Goal: Task Accomplishment & Management: Manage account settings

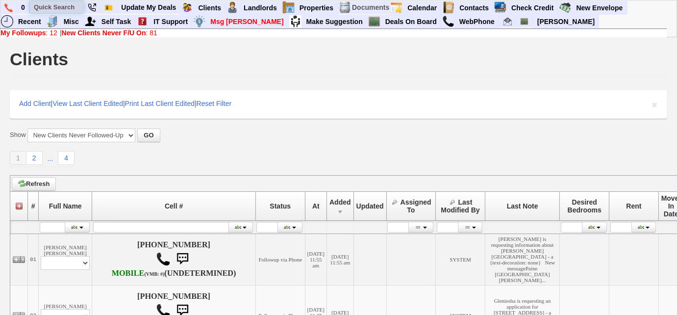
click at [66, 5] on input "text" at bounding box center [57, 7] width 54 height 12
paste input "164652"
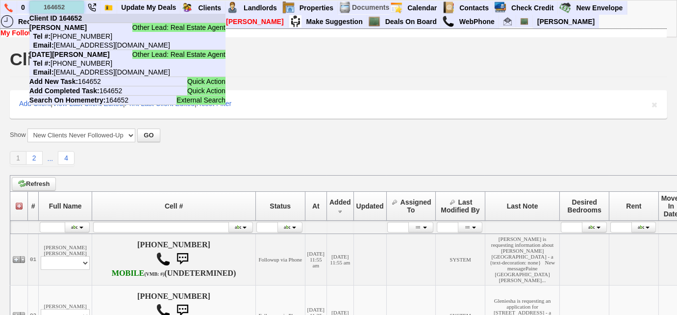
type input "164652"
click at [80, 16] on b "Client ID 164652" at bounding box center [55, 18] width 52 height 8
click at [76, 7] on input "text" at bounding box center [57, 7] width 54 height 12
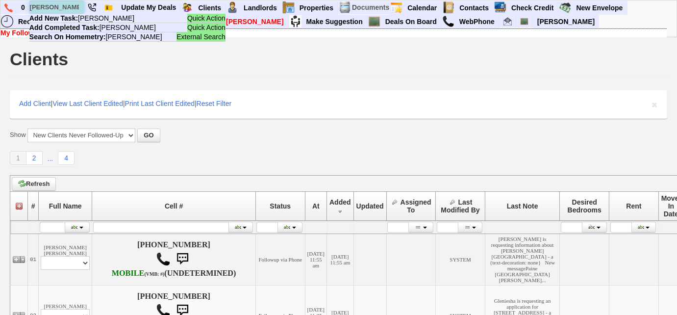
click at [57, 4] on input "susan quir" at bounding box center [57, 7] width 54 height 12
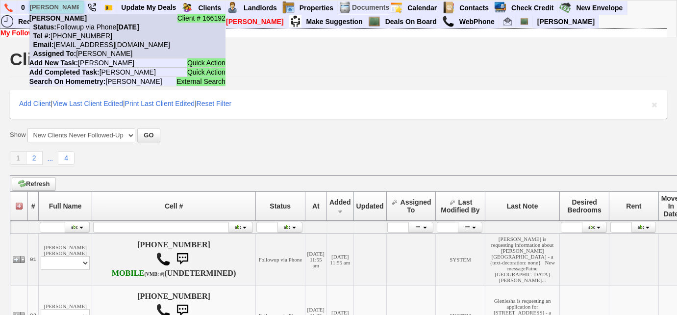
type input "sue quir"
click at [85, 28] on nobr "Status: Followup via Phone Saturday, September 6th, 2025" at bounding box center [84, 27] width 110 height 8
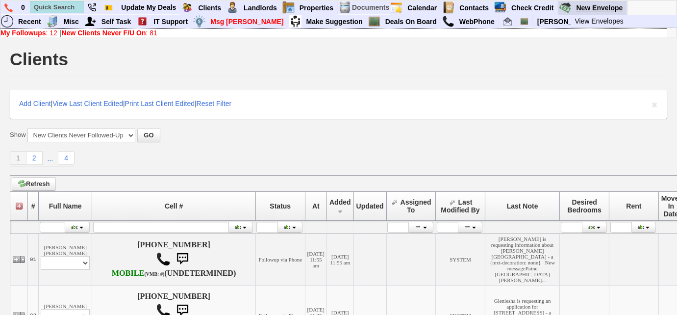
click at [587, 7] on link "New Envelope" at bounding box center [599, 7] width 55 height 13
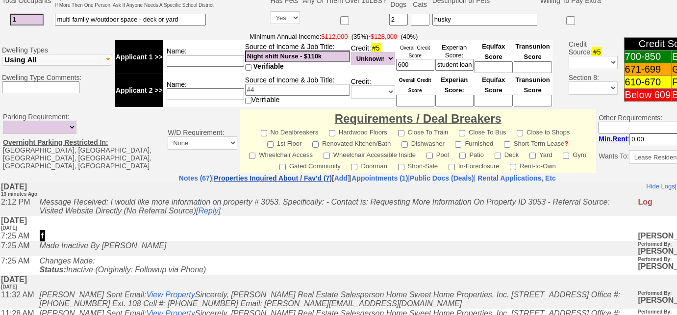
scroll to position [446, 0]
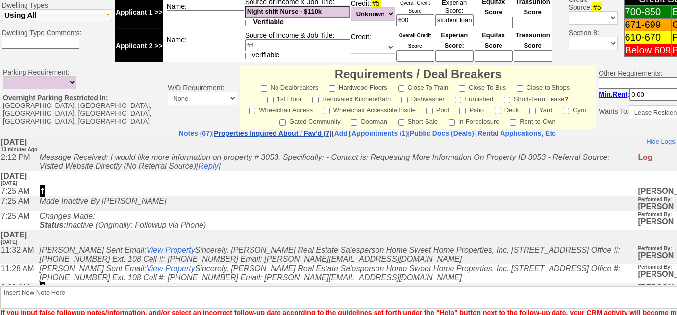
click at [274, 129] on link "Properties Inquired About / Fav'd (7)" at bounding box center [273, 133] width 118 height 8
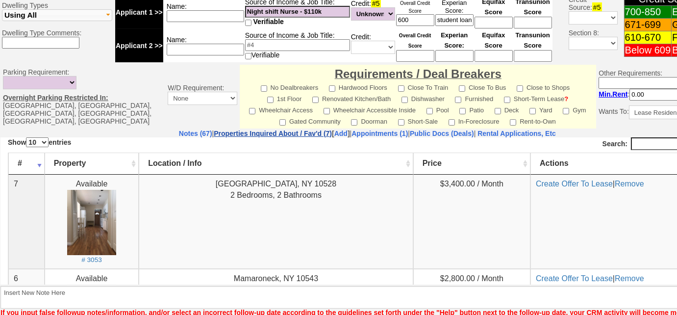
scroll to position [0, 0]
click at [85, 259] on small "# 3053" at bounding box center [91, 258] width 21 height 7
click at [179, 129] on link "Notes (67)" at bounding box center [195, 133] width 33 height 8
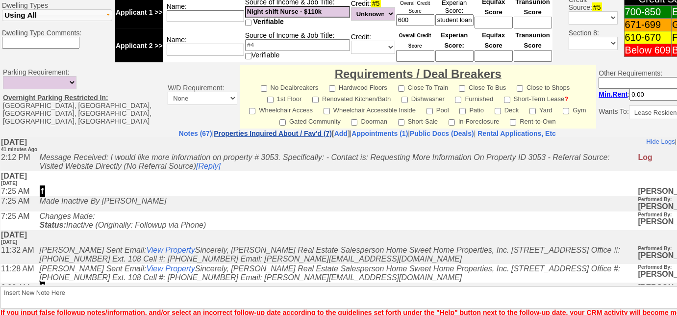
click at [248, 129] on link "Properties Inquired About / Fav'd (7)" at bounding box center [273, 133] width 118 height 8
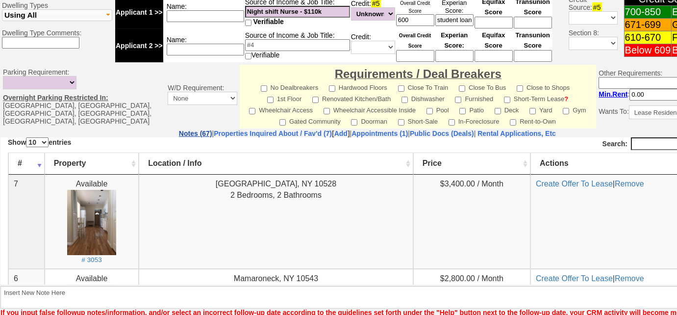
click at [179, 129] on link "Notes (67)" at bounding box center [195, 133] width 33 height 8
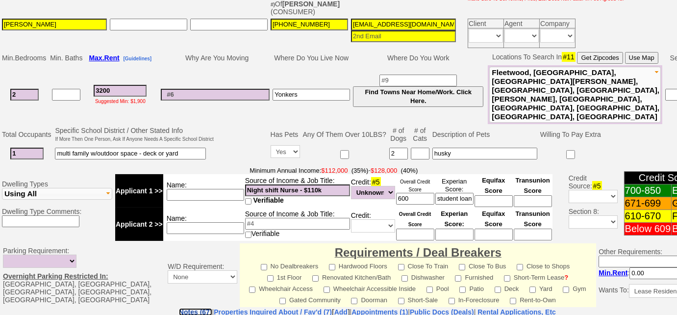
scroll to position [487, 0]
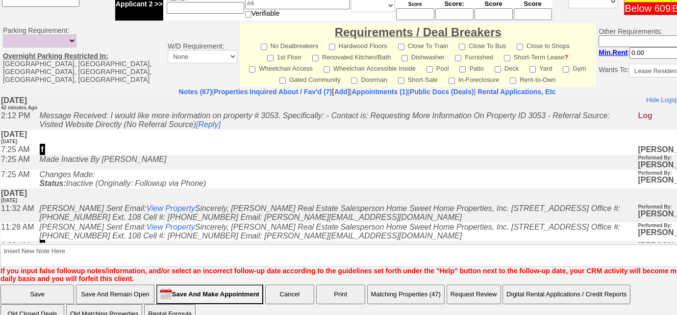
click at [420, 287] on td "Save Save And Remain Open Save And Make Appointment Cancel Print Matching Prope…" at bounding box center [367, 304] width 735 height 40
click at [422, 284] on button "Matching Properties (47)" at bounding box center [405, 294] width 77 height 20
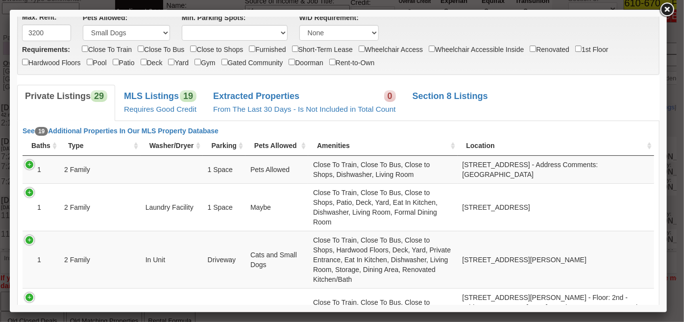
scroll to position [0, 0]
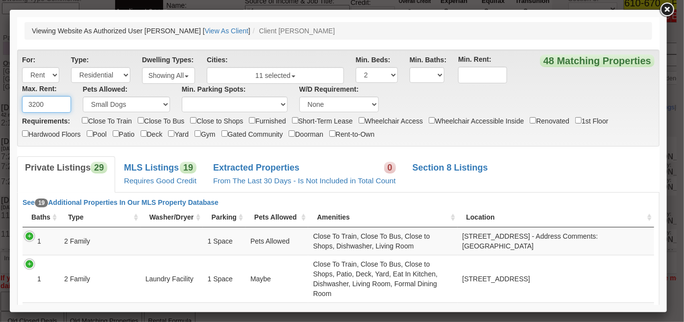
click at [36, 108] on input "3200" at bounding box center [46, 104] width 49 height 17
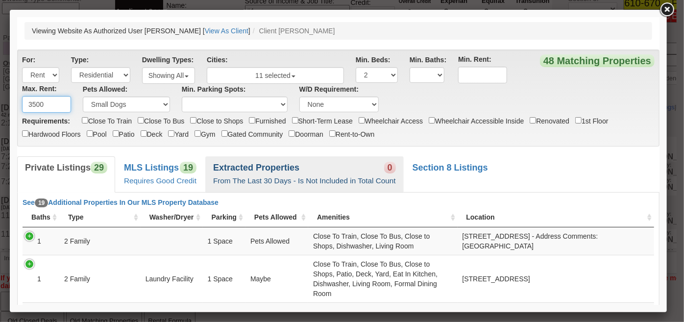
type input "3500"
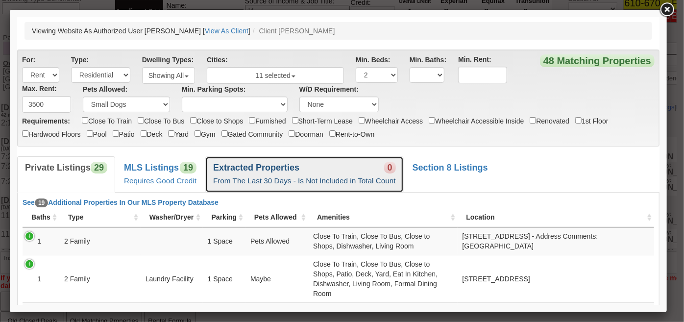
click at [284, 165] on b "Extracted Properties" at bounding box center [256, 167] width 86 height 10
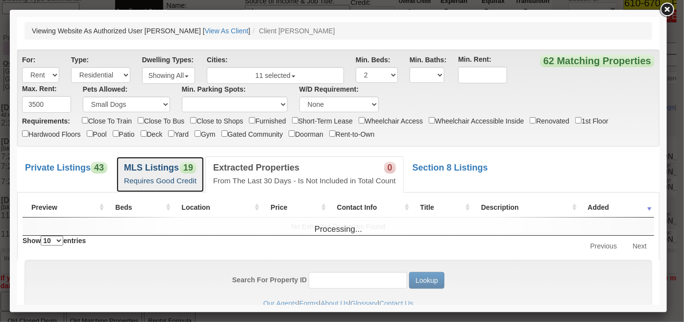
click at [184, 164] on span "19" at bounding box center [187, 167] width 17 height 12
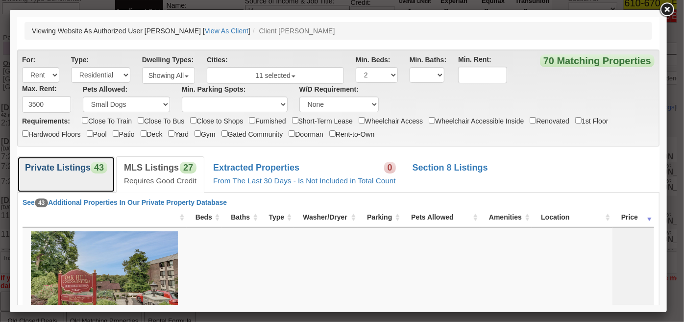
click at [80, 158] on link "Private Listings 43" at bounding box center [66, 174] width 98 height 36
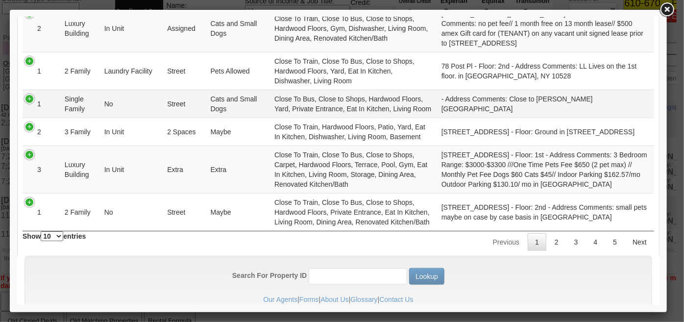
scroll to position [401, 0]
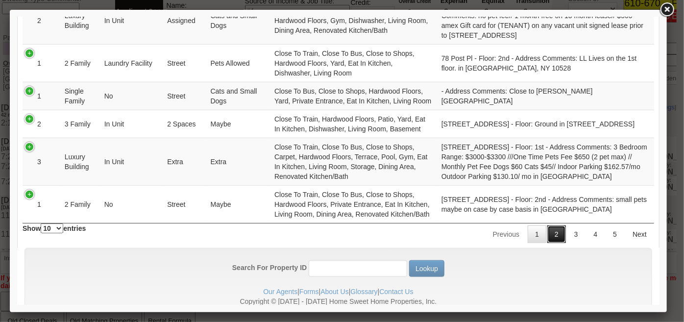
click at [547, 243] on link "2" at bounding box center [556, 234] width 19 height 18
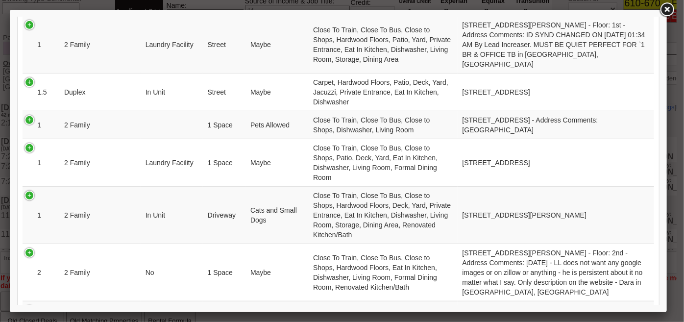
scroll to position [356, 0]
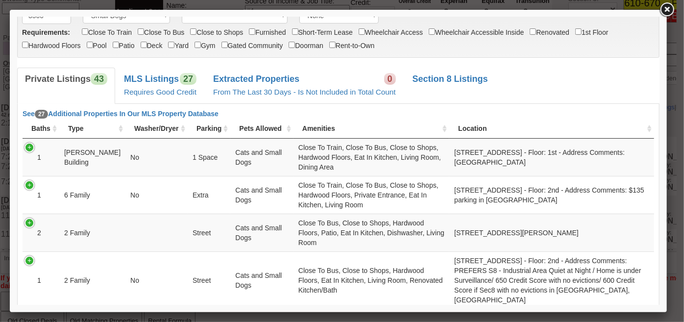
scroll to position [0, 0]
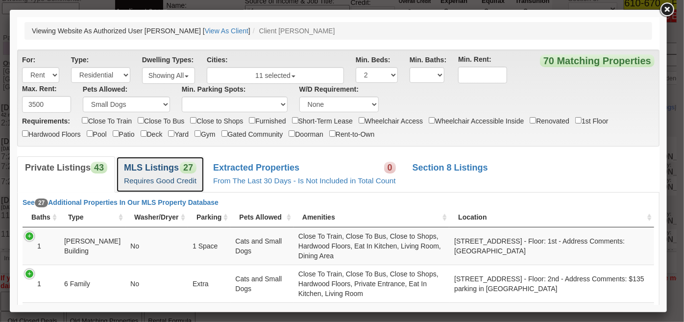
click at [165, 166] on b "MLS Listings" at bounding box center [151, 167] width 55 height 10
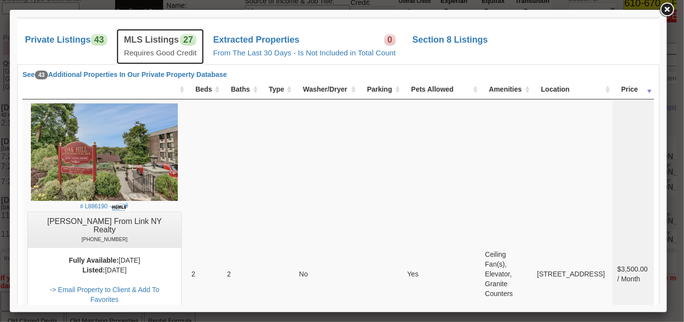
scroll to position [4740, 0]
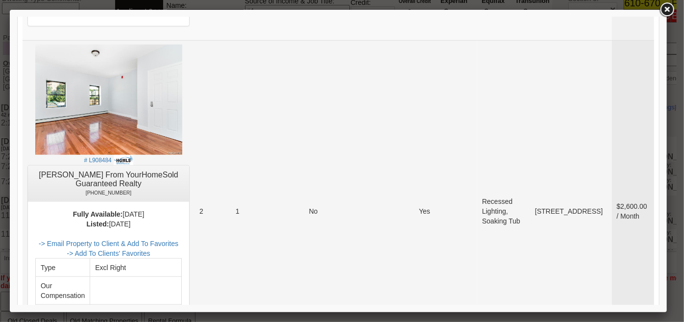
scroll to position [2419, 0]
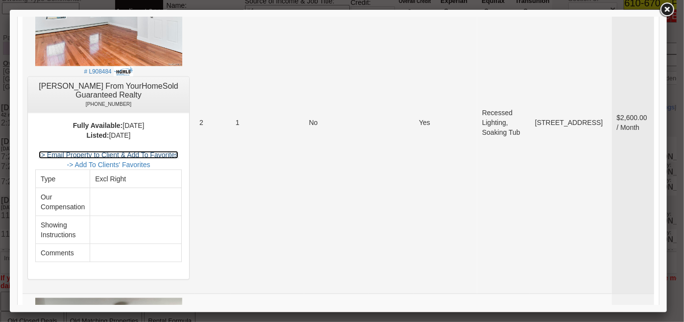
click at [170, 151] on link "-> Email Property to Client & Add To Favorites" at bounding box center [108, 155] width 140 height 8
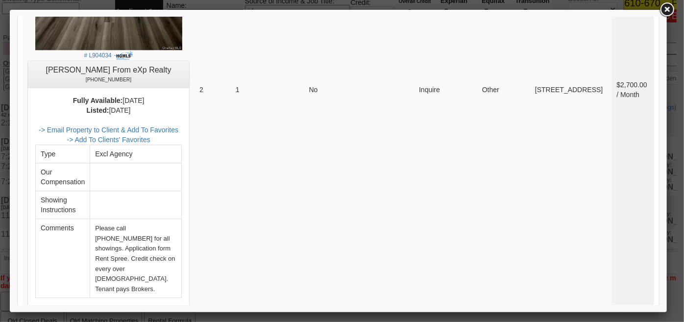
scroll to position [1216, 0]
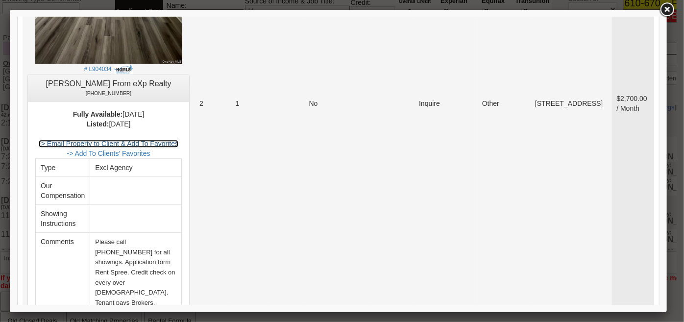
click at [176, 139] on link "-> Email Property to Client & Add To Favorites" at bounding box center [108, 143] width 140 height 8
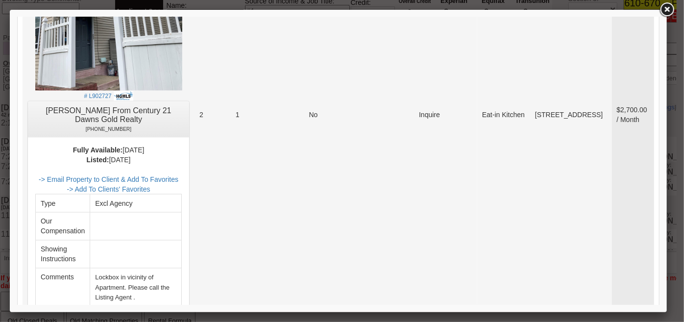
scroll to position [725, 0]
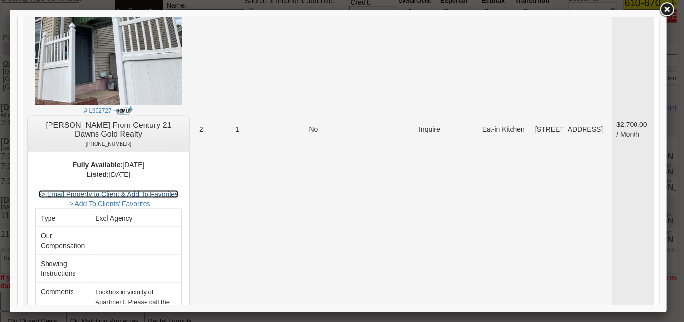
click at [163, 190] on link "-> Email Property to Client & Add To Favorites" at bounding box center [108, 194] width 140 height 8
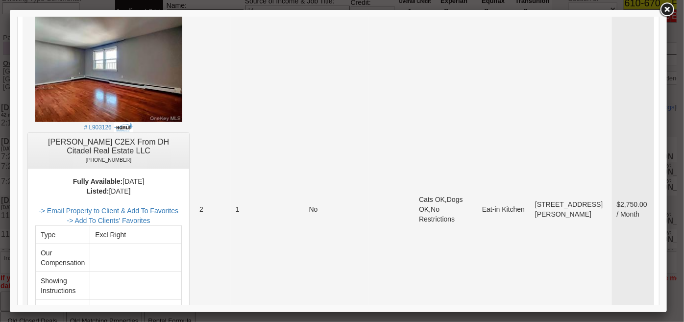
scroll to position [235, 0]
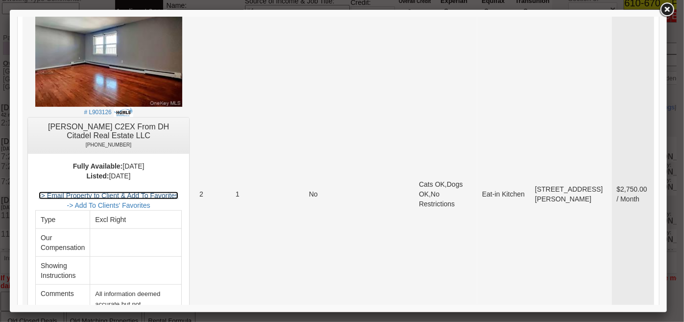
click at [169, 194] on link "-> Email Property to Client & Add To Favorites" at bounding box center [108, 195] width 140 height 8
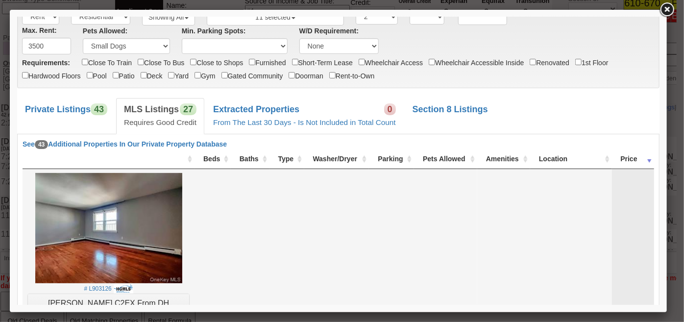
scroll to position [56, 0]
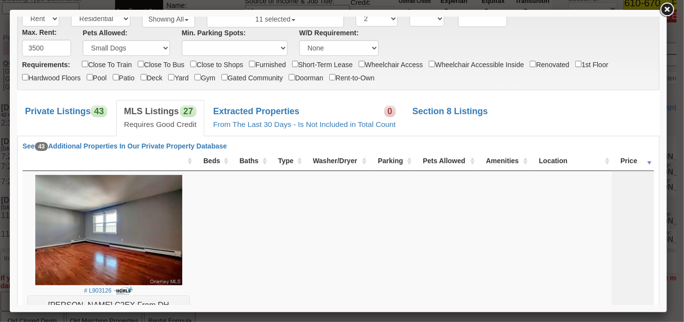
drag, startPoint x: 653, startPoint y: 19, endPoint x: 659, endPoint y: 235, distance: 216.8
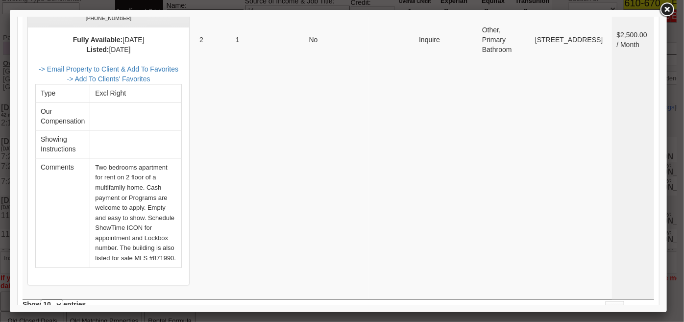
scroll to position [2998, 0]
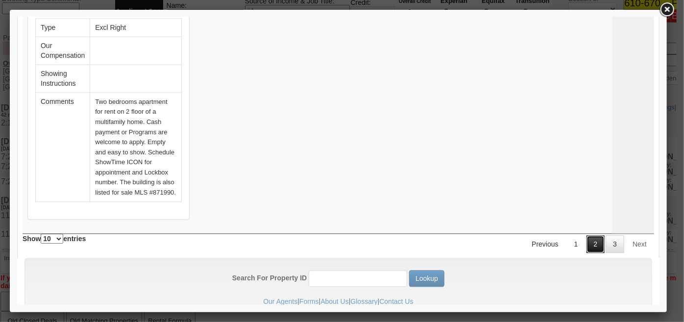
click at [588, 235] on link "2" at bounding box center [595, 244] width 19 height 18
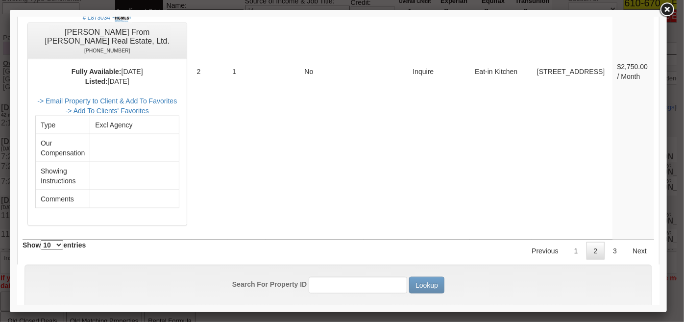
scroll to position [4218, 0]
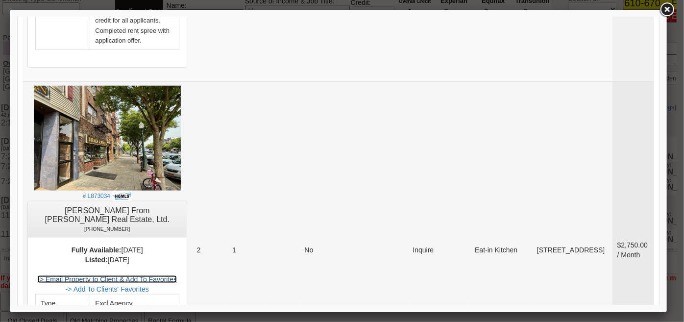
click at [164, 275] on link "-> Email Property to Client & Add To Favorites" at bounding box center [107, 279] width 140 height 8
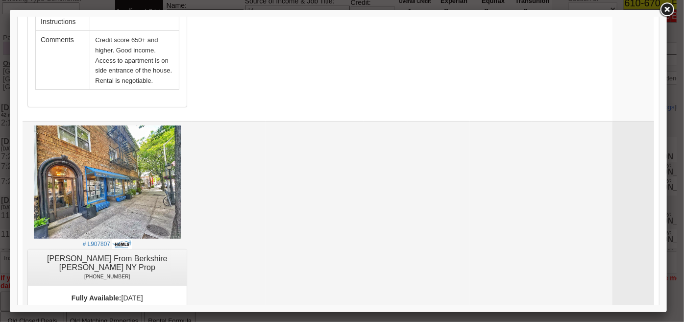
scroll to position [3862, 0]
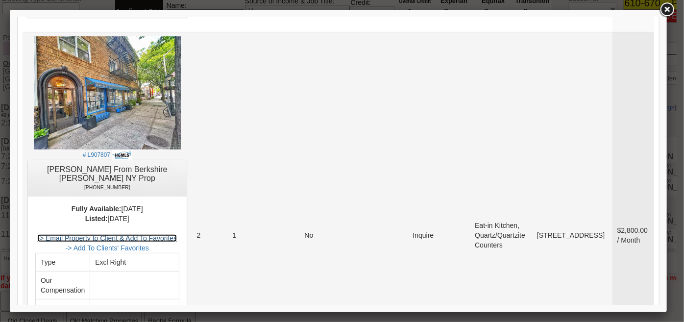
click at [167, 234] on link "-> Email Property to Client & Add To Favorites" at bounding box center [107, 238] width 140 height 8
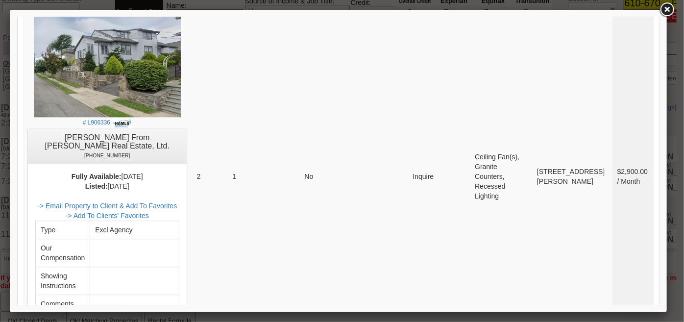
scroll to position [3104, 0]
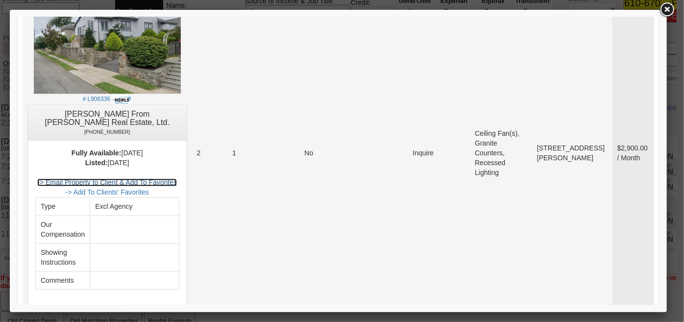
click at [169, 178] on link "-> Email Property to Client & Add To Favorites" at bounding box center [107, 182] width 140 height 8
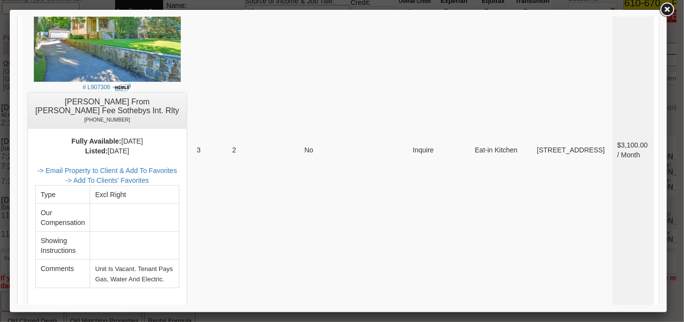
scroll to position [296, 0]
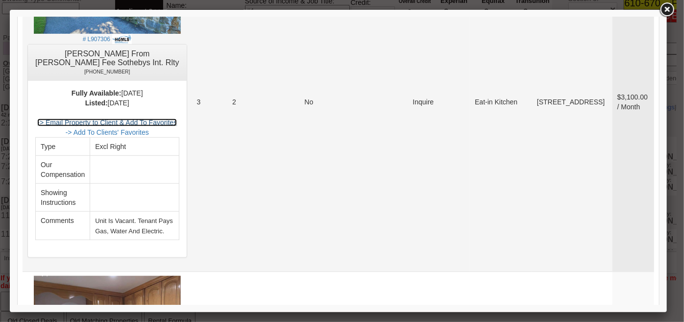
click at [156, 126] on link "-> Email Property to Client & Add To Favorites" at bounding box center [107, 122] width 140 height 8
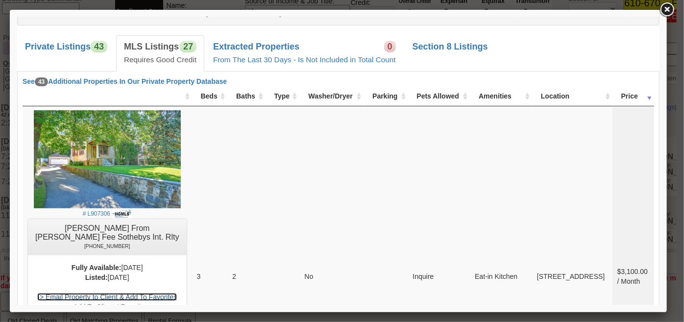
scroll to position [28, 0]
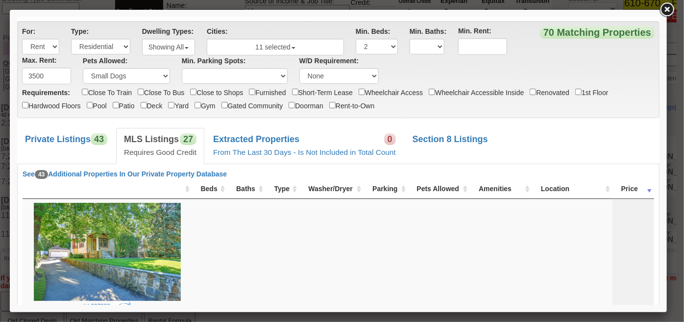
drag, startPoint x: 657, startPoint y: 22, endPoint x: 673, endPoint y: 53, distance: 35.3
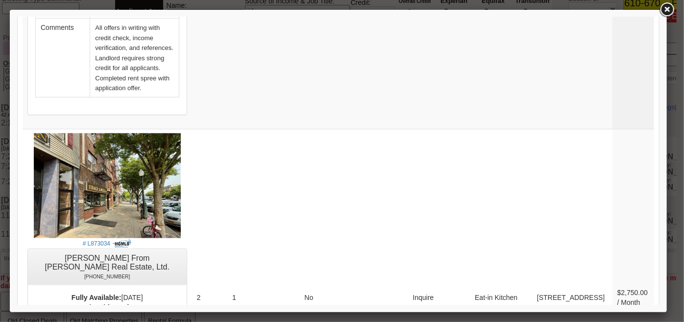
scroll to position [4397, 0]
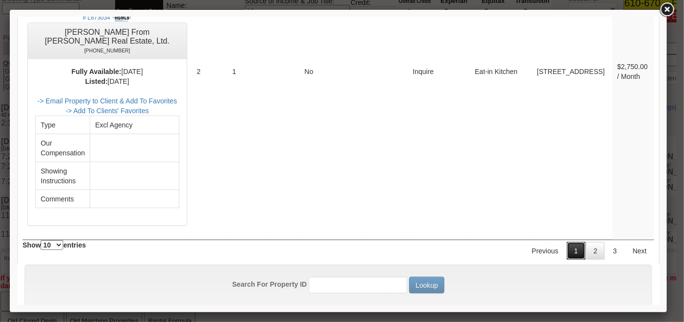
click at [573, 242] on link "1" at bounding box center [576, 251] width 19 height 18
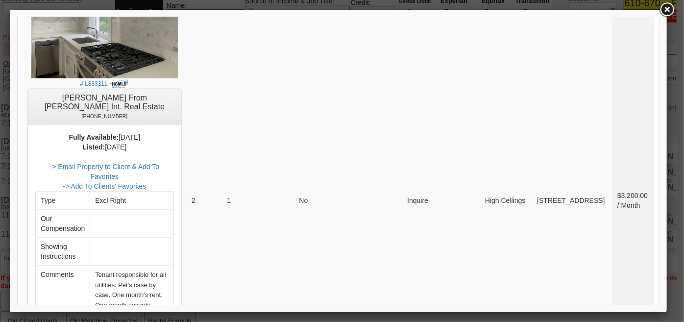
scroll to position [4651, 0]
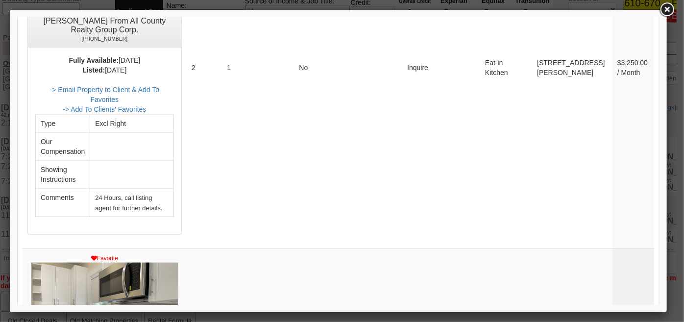
scroll to position [4116, 0]
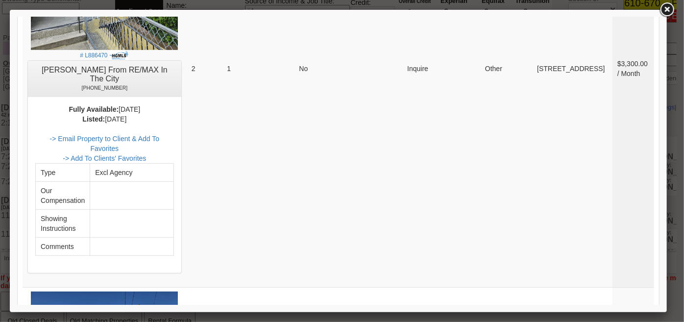
scroll to position [3760, 0]
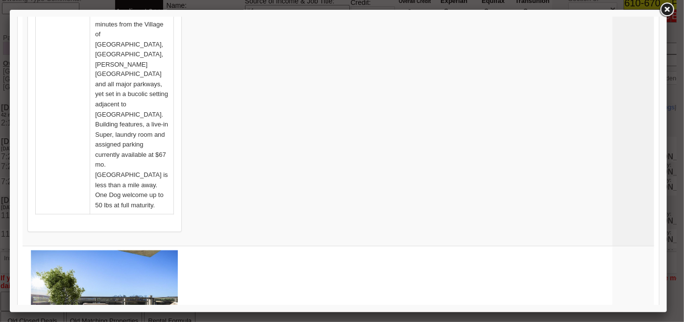
scroll to position [2735, 0]
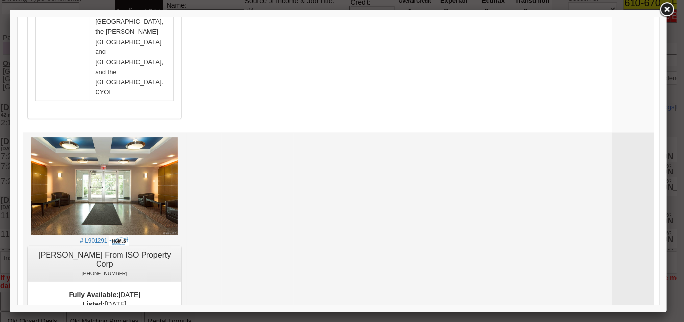
scroll to position [2155, 0]
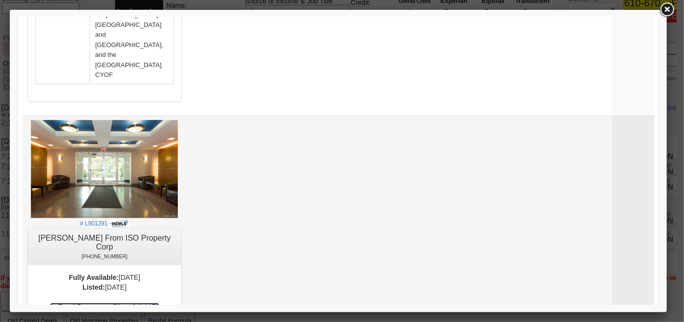
click at [156, 303] on link "-> Email Property to Client & Add To Favorites" at bounding box center [104, 312] width 109 height 18
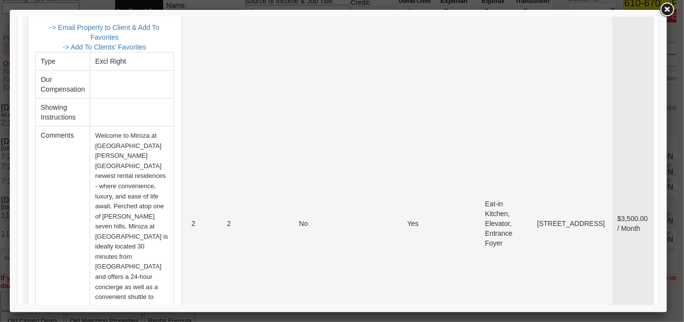
scroll to position [1531, 0]
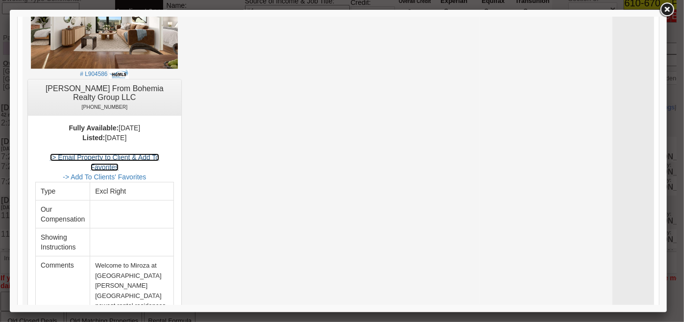
click at [159, 153] on link "-> Email Property to Client & Add To Favorites" at bounding box center [104, 162] width 109 height 18
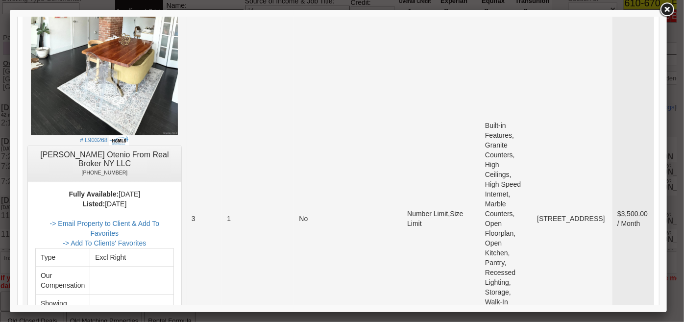
scroll to position [1040, 0]
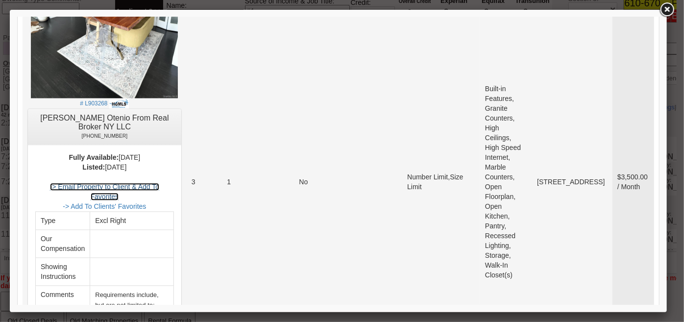
click at [159, 182] on link "-> Email Property to Client & Add To Favorites" at bounding box center [104, 191] width 109 height 18
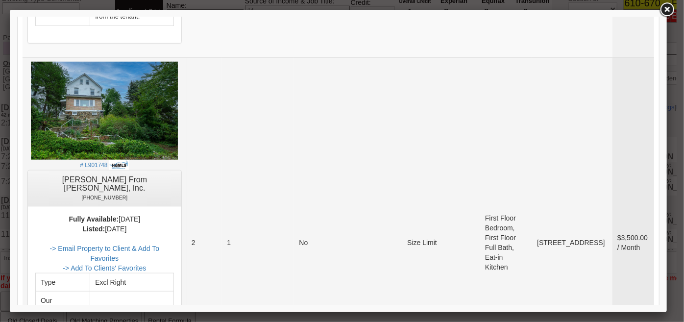
scroll to position [550, 0]
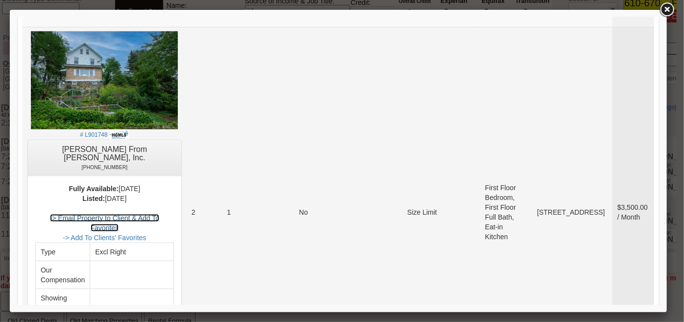
click at [159, 214] on link "-> Email Property to Client & Add To Favorites" at bounding box center [104, 223] width 109 height 18
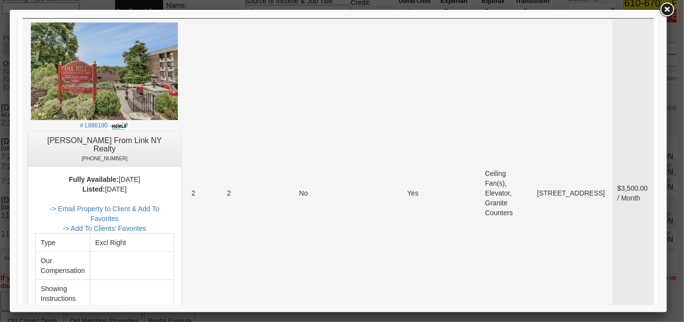
scroll to position [238, 0]
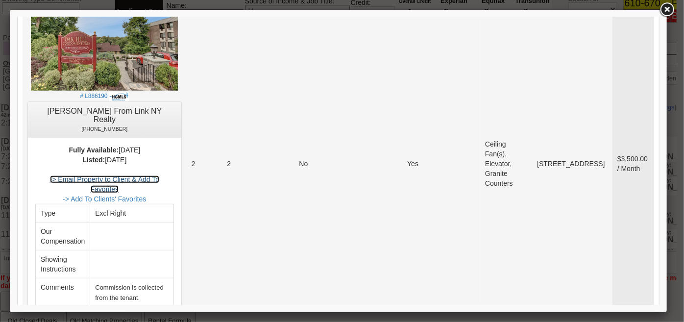
click at [147, 175] on link "-> Email Property to Client & Add To Favorites" at bounding box center [104, 184] width 109 height 18
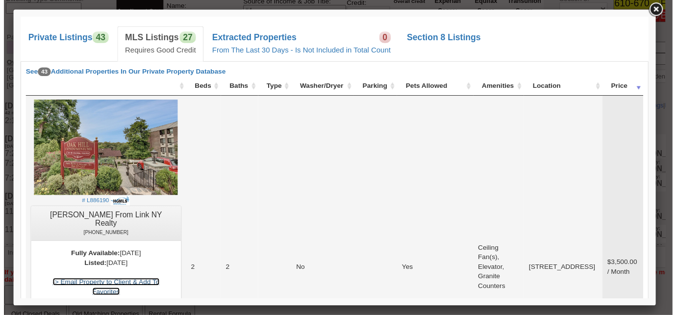
scroll to position [104, 0]
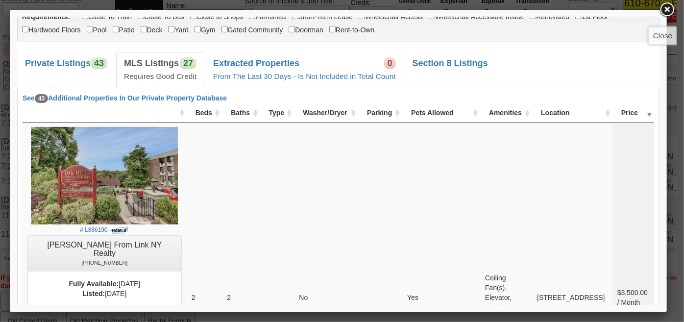
click at [671, 9] on link at bounding box center [668, 10] width 18 height 18
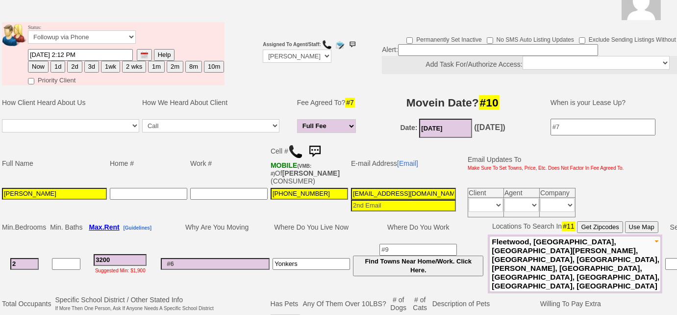
scroll to position [34, 0]
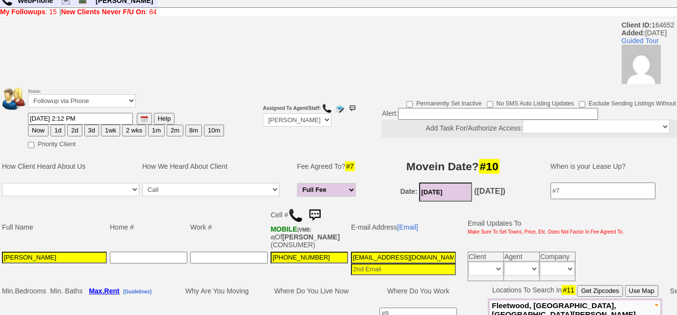
click at [109, 132] on button "1wk" at bounding box center [110, 131] width 19 height 12
type input "09/12/2025 02:25 PM"
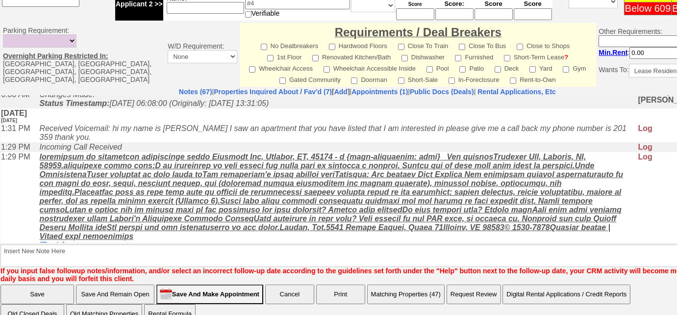
scroll to position [267, 0]
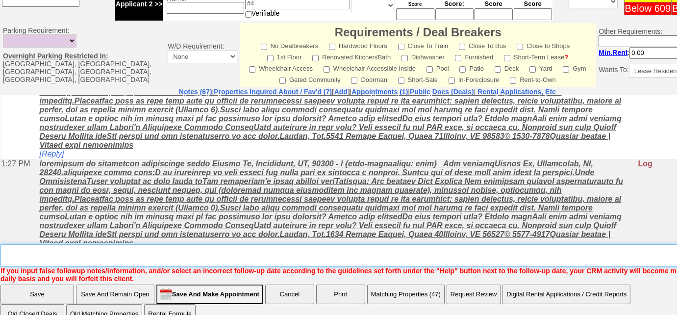
click at [208, 244] on textarea "Insert New Note Here" at bounding box center [370, 255] width 741 height 23
type textarea "sent new listings"
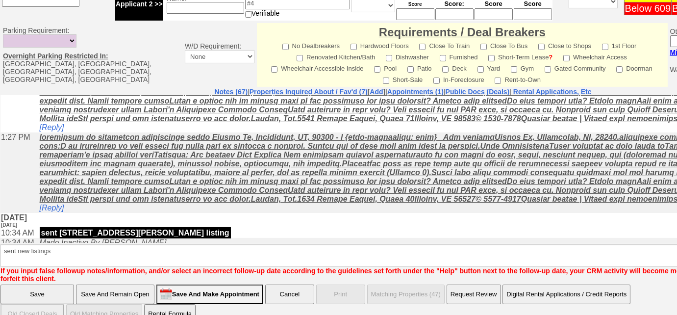
scroll to position [446, 0]
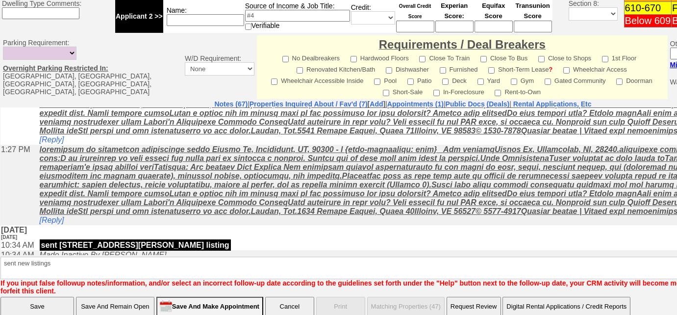
click at [52, 297] on input "Save" at bounding box center [37, 307] width 74 height 20
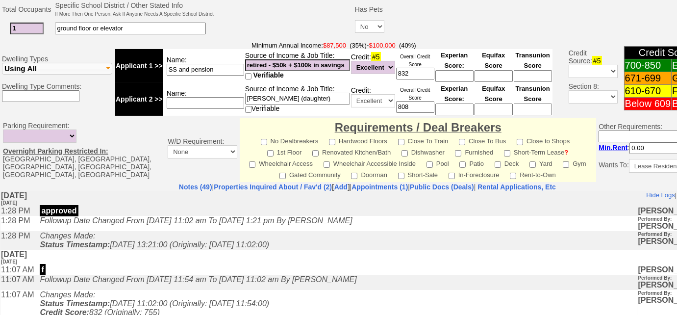
scroll to position [401, 0]
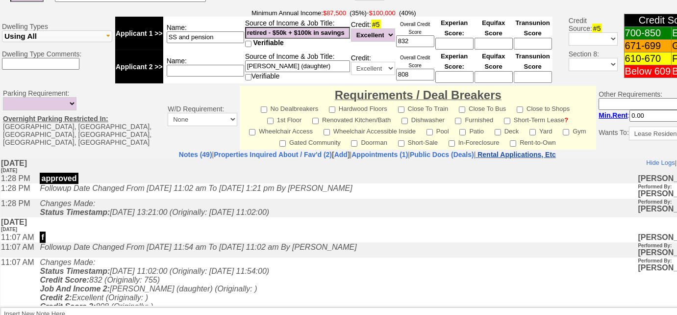
click at [527, 151] on nobr "Rental Applications, Etc" at bounding box center [517, 155] width 78 height 8
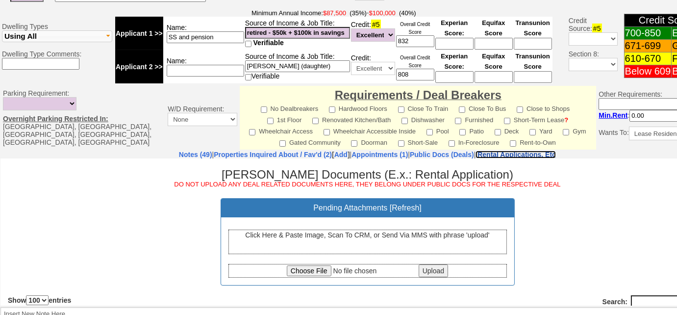
scroll to position [0, 0]
click at [380, 243] on div "Click Here & Paste Image, Scan To CRM, or Send Via MMS with phrase 'upload'" at bounding box center [367, 241] width 279 height 25
click at [401, 234] on div "Click Here & Paste Image, Scan To CRM, or Send Via MMS with phrase 'upload'" at bounding box center [367, 241] width 279 height 25
click at [543, 152] on nobr "Rental Applications, Etc" at bounding box center [517, 155] width 78 height 8
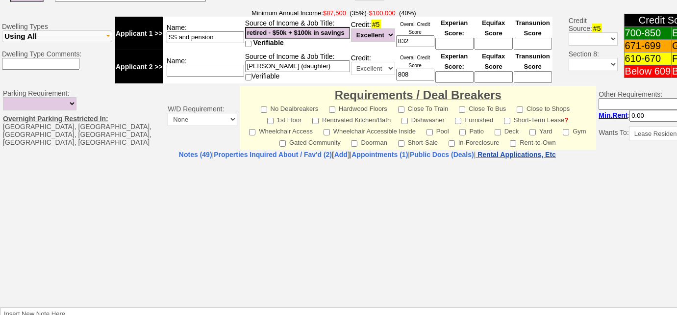
select select "100"
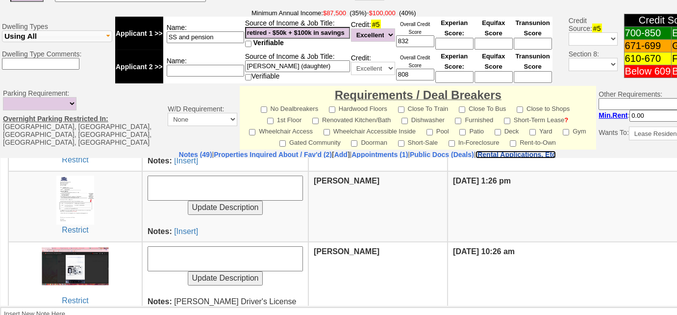
scroll to position [312, 0]
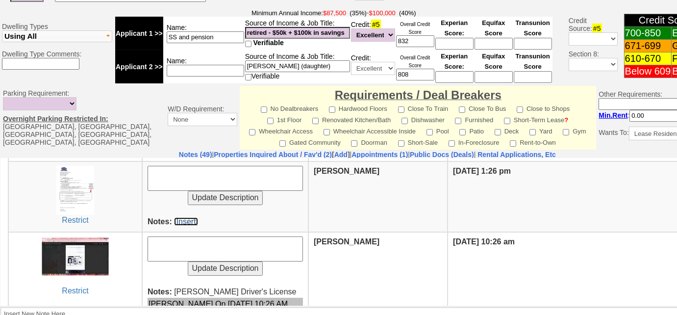
click at [183, 217] on link "[Insert]" at bounding box center [186, 221] width 24 height 8
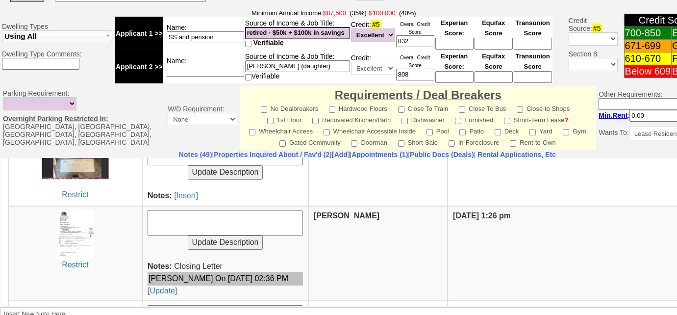
scroll to position [223, 0]
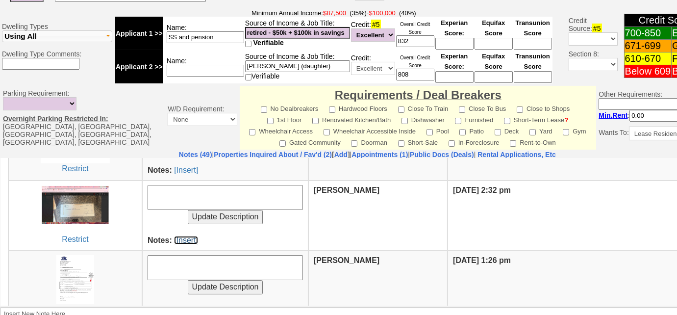
click at [188, 237] on link "[Insert]" at bounding box center [186, 239] width 24 height 8
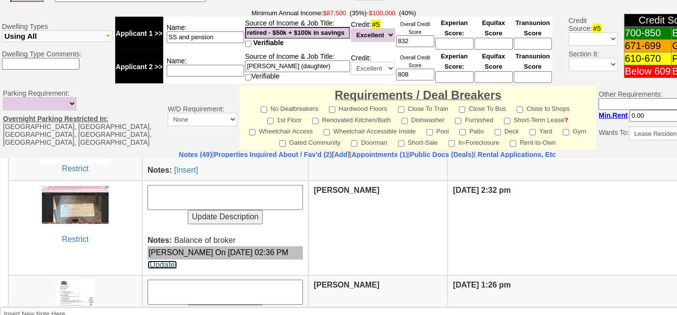
drag, startPoint x: 160, startPoint y: 256, endPoint x: 291, endPoint y: 178, distance: 153.0
click at [160, 260] on link "[Update]" at bounding box center [162, 264] width 29 height 8
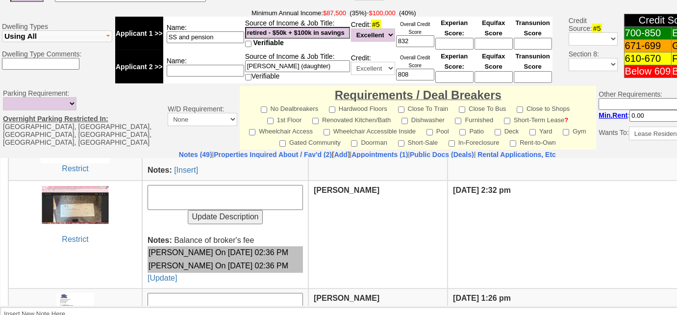
scroll to position [133, 0]
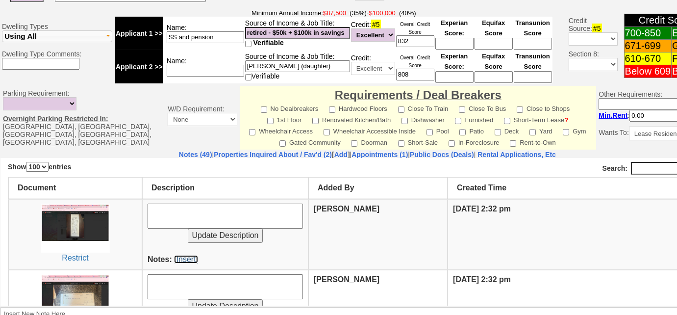
click at [188, 259] on link "[Insert]" at bounding box center [186, 258] width 24 height 8
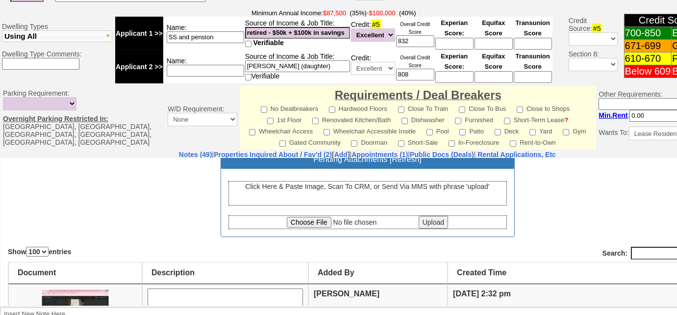
scroll to position [44, 0]
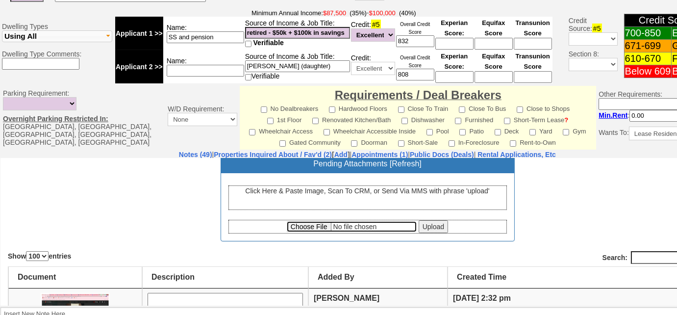
click at [296, 226] on input "file" at bounding box center [352, 226] width 130 height 11
type input "C:\fakepath\101 Cooper Drive #1B, New Rochelle Fully Executed Lease and Disclos…"
click at [437, 226] on input "Upload" at bounding box center [433, 226] width 29 height 13
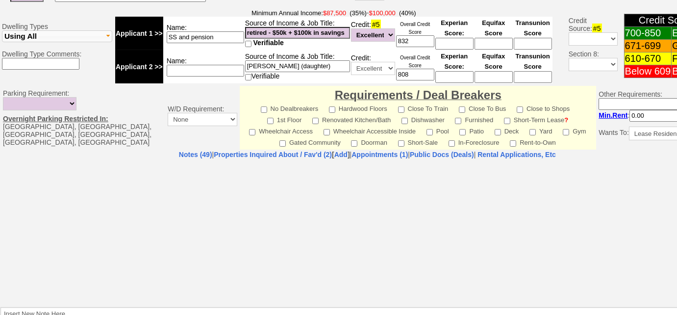
select select "100"
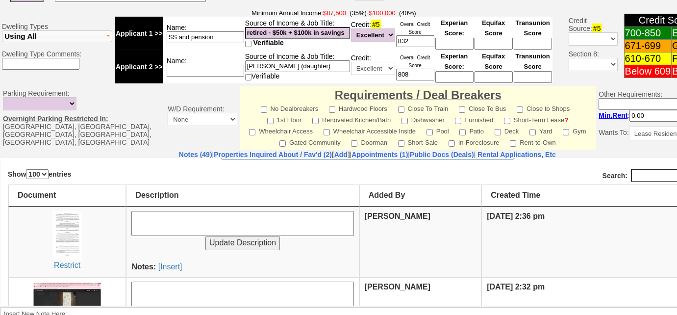
scroll to position [178, 0]
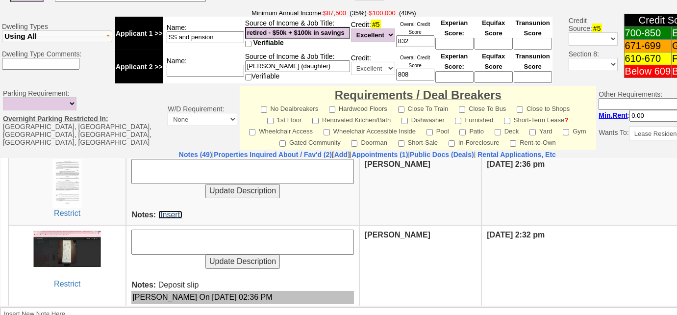
click at [177, 213] on link "[Insert]" at bounding box center [170, 214] width 24 height 8
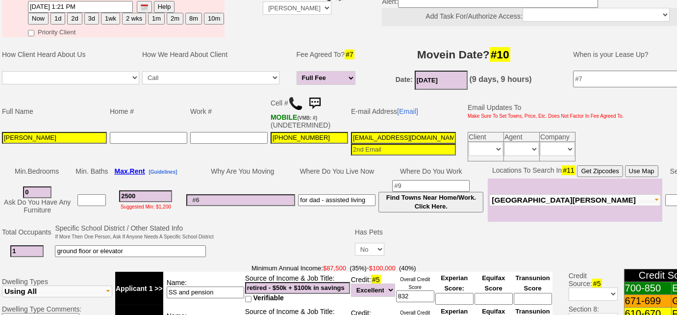
scroll to position [89, 0]
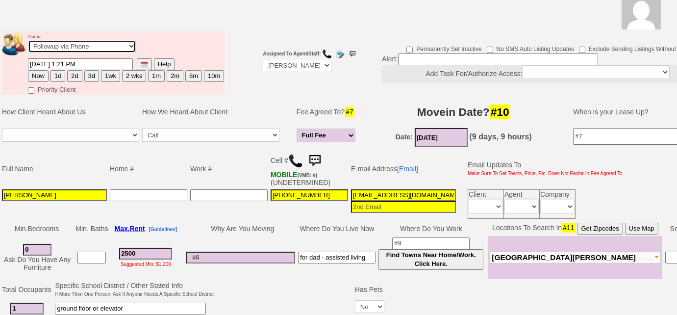
click at [118, 48] on select "Followup via Phone Followup via Email Followup When Section 8 Property Found De…" at bounding box center [82, 46] width 108 height 13
select select "Deal Closed - Followup Before Lease Expires"
click at [28, 40] on select "Followup via Phone Followup via Email Followup When Section 8 Property Found De…" at bounding box center [82, 46] width 108 height 13
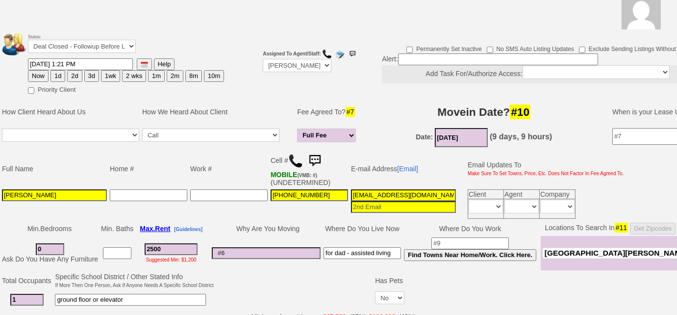
click at [206, 72] on button "10m" at bounding box center [214, 76] width 20 height 12
type input "07/05/2026 02:31 PM"
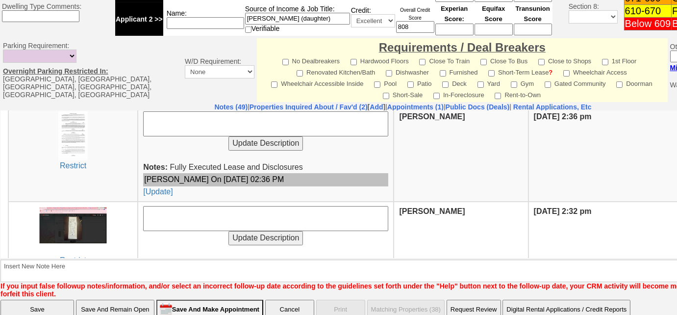
scroll to position [464, 0]
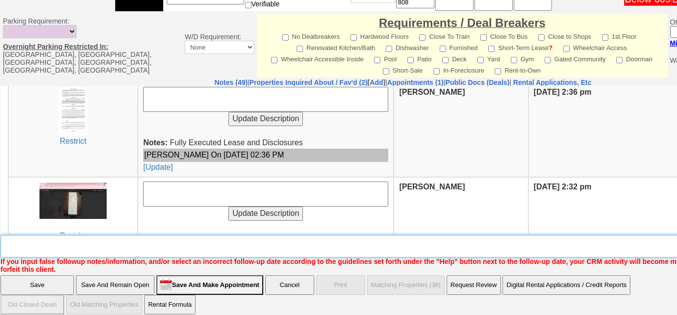
click at [265, 241] on textarea "Insert New Note Here" at bounding box center [406, 246] width 812 height 23
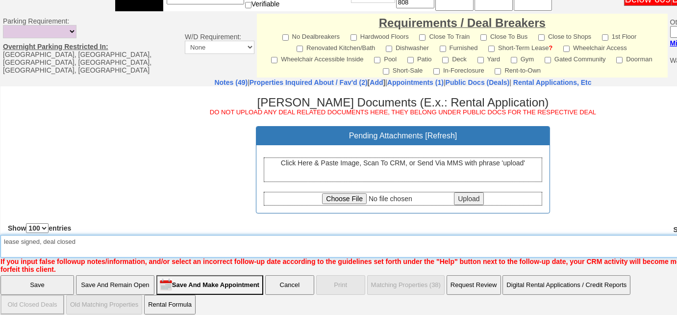
type textarea "lease signed, deal closed"
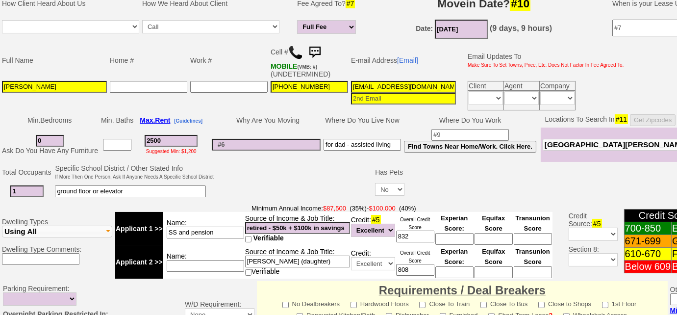
drag, startPoint x: 436, startPoint y: 85, endPoint x: 336, endPoint y: 85, distance: 100.0
click at [336, 85] on tr "Sue Quirk 215-208-1126 suequirk@me.com Client Agent Company Immediately Daily D…" at bounding box center [312, 95] width 625 height 32
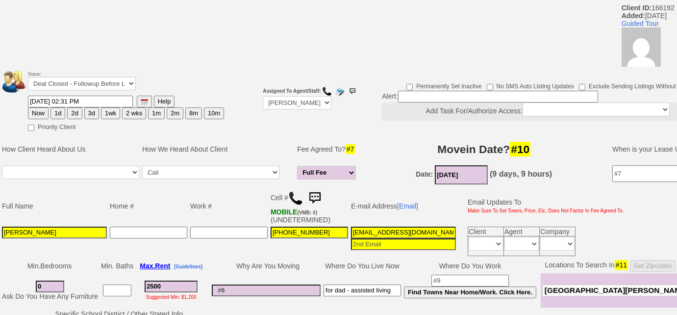
scroll to position [0, 0]
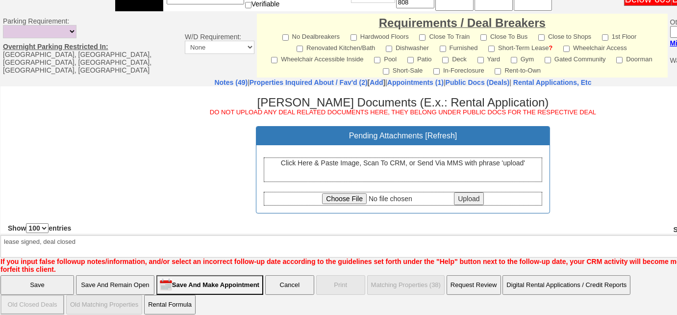
click at [59, 276] on input "Save" at bounding box center [37, 285] width 74 height 20
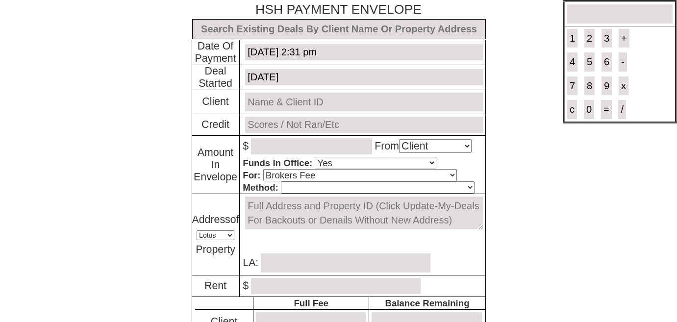
select select "Client"
select select "Yes"
select select "Brokers Fee"
select select "Lotus"
select select "Yes"
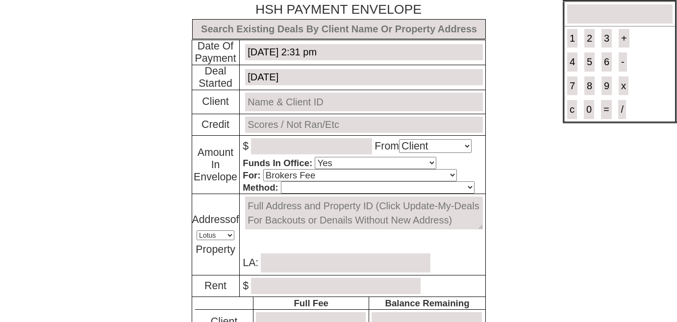
select select "No"
click at [291, 29] on input "text" at bounding box center [339, 29] width 294 height 20
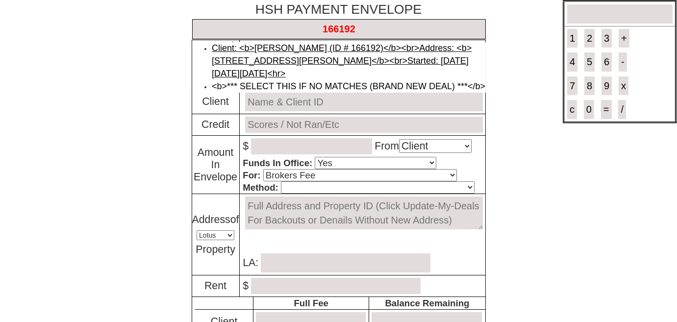
click at [303, 49] on link "Client: <b>Sue Quirk (ID # 166192)</b><br>Address: <b>101 Cooper Dr - Unit #1B …" at bounding box center [342, 60] width 260 height 35
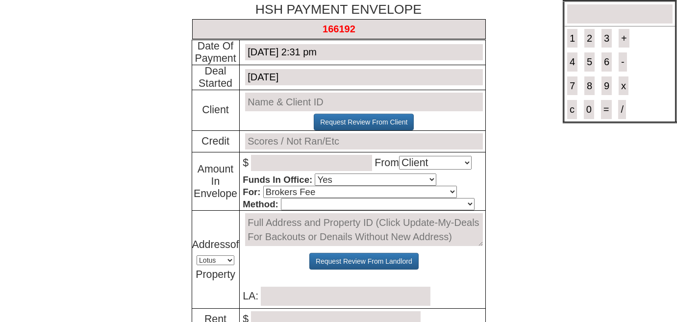
type input "Deal ID: #6185"
type input "[DATE]"
type input "[PERSON_NAME] (ID # 166192)"
type input "not ran"
type textarea "[STREET_ADDRESS][PERSON_NAME]"
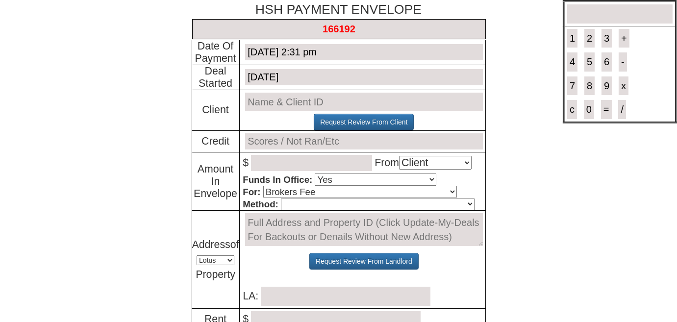
type input "Theresa Bruno"
type input "1895.00"
type input "2728.80"
type input "2128.8"
type input "0.00"
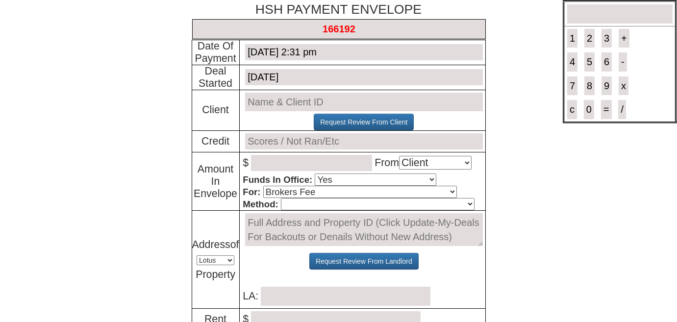
type input "0"
type input "0.00"
type input "0"
type input "September 15, 2023"
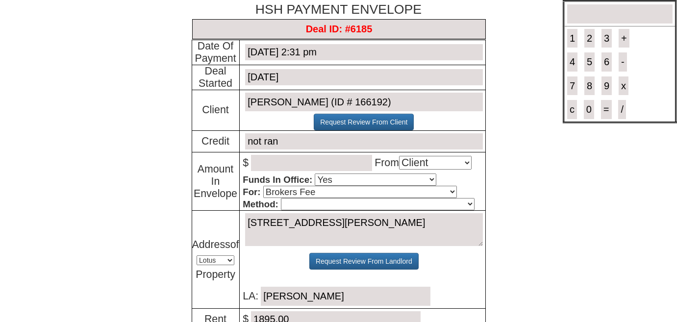
type input "Deal ID: #6185"
click at [289, 169] on input "number" at bounding box center [311, 163] width 121 height 16
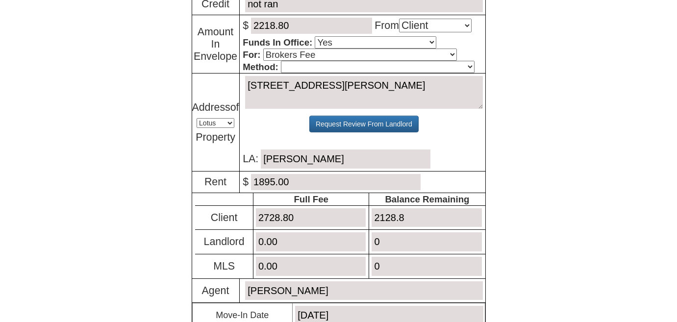
scroll to position [89, 0]
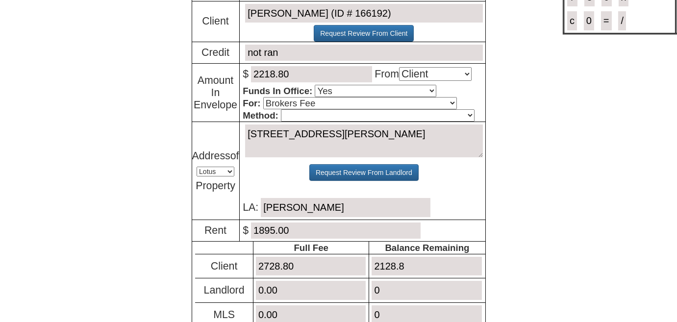
type input "2218.80"
click at [366, 115] on select "Cash Certified Check Regular Check Credit Card Quickpay Wire ACH N/A" at bounding box center [378, 115] width 194 height 12
select select "Certified Check"
click at [281, 109] on select "Cash Certified Check Regular Check Credit Card Quickpay Wire ACH N/A" at bounding box center [378, 115] width 194 height 12
drag, startPoint x: 429, startPoint y: 271, endPoint x: 356, endPoint y: 259, distance: 74.0
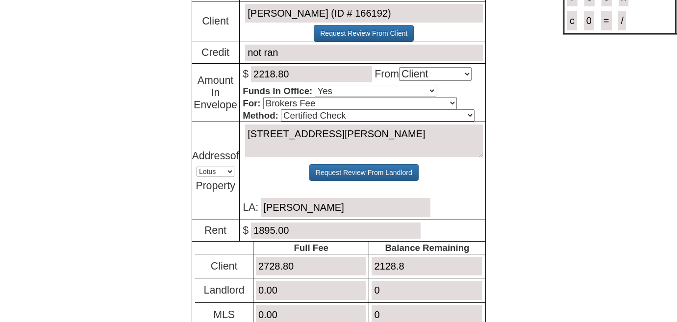
click at [356, 259] on tr "Client 2728.80 2128.8" at bounding box center [340, 266] width 290 height 25
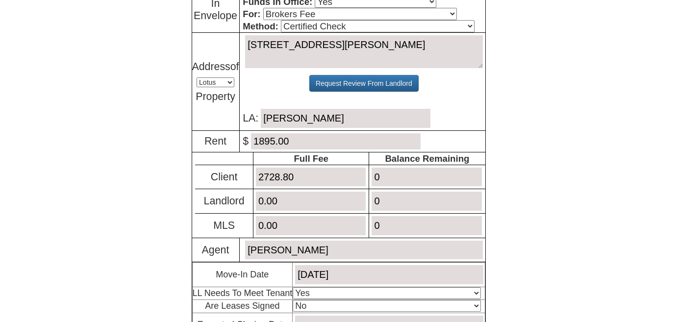
scroll to position [267, 0]
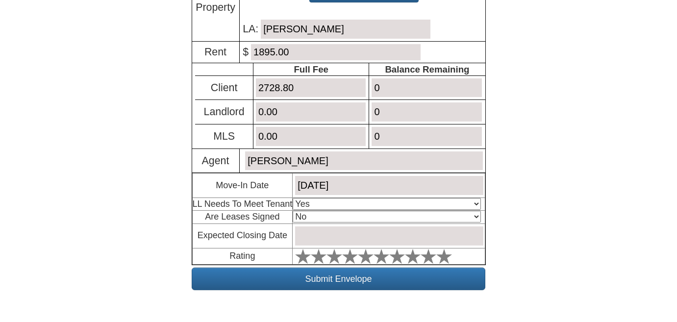
type input "0"
click at [344, 200] on select "Select An Option Yes Yes - Met No" at bounding box center [387, 204] width 188 height 12
select select "No"
click at [295, 198] on select "Select An Option Yes Yes - Met No" at bounding box center [387, 204] width 188 height 12
click at [341, 211] on select "Select An Option No Yes" at bounding box center [387, 217] width 188 height 12
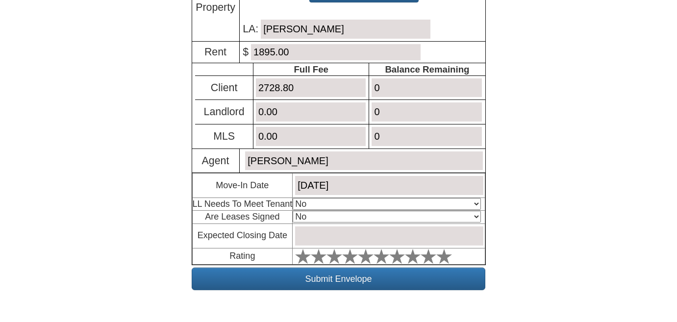
select select "Yes"
click at [295, 211] on select "Select An Option No Yes" at bounding box center [387, 217] width 188 height 12
click at [336, 233] on input "text" at bounding box center [389, 236] width 188 height 19
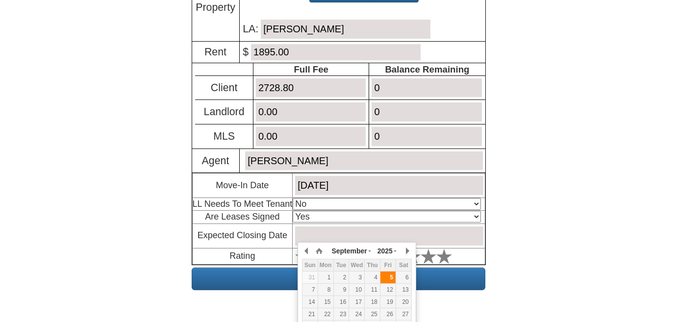
click at [389, 278] on div "5" at bounding box center [387, 278] width 15 height 8
type input "September 5, 2025"
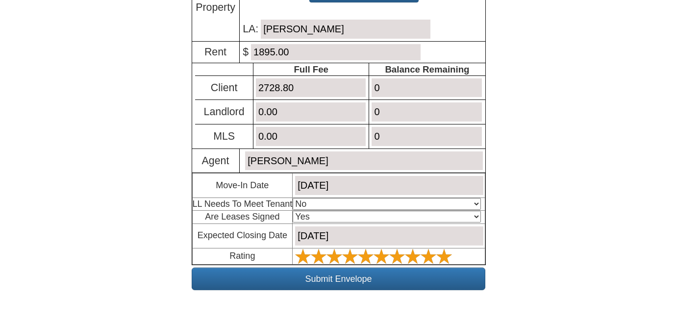
click at [449, 253] on polygon at bounding box center [444, 256] width 16 height 15
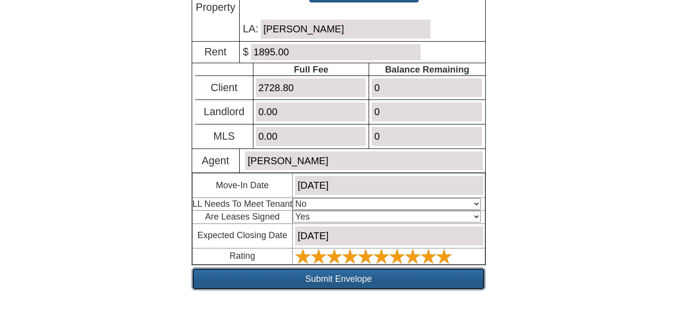
click at [431, 274] on input "Submit Envelope" at bounding box center [339, 279] width 294 height 23
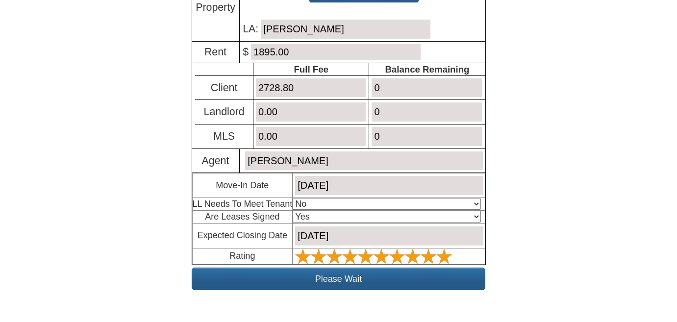
scroll to position [216, 0]
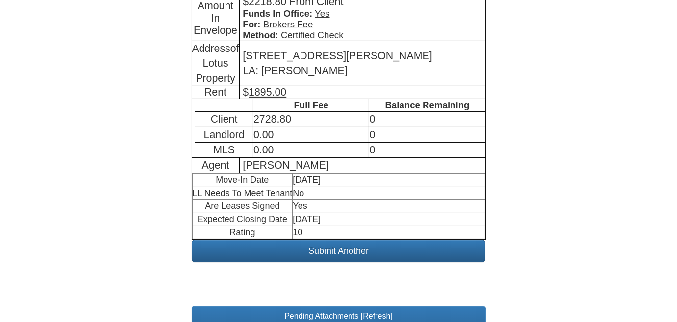
scroll to position [403, 0]
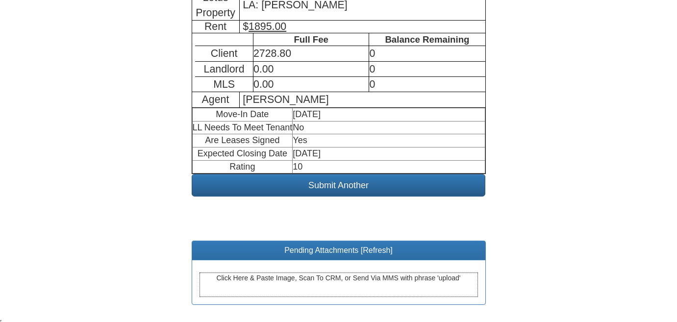
click at [327, 279] on div "Click Here & Paste Image, Scan To CRM, or Send Via MMS with phrase 'upload'" at bounding box center [339, 285] width 279 height 25
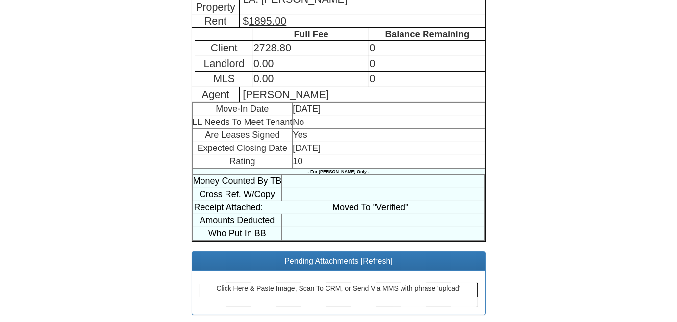
scroll to position [262, 0]
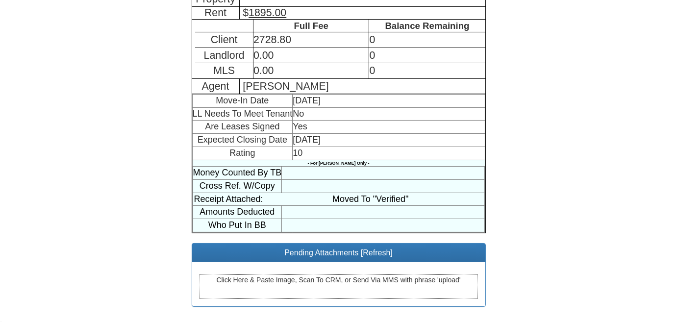
click at [309, 280] on div "Click Here & Paste Image, Scan To CRM, or Send Via MMS with phrase 'upload'" at bounding box center [339, 287] width 279 height 25
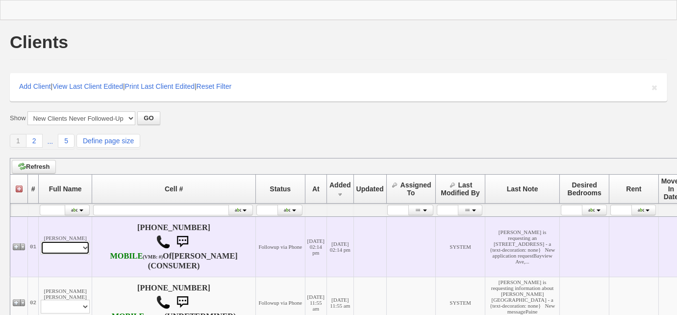
click at [84, 250] on select "Profile Edit Print Email Externally (Will Not Be Tracked In CRM) Closed Deals" at bounding box center [65, 248] width 49 height 14
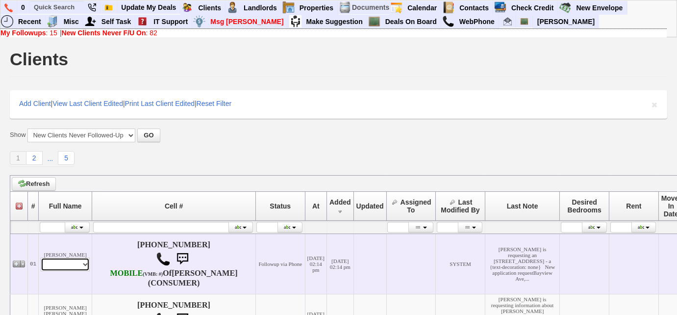
click at [41, 261] on select "Profile Edit Print Email Externally (Will Not Be Tracked In CRM) Closed Deals" at bounding box center [65, 264] width 49 height 14
click at [67, 271] on select "Profile Edit Print Email Externally (Will Not Be Tracked In CRM) Closed Deals" at bounding box center [65, 264] width 49 height 14
select select "ChangeURL,/crm/custom/edit_client_form.php?redirect=%2Fcrm%2Fclients.php&id=167…"
click at [41, 261] on select "Profile Edit Print Email Externally (Will Not Be Tracked In CRM) Closed Deals" at bounding box center [65, 264] width 49 height 14
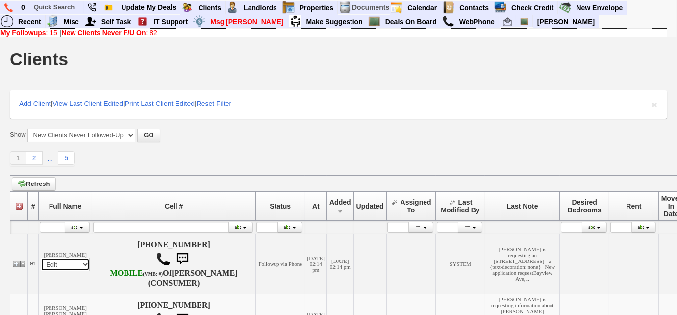
select select
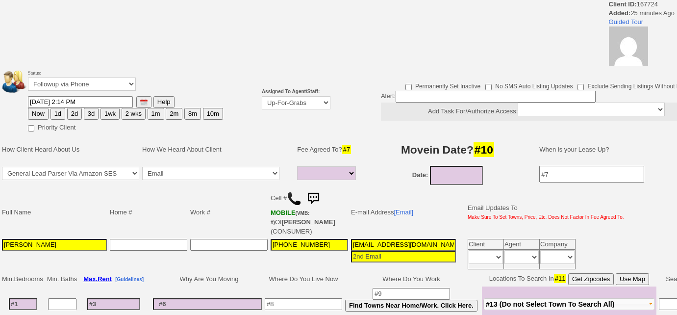
select select
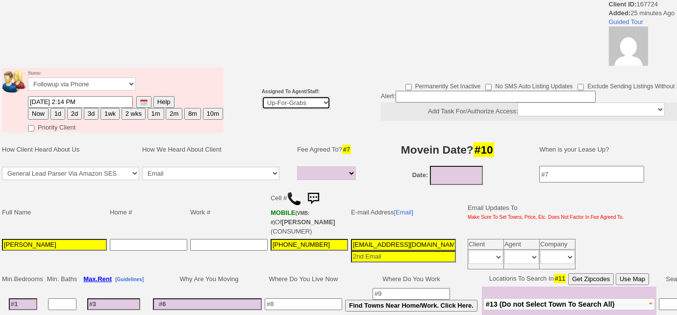
click at [314, 104] on select "Up-For-Grabs ***** STAFF ***** [PERSON_NAME] [PHONE_NUMBER] [PERSON_NAME] [PHON…" at bounding box center [296, 102] width 69 height 13
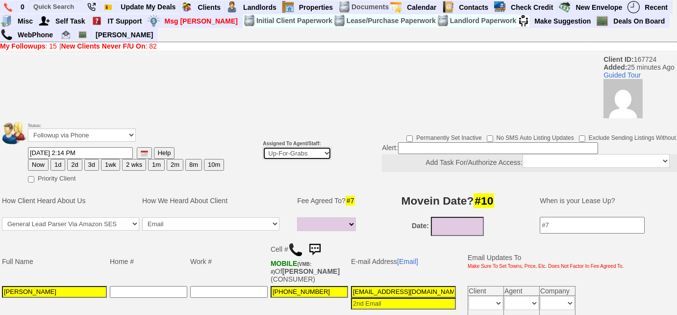
select select "227"
click at [263, 147] on select "Up-For-Grabs ***** STAFF ***** [PERSON_NAME] [PHONE_NUMBER] [PERSON_NAME] [PHON…" at bounding box center [297, 153] width 69 height 13
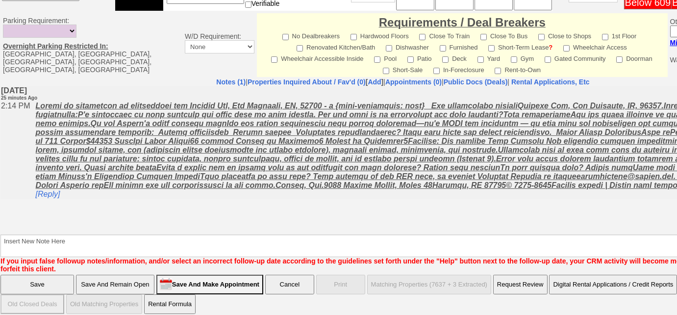
click at [50, 279] on input "Save" at bounding box center [37, 285] width 74 height 20
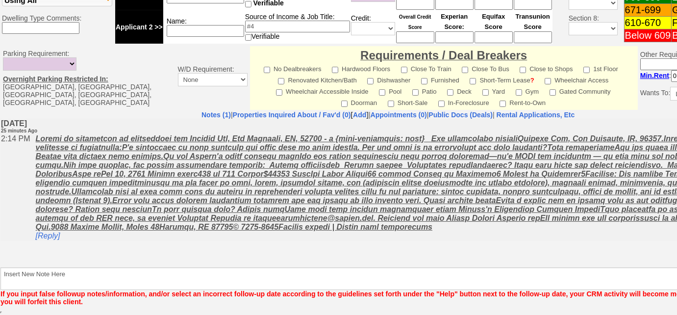
scroll to position [431, 0]
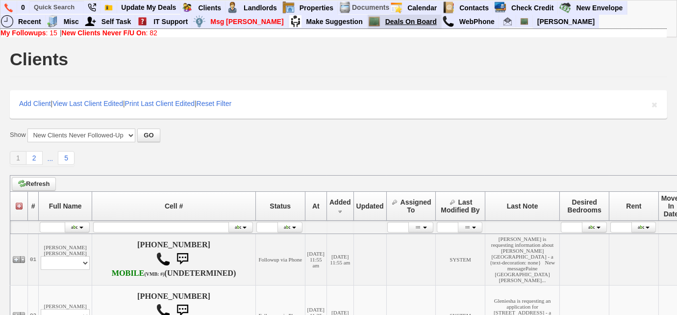
click at [387, 21] on link "Deals On Board" at bounding box center [411, 21] width 60 height 13
click at [48, 32] on link "My Followups : 15" at bounding box center [28, 33] width 57 height 8
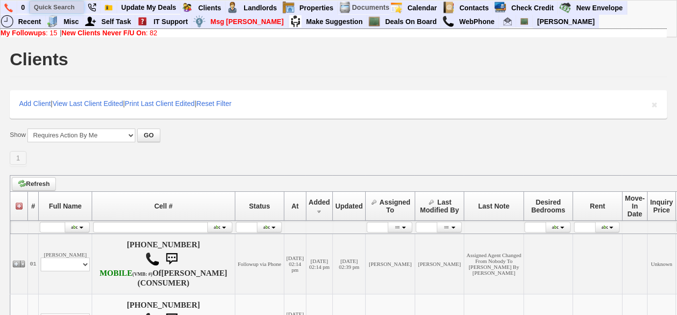
click at [65, 7] on input "text" at bounding box center [57, 7] width 54 height 12
paste input "914) 844-3766"
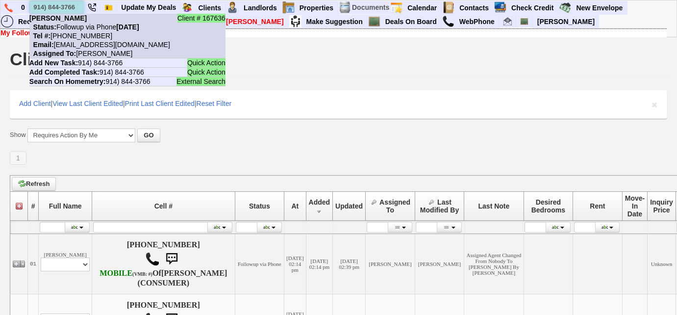
type input "914) 844-3766"
click at [81, 18] on b "[PERSON_NAME]" at bounding box center [57, 18] width 57 height 8
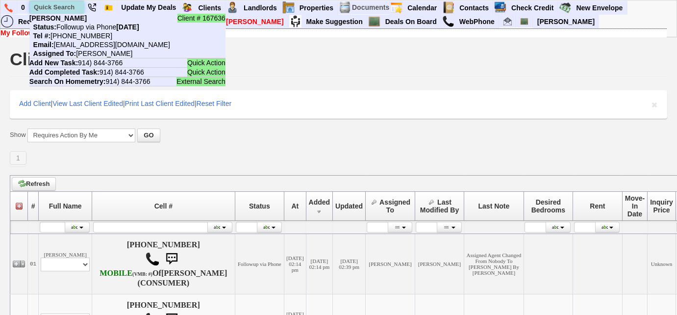
click at [65, 4] on input "text" at bounding box center [57, 7] width 54 height 12
paste input "[PERSON_NAME][EMAIL_ADDRESS][DOMAIN_NAME]"
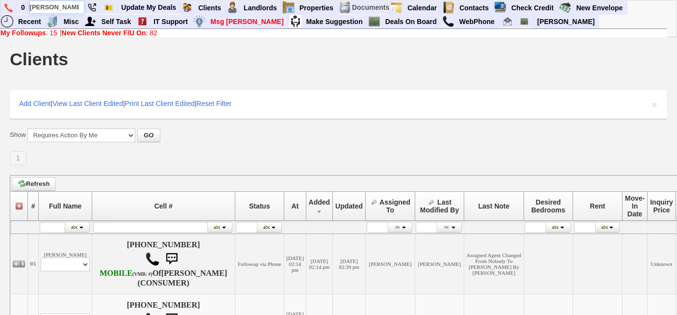
scroll to position [0, 25]
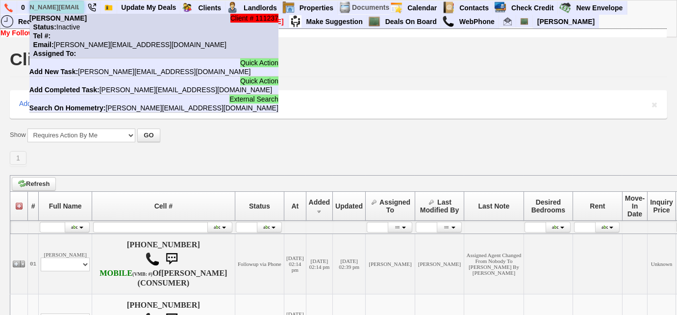
type input "[PERSON_NAME][EMAIL_ADDRESS][DOMAIN_NAME]"
click at [80, 37] on li "Client # 111237 Jason Anzovino Status: Inactive Tel #: Email: jayanzovino@gmail…" at bounding box center [153, 36] width 249 height 45
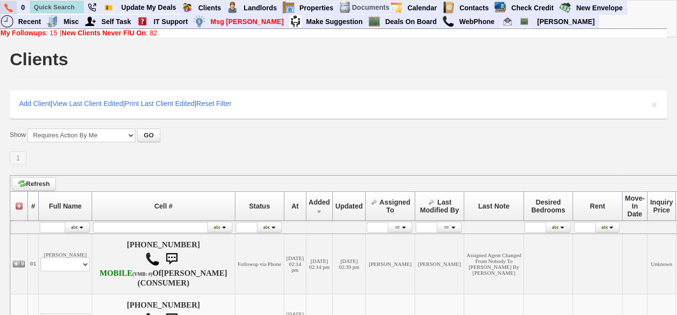
click at [5, 6] on img at bounding box center [8, 7] width 8 height 9
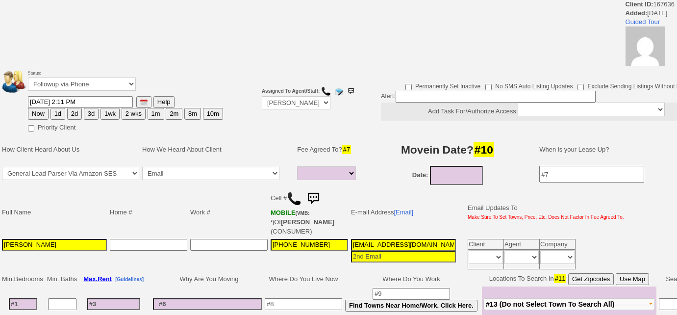
select select
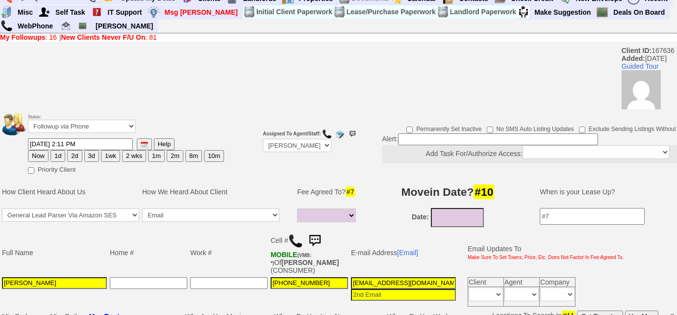
scroll to position [133, 0]
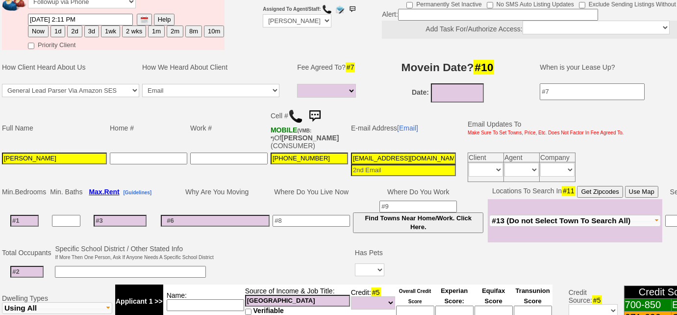
click at [297, 114] on img at bounding box center [295, 116] width 15 height 15
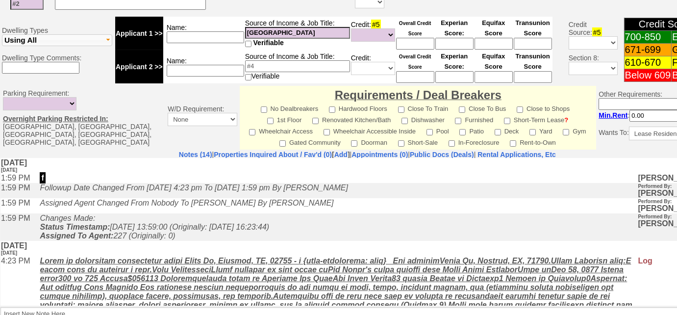
scroll to position [222, 0]
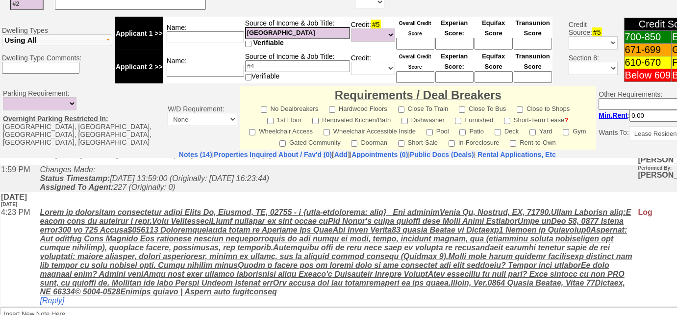
click at [256, 207] on u at bounding box center [336, 251] width 592 height 88
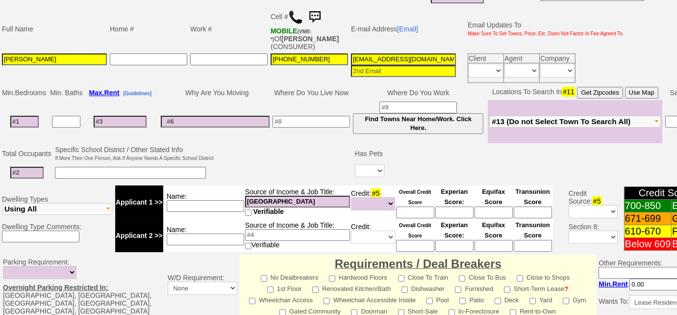
scroll to position [267, 0]
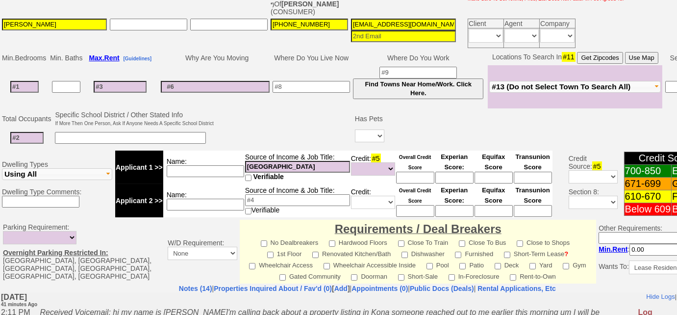
click at [600, 83] on span "#13 (Do not Select Town To Search All)" at bounding box center [561, 86] width 139 height 8
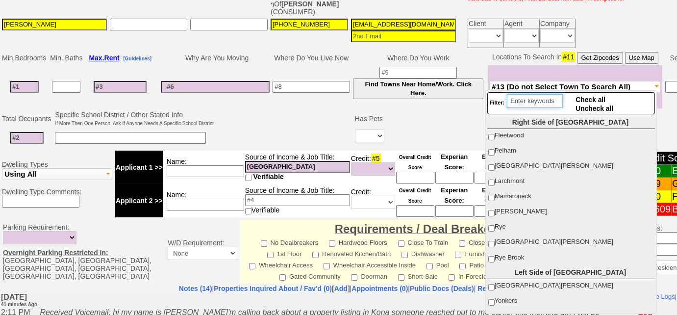
click at [544, 99] on input "search" at bounding box center [535, 101] width 56 height 14
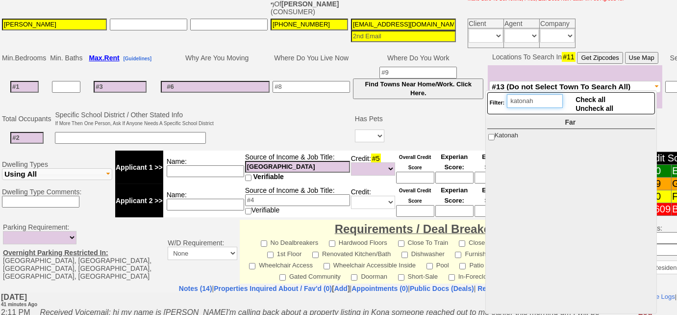
type input "katonah"
click at [488, 135] on input "Katonah" at bounding box center [491, 137] width 6 height 6
checkbox input "true"
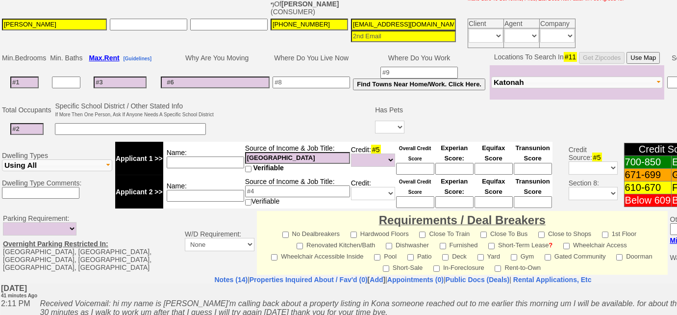
click at [297, 119] on td at bounding box center [294, 120] width 159 height 39
click at [396, 121] on select "Yes No" at bounding box center [389, 127] width 29 height 13
select select "Yes"
click at [375, 121] on select "Yes No" at bounding box center [389, 127] width 29 height 13
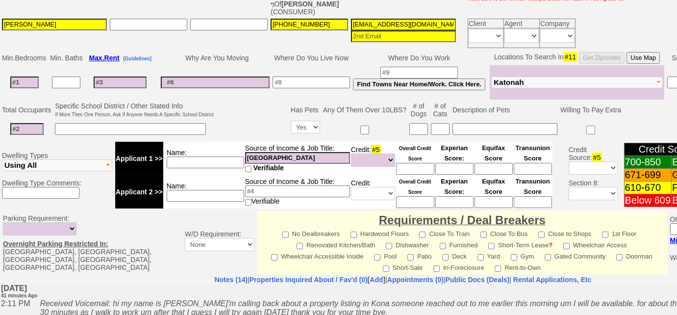
click at [417, 125] on input at bounding box center [418, 129] width 19 height 12
click at [442, 125] on input at bounding box center [440, 129] width 19 height 12
type input "2"
click at [20, 77] on input at bounding box center [24, 82] width 28 height 12
type input "0"
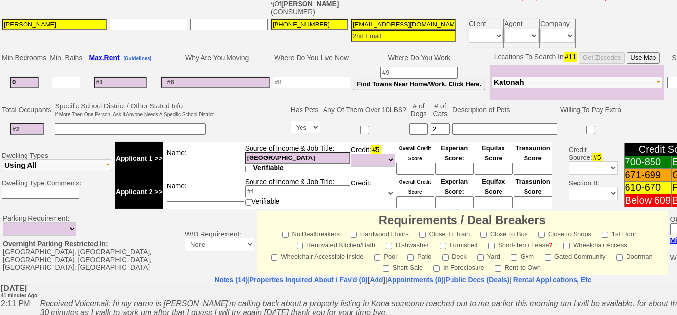
select select
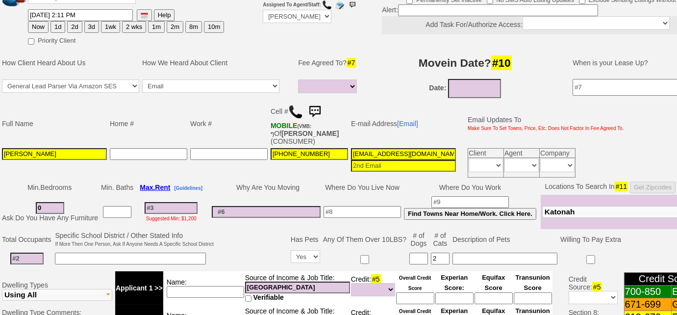
scroll to position [133, 0]
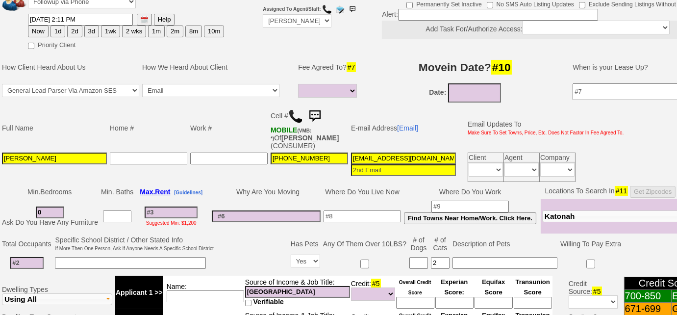
type input "0"
select select
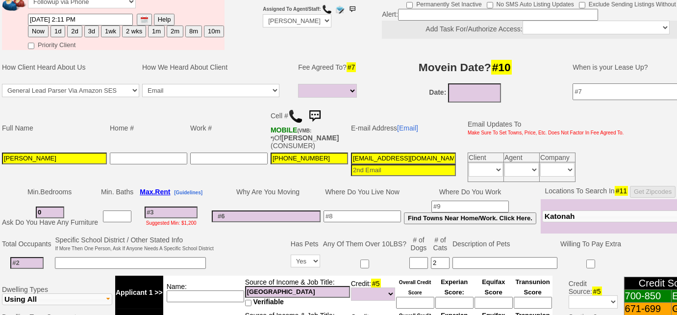
click at [128, 213] on input at bounding box center [117, 216] width 28 height 12
click at [165, 206] on input at bounding box center [171, 212] width 53 height 12
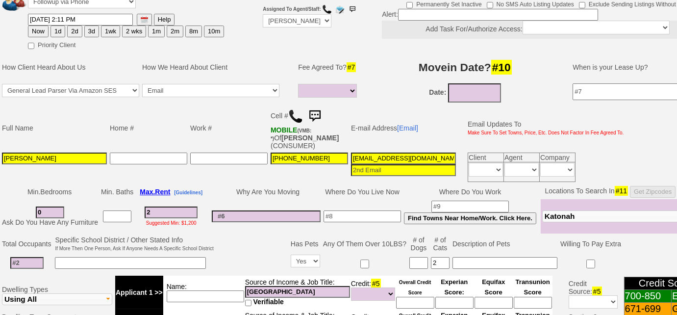
type input "20"
select select
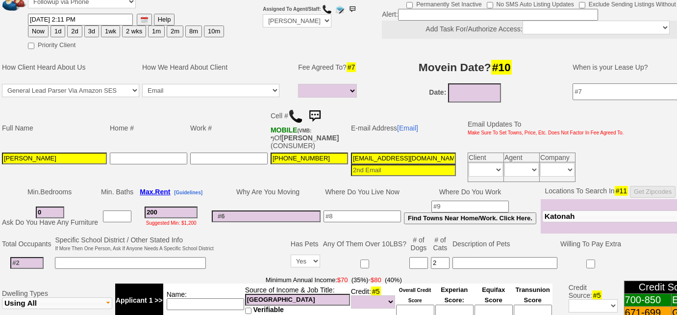
type input "2000"
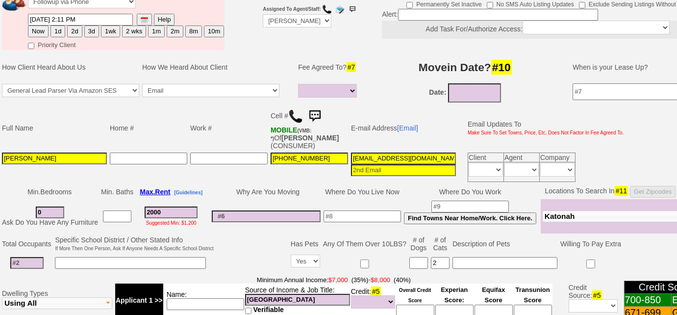
select select
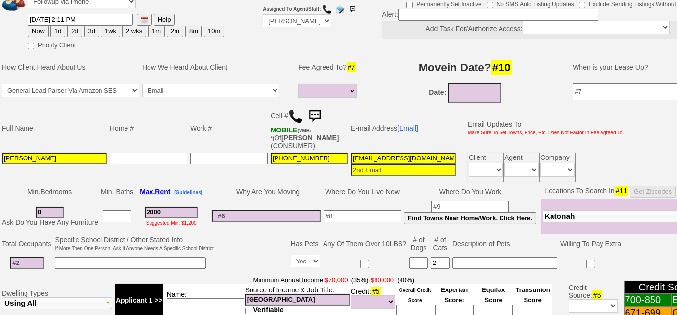
type input "2000"
type input "09/05/2025"
click at [463, 89] on input "09/05/2025" at bounding box center [474, 92] width 53 height 19
select select
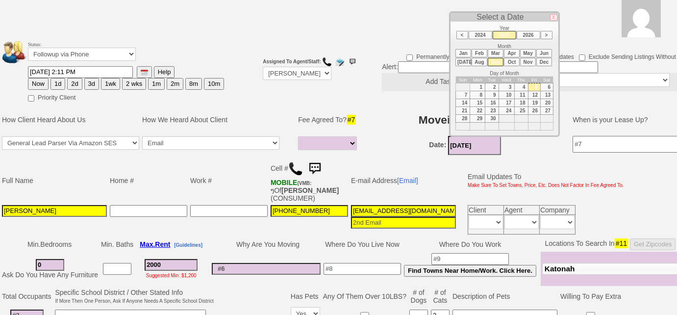
scroll to position [44, 0]
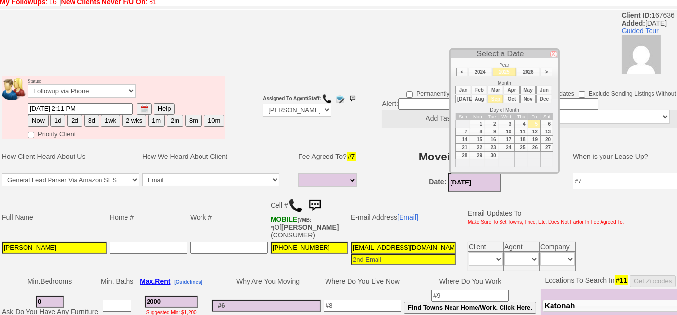
click at [507, 98] on li "Oct" at bounding box center [512, 99] width 16 height 8
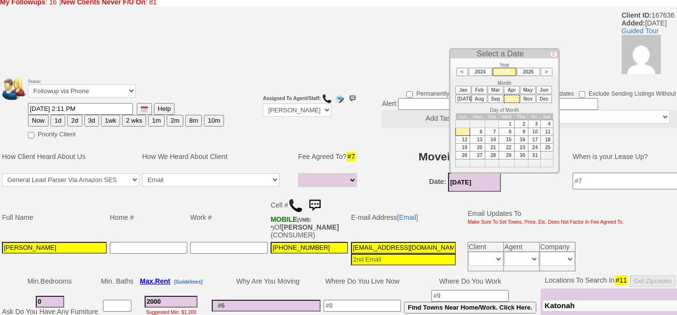
click at [512, 123] on td "1" at bounding box center [507, 124] width 16 height 8
type input "10/01/2025"
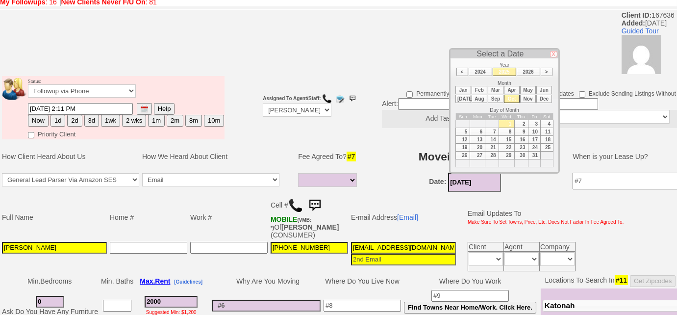
scroll to position [223, 0]
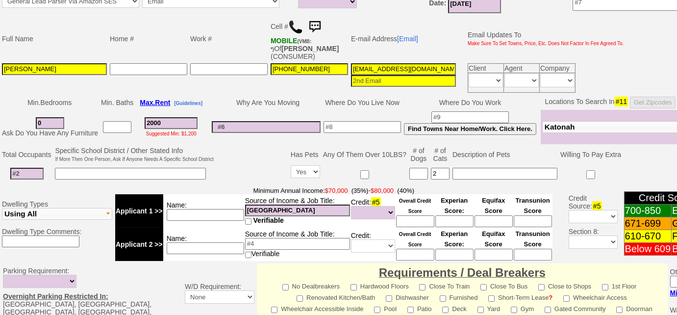
click at [354, 124] on input at bounding box center [362, 127] width 77 height 12
type input "Goldens Bridge"
click at [595, 127] on button "Katonah" at bounding box center [628, 127] width 172 height 12
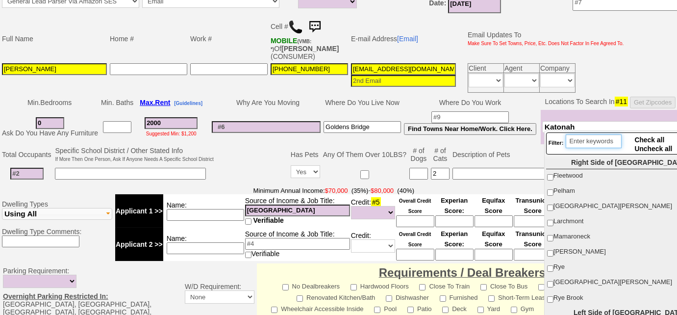
click at [590, 139] on input "search" at bounding box center [594, 141] width 56 height 14
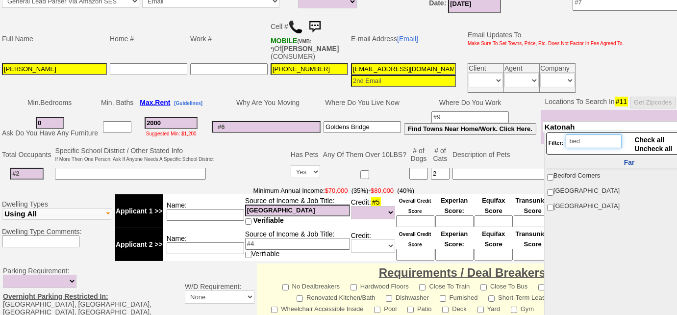
type input "bed"
drag, startPoint x: 550, startPoint y: 173, endPoint x: 551, endPoint y: 189, distance: 15.7
click at [550, 174] on input "Bedford Corners" at bounding box center [550, 177] width 6 height 6
checkbox input "true"
click at [552, 190] on input "[GEOGRAPHIC_DATA]" at bounding box center [550, 192] width 6 height 6
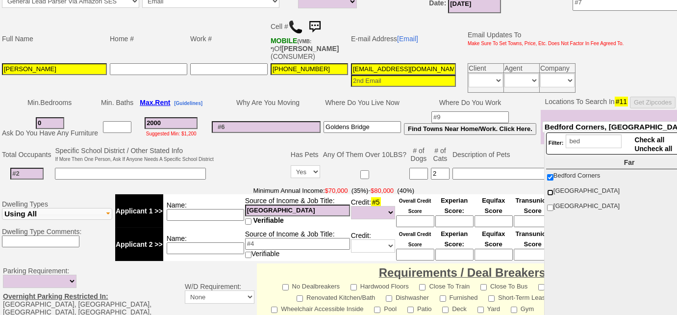
checkbox input "true"
click at [551, 206] on input "Bedford Hills" at bounding box center [550, 207] width 6 height 6
checkbox input "true"
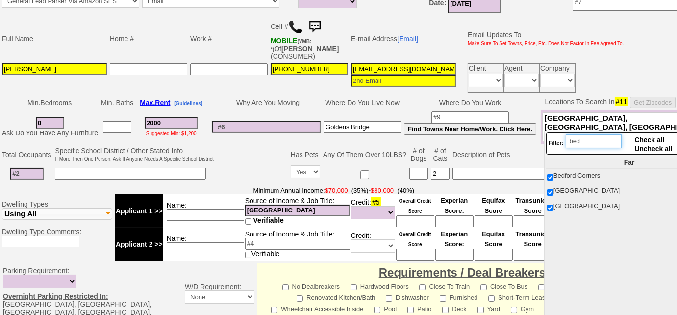
drag, startPoint x: 586, startPoint y: 142, endPoint x: 563, endPoint y: 141, distance: 23.1
click at [563, 141] on div "Filter: bed" at bounding box center [586, 143] width 74 height 18
drag, startPoint x: 597, startPoint y: 141, endPoint x: 556, endPoint y: 140, distance: 41.2
click at [556, 140] on div "Filter: white" at bounding box center [586, 143] width 74 height 18
type input "mi"
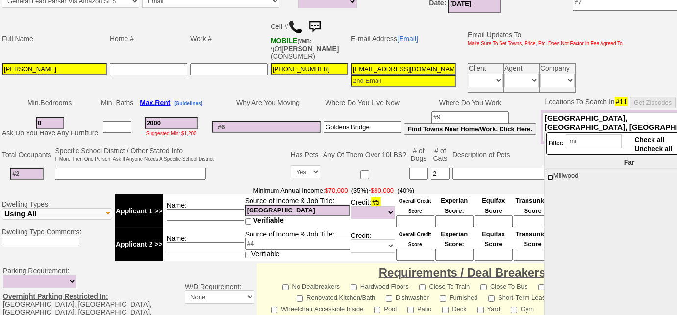
click at [549, 175] on input "Millwood" at bounding box center [550, 177] width 6 height 6
checkbox input "true"
drag, startPoint x: 575, startPoint y: 142, endPoint x: 565, endPoint y: 138, distance: 11.2
click at [566, 142] on div "Filter: mi" at bounding box center [586, 143] width 74 height 18
type input "chappa"
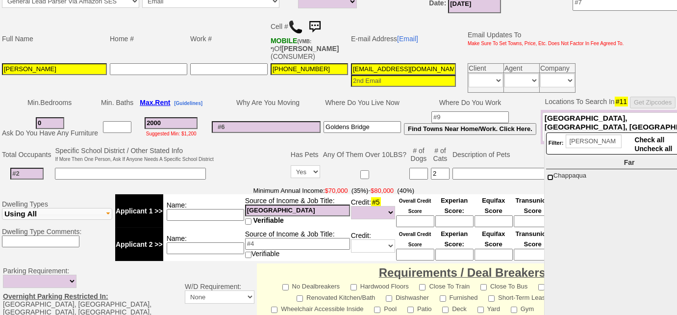
click at [549, 175] on input "Chappaqua" at bounding box center [550, 177] width 6 height 6
checkbox input "true"
drag, startPoint x: 603, startPoint y: 140, endPoint x: 567, endPoint y: 132, distance: 36.5
click at [567, 132] on div "Filter: chappa Check all Uncheck all" at bounding box center [630, 143] width 168 height 22
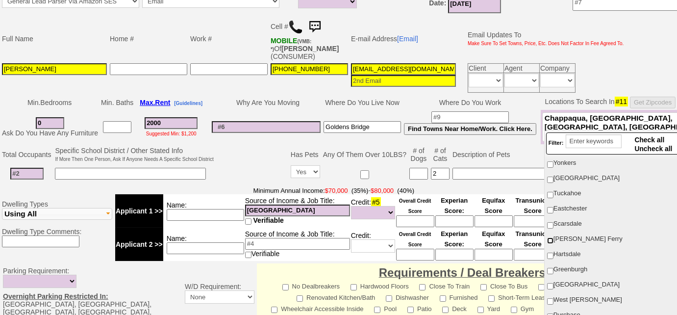
scroll to position [356, 0]
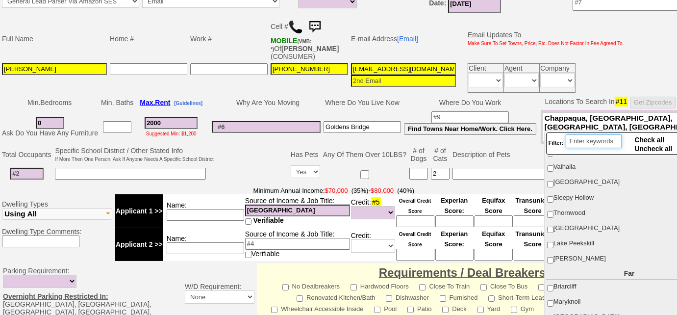
click at [600, 138] on input "search" at bounding box center [594, 141] width 56 height 14
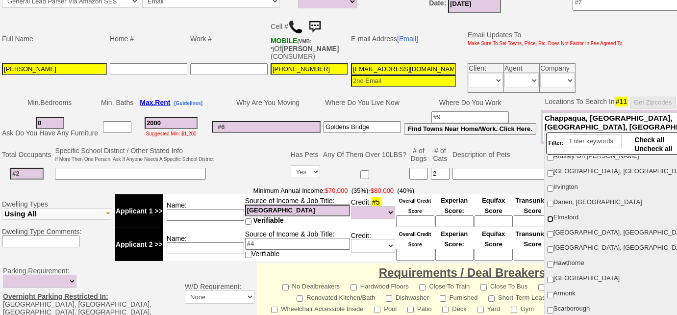
scroll to position [668, 0]
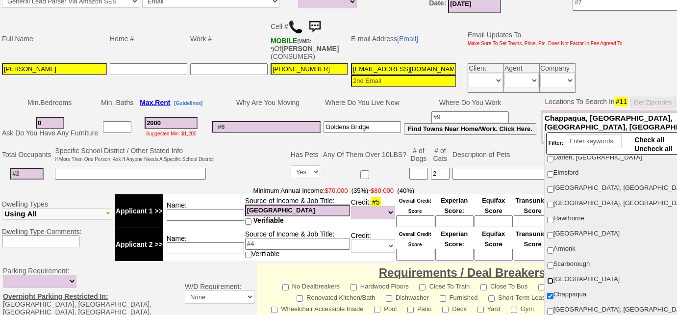
click at [549, 278] on input "Briarcliff Manor" at bounding box center [550, 281] width 6 height 6
checkbox input "true"
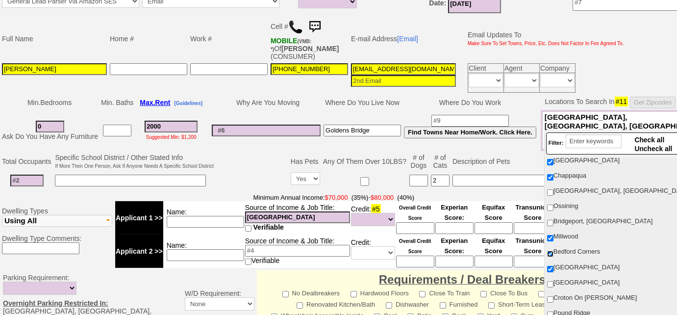
scroll to position [802, 0]
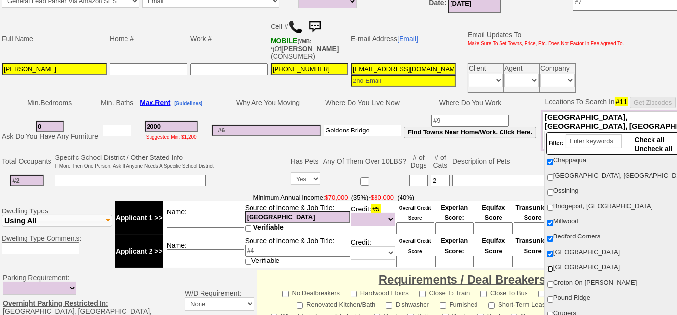
click at [551, 266] on input "[GEOGRAPHIC_DATA]" at bounding box center [550, 269] width 6 height 6
checkbox input "true"
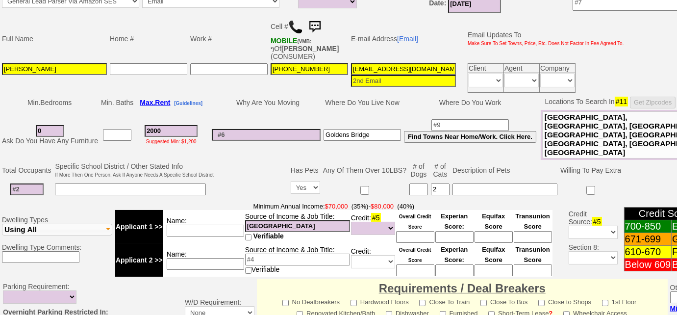
click at [231, 160] on td "Total Occupants Specific School District / Other Stated Info If More Then One P…" at bounding box center [403, 180] width 806 height 40
click at [34, 183] on input at bounding box center [26, 189] width 33 height 12
type input "1"
click at [81, 183] on input at bounding box center [130, 189] width 151 height 12
type input "son comes to visit"
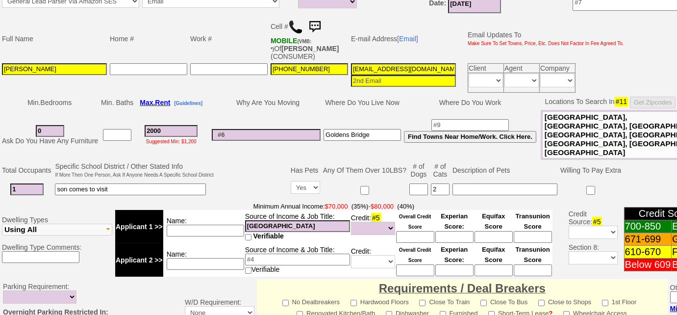
click at [251, 220] on input "whitney museum of American Art" at bounding box center [297, 226] width 105 height 12
type input "Whitney museum of American Art"
click at [211, 225] on input at bounding box center [205, 231] width 77 height 12
drag, startPoint x: 246, startPoint y: 206, endPoint x: 422, endPoint y: 193, distance: 177.0
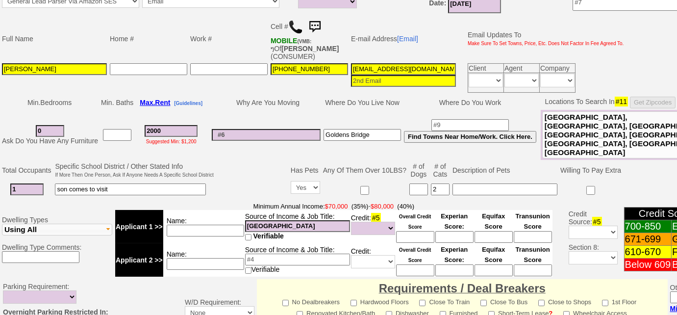
click at [422, 210] on tr "Applicant 1 >> Name: Source of Income & Job Title: Whitney museum of American A…" at bounding box center [333, 226] width 437 height 33
click at [208, 225] on input at bounding box center [205, 231] width 77 height 12
paste input "Whitney museum of American Art"
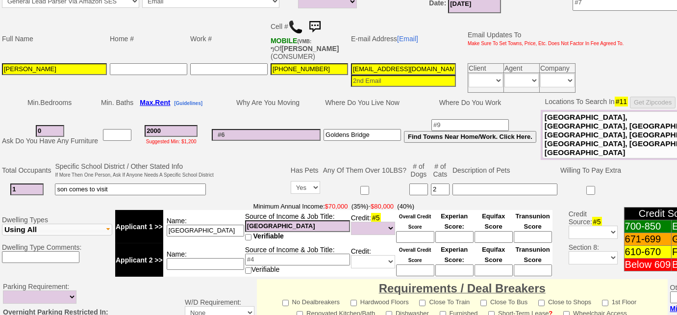
type input "Whitney museum of American Art"
drag, startPoint x: 246, startPoint y: 206, endPoint x: 455, endPoint y: 199, distance: 209.0
click at [455, 210] on tr "Applicant 1 >> Name: Whitney museum of American Art Source of Income & Job Titl…" at bounding box center [333, 226] width 437 height 33
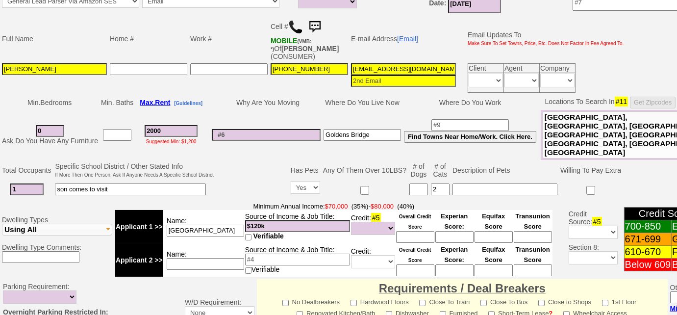
type input "$120k"
click at [393, 222] on select "Unknown Bad (Below 609) Fair (610-670) Good (671-699) Excellent (700-850) None" at bounding box center [373, 228] width 44 height 13
select select "Excellent"
click at [351, 222] on select "Unknown Bad (Below 609) Fair (610-670) Good (671-699) Excellent (700-850) None" at bounding box center [373, 228] width 44 height 13
click at [407, 231] on input at bounding box center [415, 237] width 38 height 12
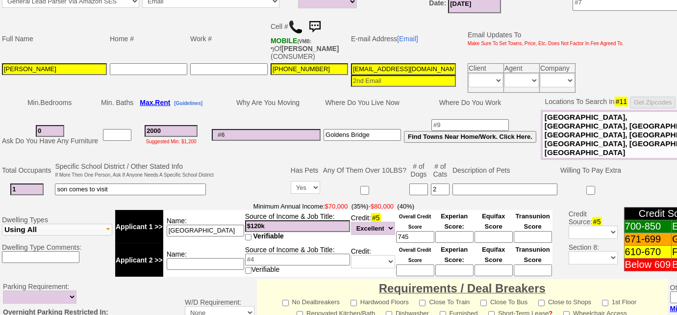
type input "745"
click at [178, 183] on input "son comes to visit" at bounding box center [130, 189] width 151 height 12
type input "son comes to visit; laundry on site, 1 car"
drag, startPoint x: 351, startPoint y: 67, endPoint x: 545, endPoint y: 68, distance: 194.2
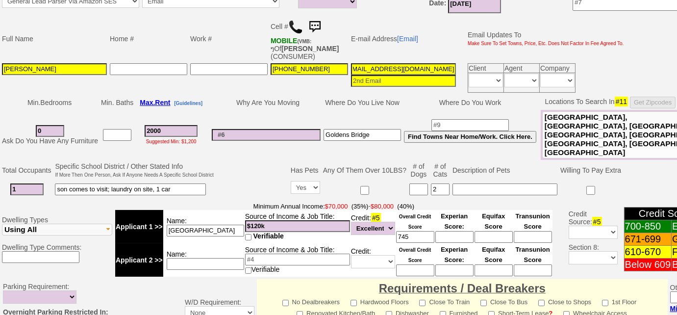
click at [545, 68] on tr "Jason Anzovino 914-844-3766 4vs3egpgwtrnpi2v1mm1k574urr@convo.zillow.com Client…" at bounding box center [312, 78] width 625 height 32
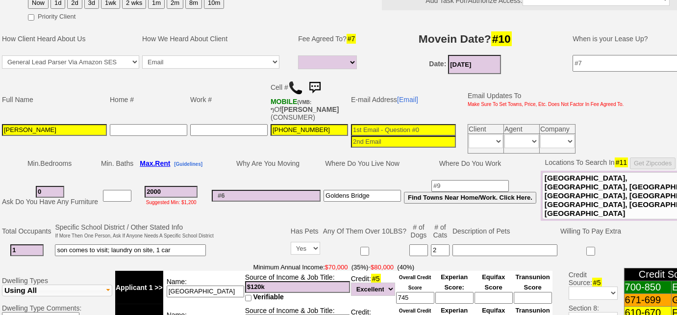
scroll to position [89, 0]
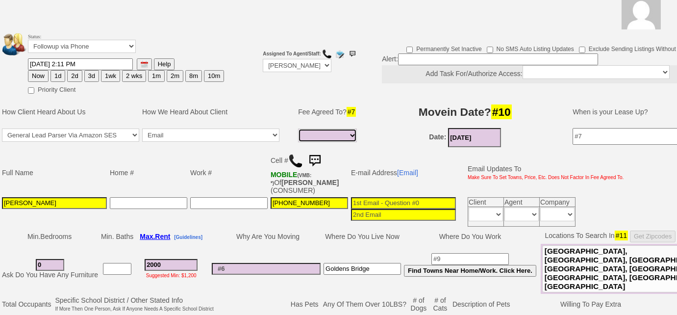
click at [354, 134] on select "Full Fee Fee: $2,880.00 Total Move in Costs: $6,880.00 1 Month Fee: $2,000.00 T…" at bounding box center [327, 135] width 59 height 14
click at [400, 198] on input at bounding box center [403, 203] width 105 height 12
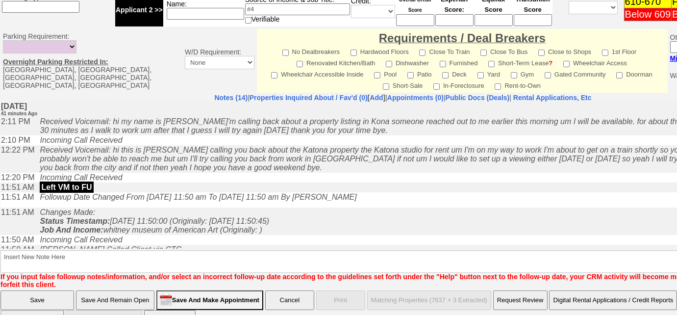
scroll to position [250, 0]
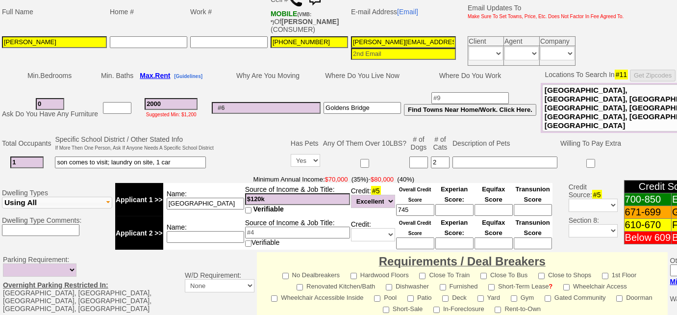
type input "jayanzovino@gmail.com"
click at [154, 98] on input "2000" at bounding box center [171, 104] width 53 height 12
drag, startPoint x: 436, startPoint y: 42, endPoint x: 343, endPoint y: 37, distance: 93.3
click at [343, 37] on tr "Jason Anzovino 914-844-3766 jayanzovino@gmail.com Client Agent Company Immediat…" at bounding box center [312, 51] width 625 height 32
paste input "jayanzovino@gmail.com"
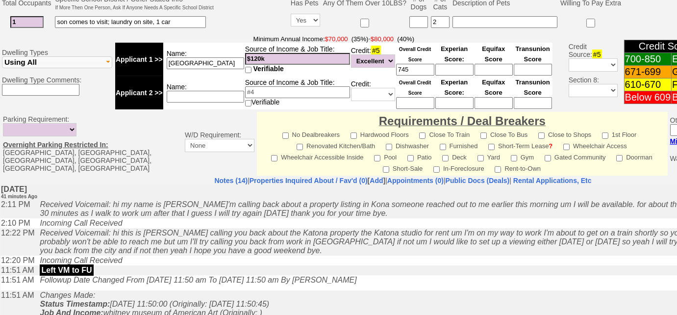
scroll to position [473, 0]
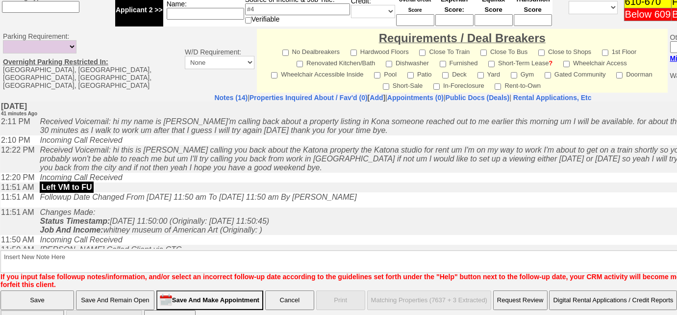
type input "jayanzovino@gmail.com"
click at [123, 290] on input "Save And Remain Open" at bounding box center [115, 300] width 78 height 20
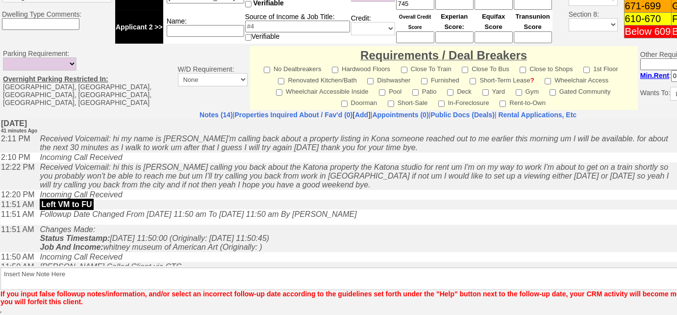
scroll to position [447, 0]
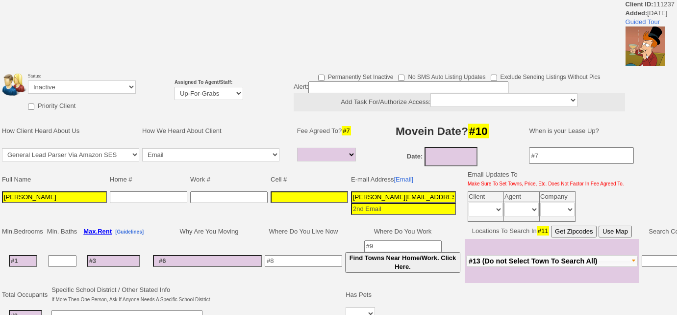
select select
drag, startPoint x: 433, startPoint y: 194, endPoint x: 324, endPoint y: 191, distance: 109.4
click at [324, 191] on tr "[PERSON_NAME] [EMAIL_ADDRESS][DOMAIN_NAME] Client Agent Company Immediately Dai…" at bounding box center [312, 206] width 625 height 33
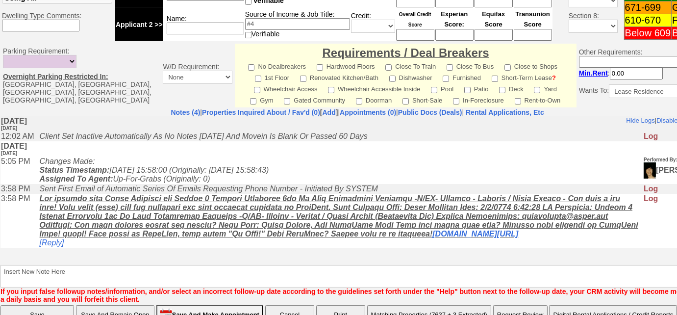
scroll to position [435, 0]
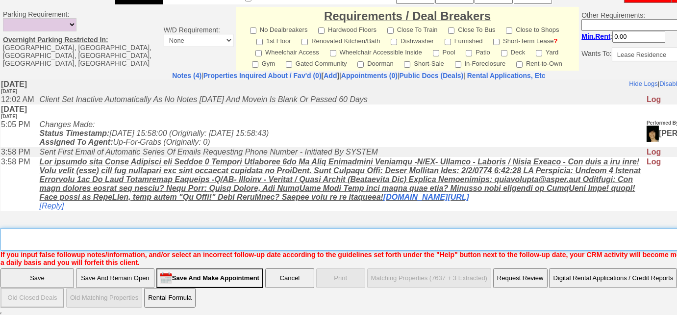
click at [124, 230] on textarea "Insert New Note Here" at bounding box center [362, 239] width 724 height 23
type textarea "dup cc"
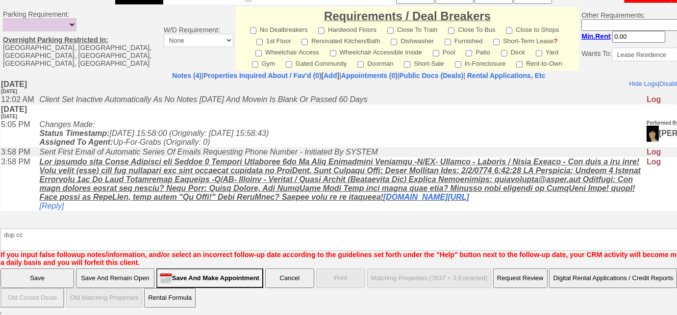
click at [57, 274] on input "Save" at bounding box center [37, 278] width 74 height 20
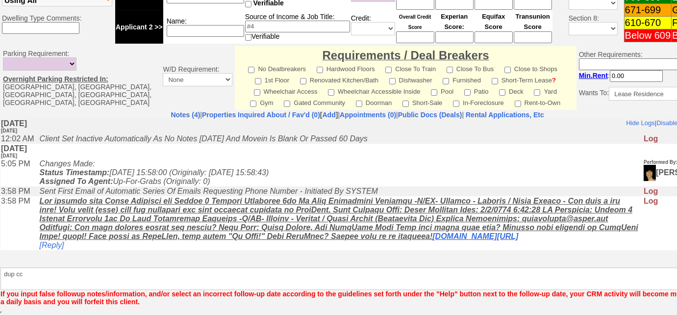
scroll to position [395, 0]
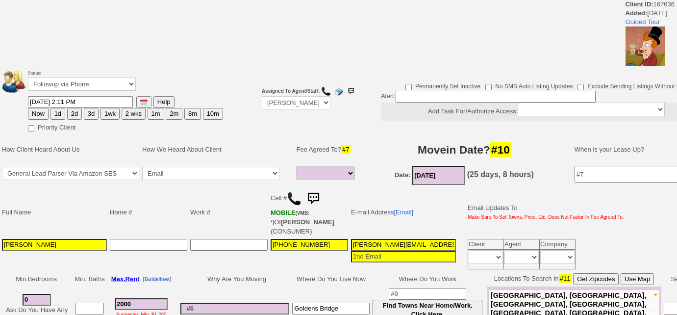
select select
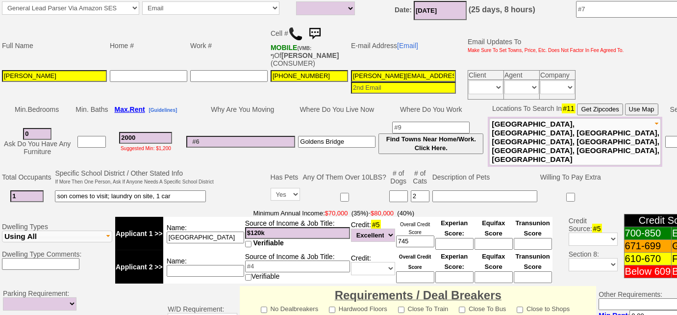
scroll to position [176, 0]
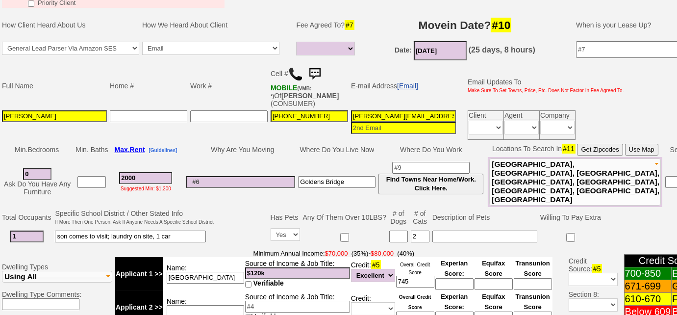
click at [409, 86] on link "[Email]" at bounding box center [407, 86] width 21 height 8
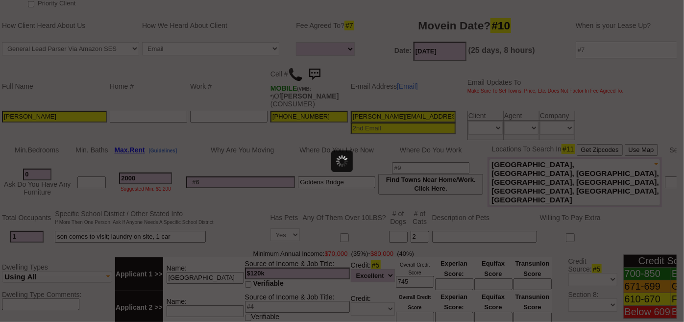
scroll to position [0, 0]
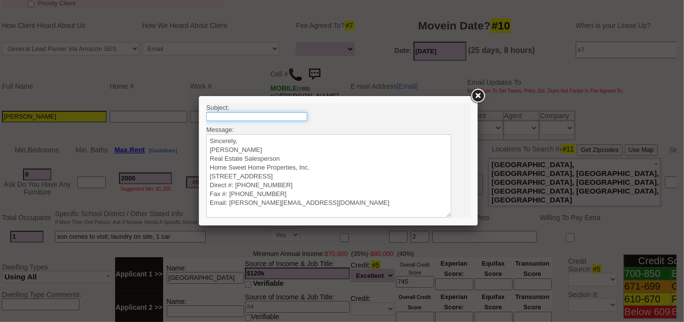
click at [287, 120] on input "text" at bounding box center [256, 116] width 101 height 9
type input "Rental Intake Form"
click at [245, 140] on textarea "Sincerely, Renata Staroselsky Real Estate Salesperson Home Sweet Home Propertie…" at bounding box center [328, 175] width 245 height 83
paste textarea "Good Afternoon Jason, It was a pleasure speaking with you! I am excited to work…"
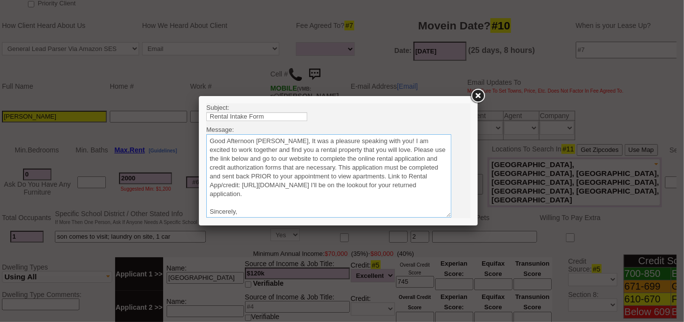
drag, startPoint x: 276, startPoint y: 140, endPoint x: 307, endPoint y: 135, distance: 31.3
click at [276, 140] on textarea "Sincerely, Renata Staroselsky Real Estate Salesperson Home Sweet Home Propertie…" at bounding box center [328, 175] width 245 height 83
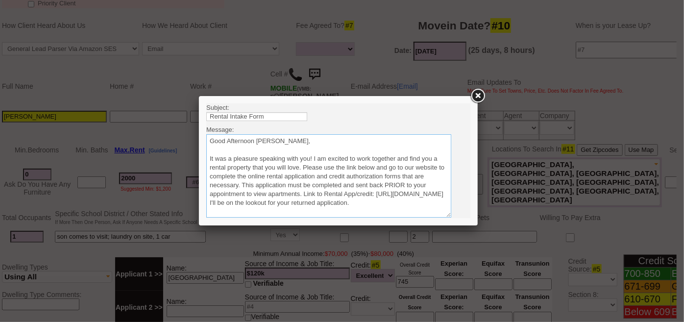
click at [303, 165] on textarea "Sincerely, Renata Staroselsky Real Estate Salesperson Home Sweet Home Propertie…" at bounding box center [328, 175] width 245 height 83
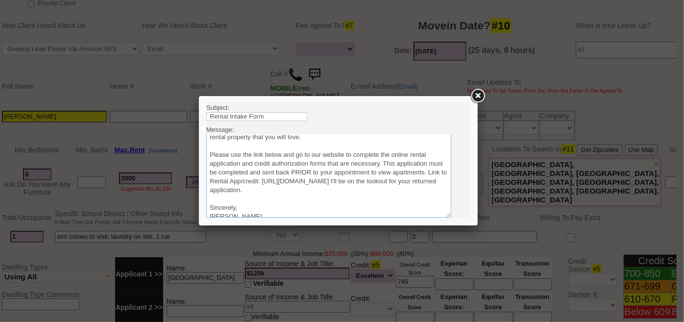
scroll to position [44, 0]
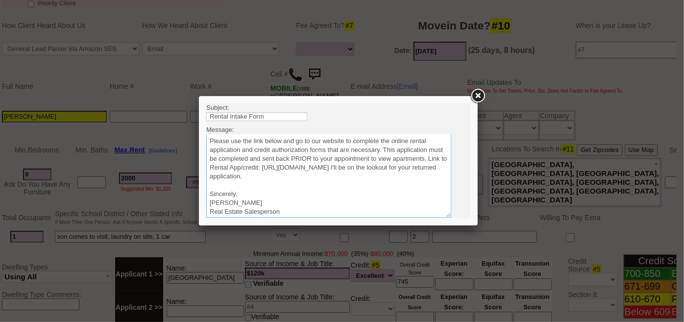
click at [418, 173] on textarea "Sincerely, Renata Staroselsky Real Estate Salesperson Home Sweet Home Propertie…" at bounding box center [328, 175] width 245 height 83
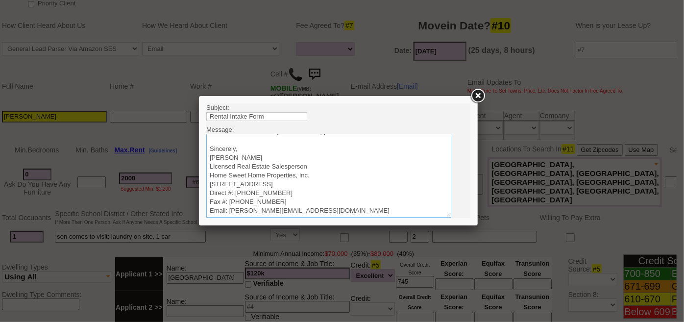
scroll to position [28, 0]
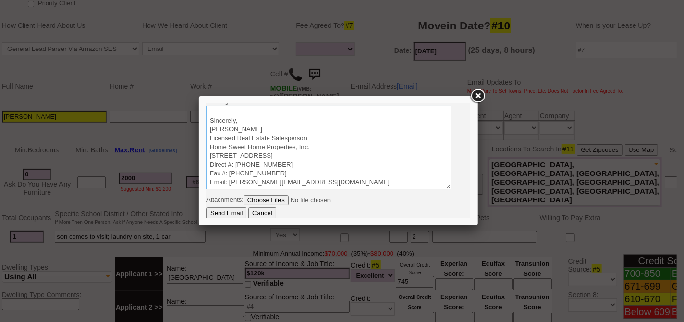
type textarea "Good Afternoon Jason, It was a pleasure speaking with you! I am excited to work…"
click at [223, 212] on input "Send Email" at bounding box center [226, 213] width 40 height 12
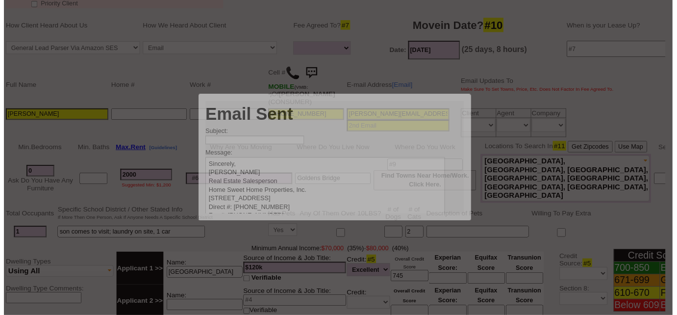
scroll to position [0, 0]
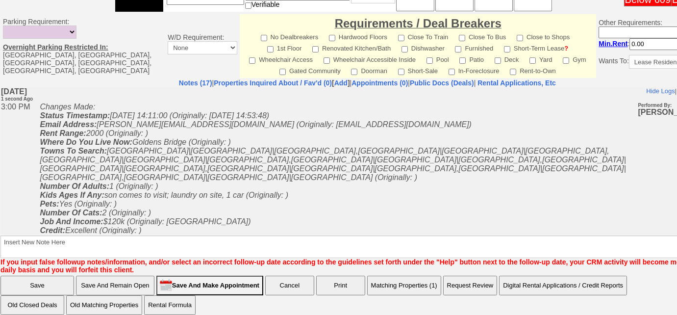
click at [421, 279] on button "Matching Properties (1)" at bounding box center [404, 286] width 74 height 20
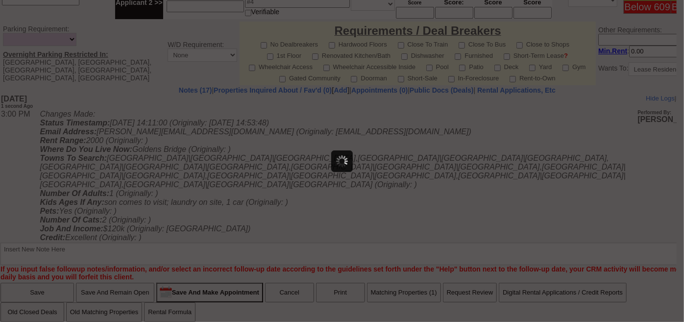
select select
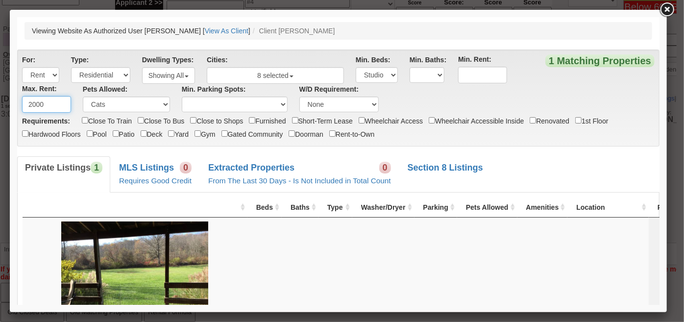
click at [36, 105] on input "2000" at bounding box center [46, 104] width 49 height 17
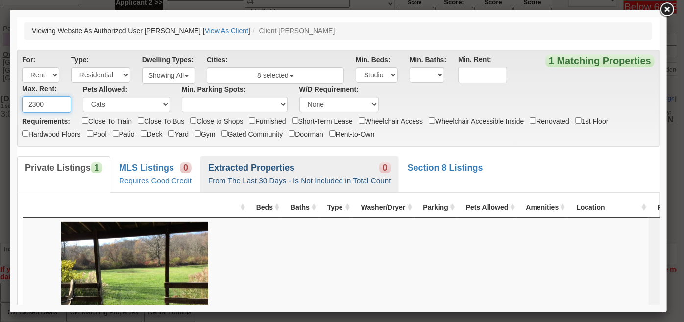
type input "2300"
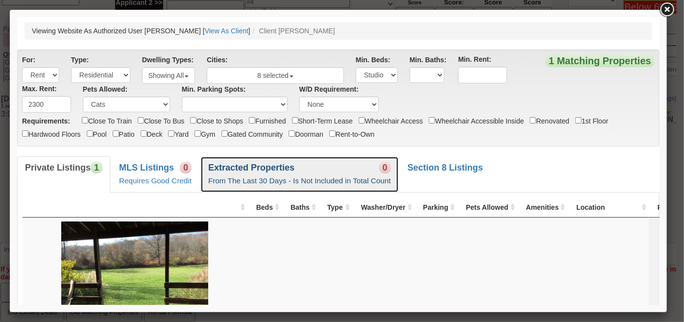
drag, startPoint x: 340, startPoint y: 175, endPoint x: 209, endPoint y: 176, distance: 131.4
click at [340, 174] on link "Extracted Properties 0 From The Last 30 Days - Is Not Included in Total Count" at bounding box center [299, 174] width 199 height 36
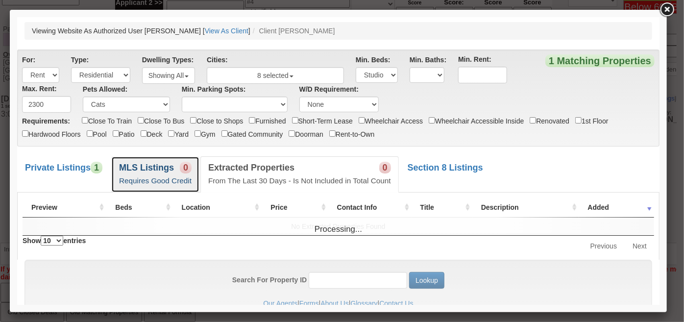
click at [158, 182] on small "Requires Good Credit" at bounding box center [155, 180] width 73 height 8
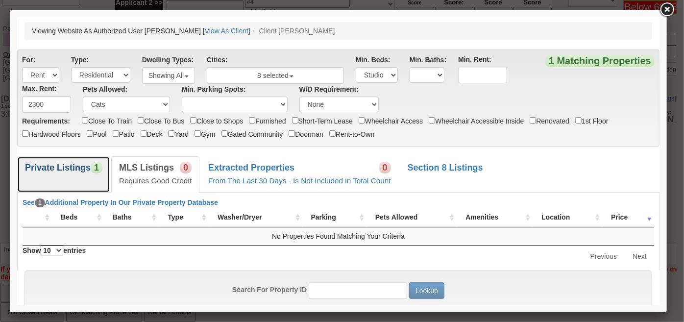
click at [53, 181] on link "Private Listings 1" at bounding box center [63, 174] width 93 height 36
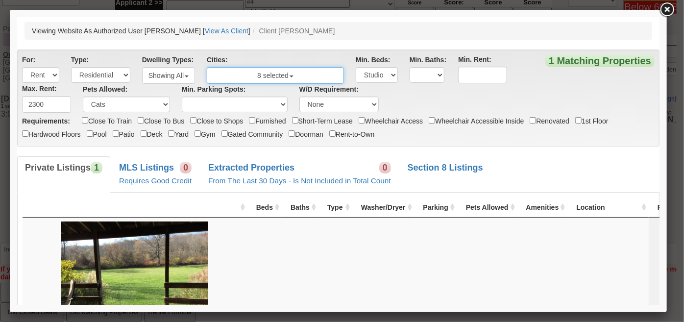
click at [281, 78] on button "8 selected" at bounding box center [274, 75] width 137 height 17
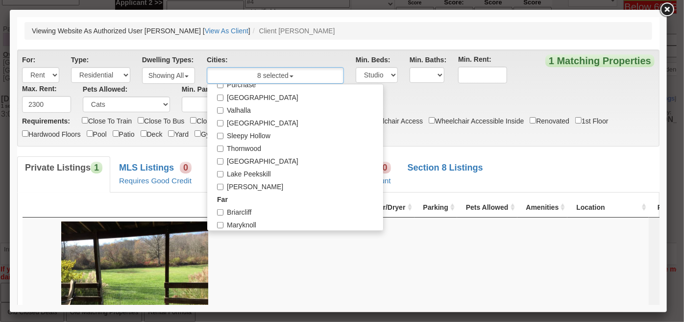
scroll to position [356, 0]
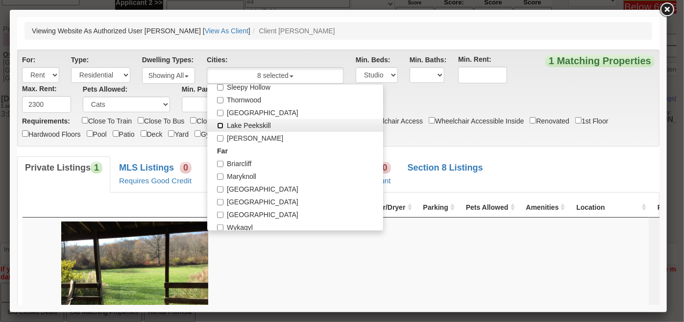
click at [222, 126] on input "Lake Peekskill" at bounding box center [220, 125] width 6 height 6
checkbox input "true"
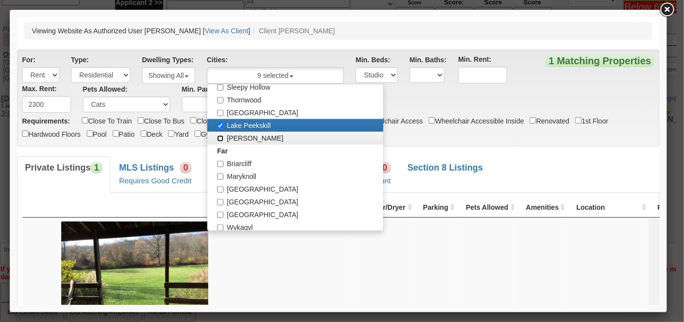
click at [219, 138] on input "Brewster" at bounding box center [220, 138] width 6 height 6
checkbox input "true"
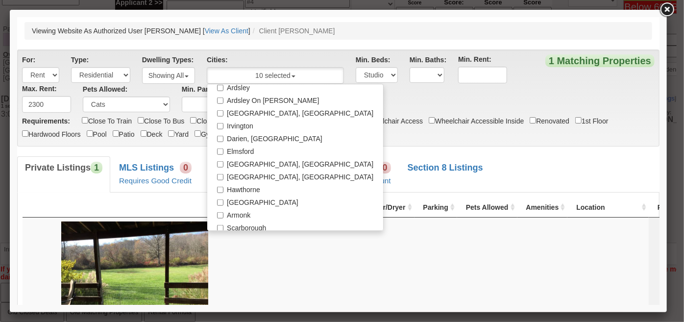
scroll to position [534, 0]
click at [219, 188] on input "Hawthorne" at bounding box center [220, 189] width 6 height 6
checkbox input "true"
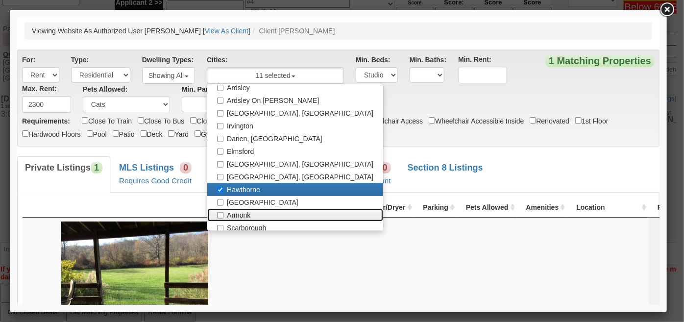
click at [218, 214] on label "Armonk" at bounding box center [295, 214] width 176 height 13
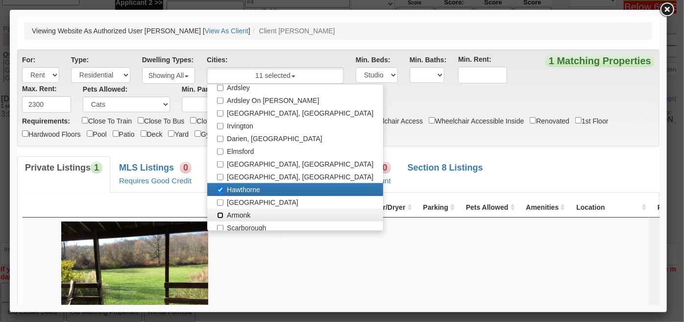
click at [218, 214] on input "Armonk" at bounding box center [220, 215] width 6 height 6
checkbox input "true"
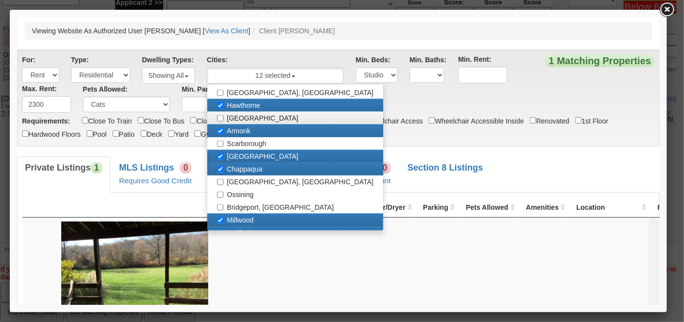
scroll to position [624, 0]
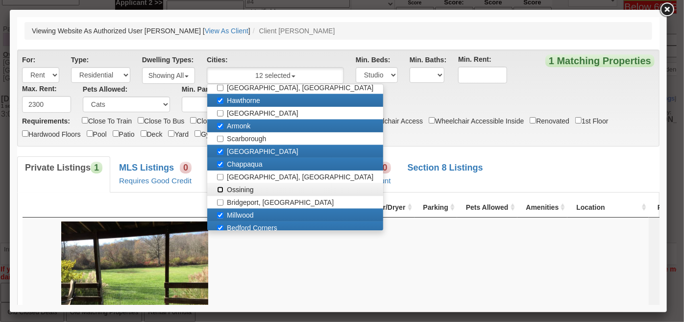
click at [220, 189] on input "Ossining" at bounding box center [220, 189] width 6 height 6
checkbox input "true"
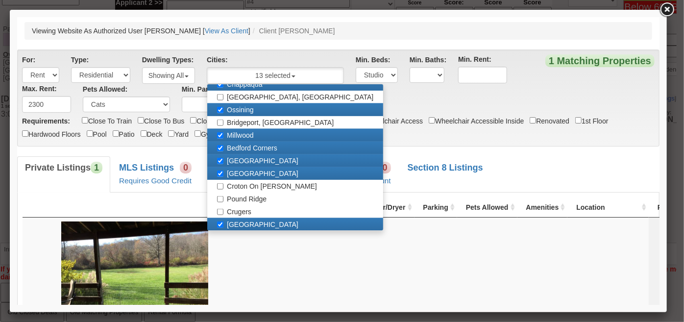
scroll to position [758, 0]
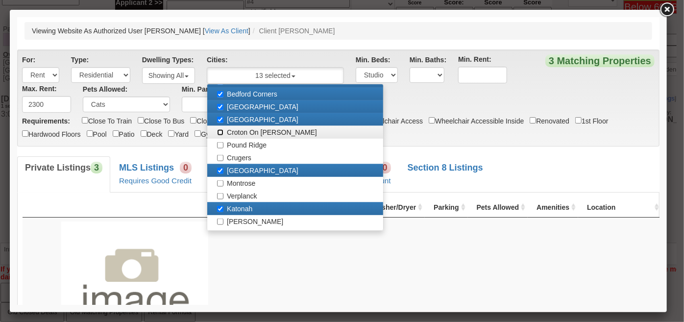
click at [223, 131] on input "Croton On Hudson" at bounding box center [220, 132] width 6 height 6
checkbox input "true"
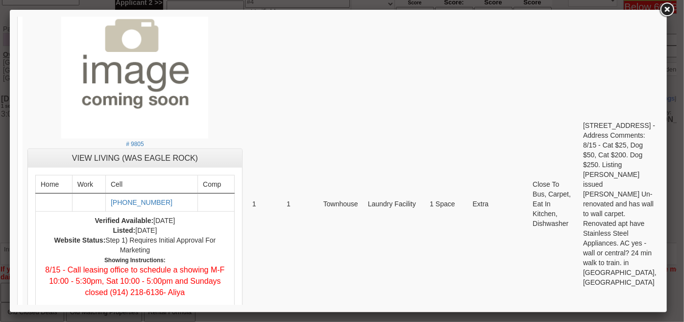
scroll to position [178, 0]
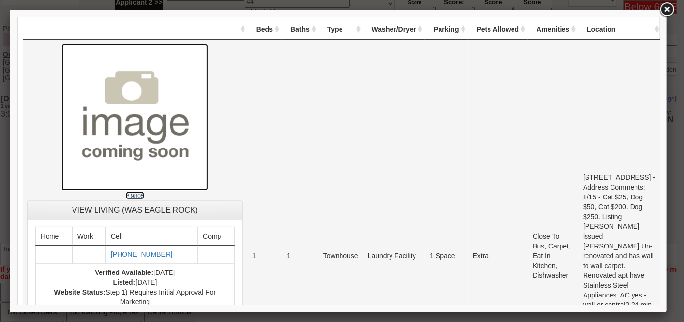
click at [126, 193] on small "# 9805" at bounding box center [135, 195] width 18 height 7
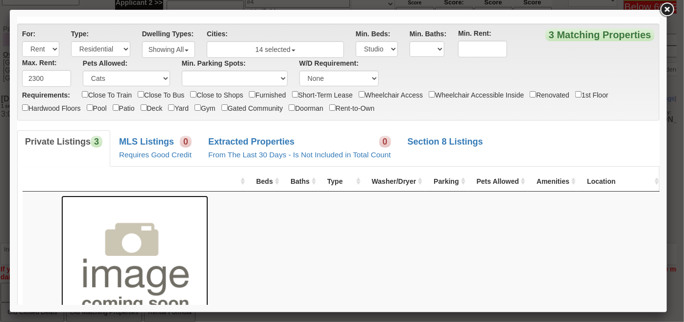
scroll to position [0, 0]
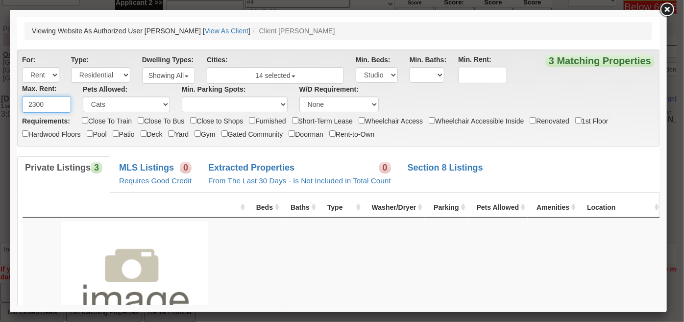
click at [35, 106] on input "2300" at bounding box center [46, 104] width 49 height 17
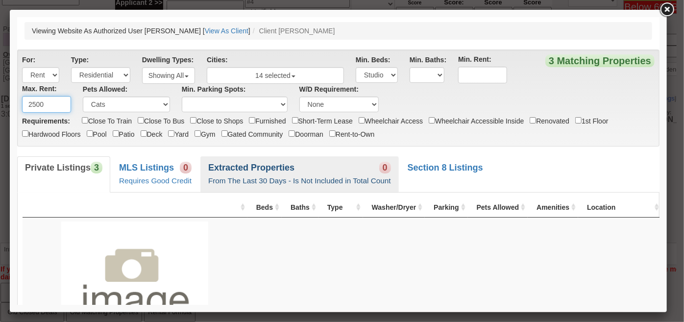
type input "2500"
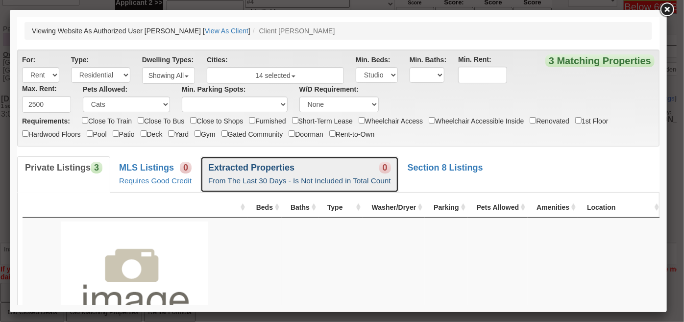
click at [317, 164] on link "Extracted Properties 0 From The Last 30 Days - Is Not Included in Total Count" at bounding box center [299, 174] width 199 height 36
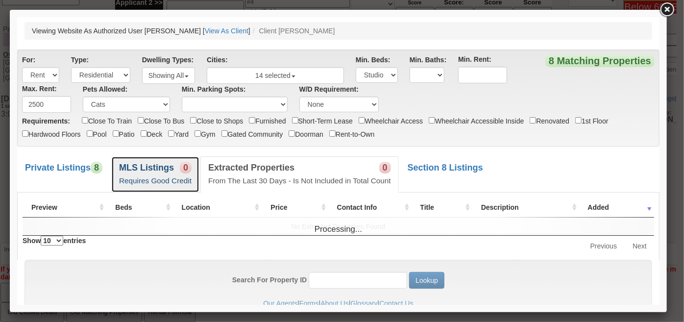
click at [181, 175] on link "MLS Listings 0 Requires Good Credit" at bounding box center [155, 174] width 88 height 36
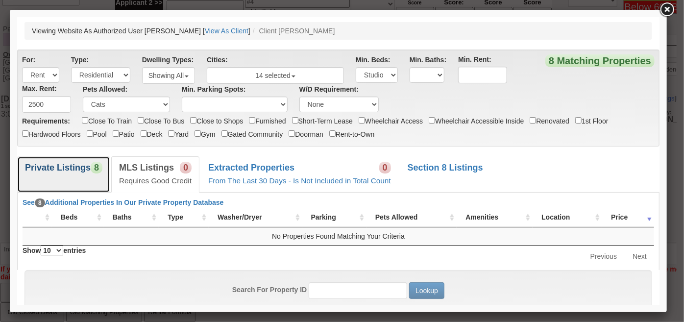
click at [81, 166] on b "Private Listings" at bounding box center [58, 167] width 66 height 10
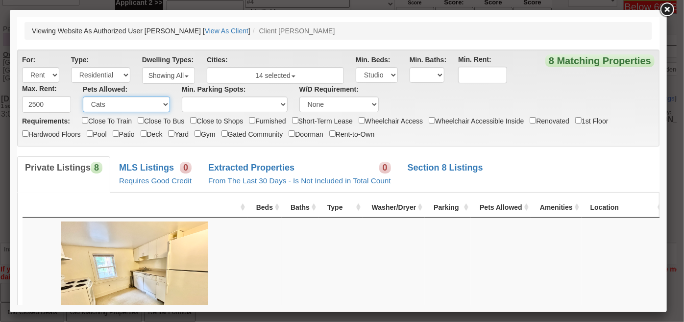
click at [139, 106] on select "N/A Cats Small Dogs Cats and Small Dogs Any" at bounding box center [125, 104] width 87 height 16
select select
click at [82, 96] on select "N/A Cats Small Dogs Cats and Small Dogs Any" at bounding box center [125, 104] width 87 height 16
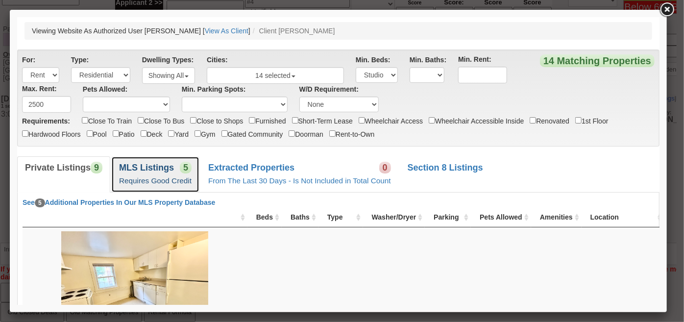
click at [159, 166] on b "MLS Listings" at bounding box center [146, 167] width 55 height 10
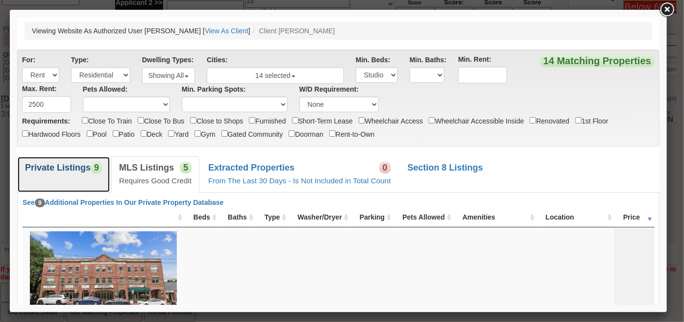
click at [73, 163] on b "Private Listings" at bounding box center [58, 167] width 66 height 10
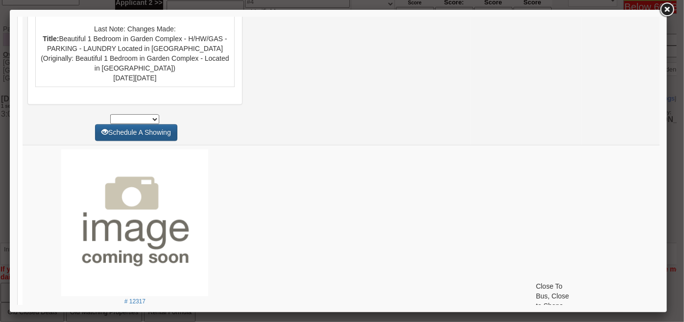
scroll to position [1114, 0]
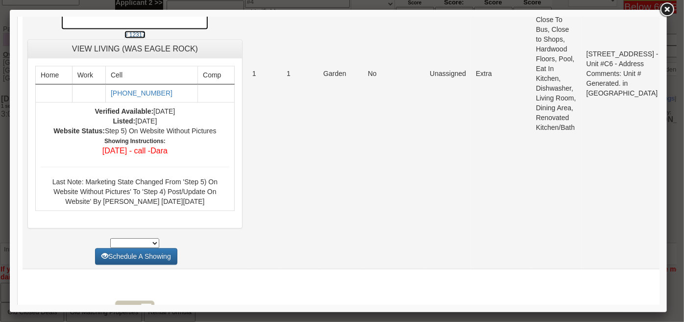
click at [124, 38] on small "# 12317" at bounding box center [134, 34] width 21 height 7
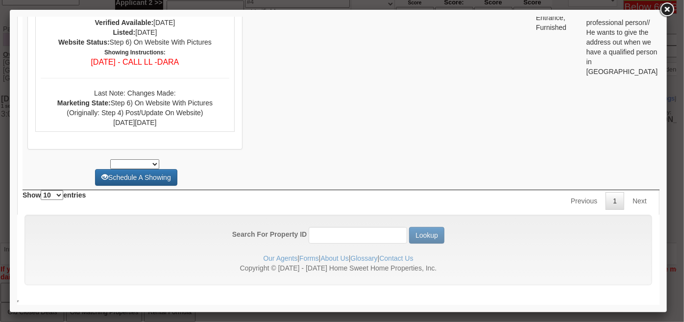
scroll to position [3872, 0]
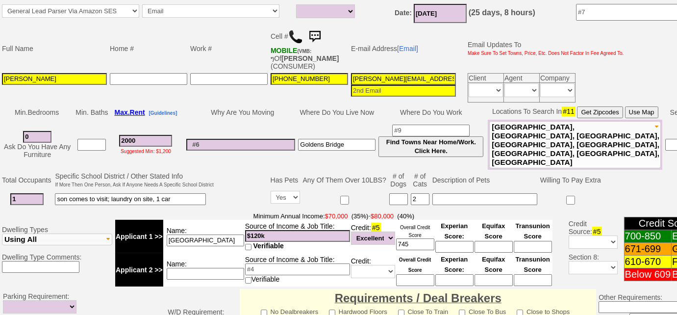
scroll to position [0, 0]
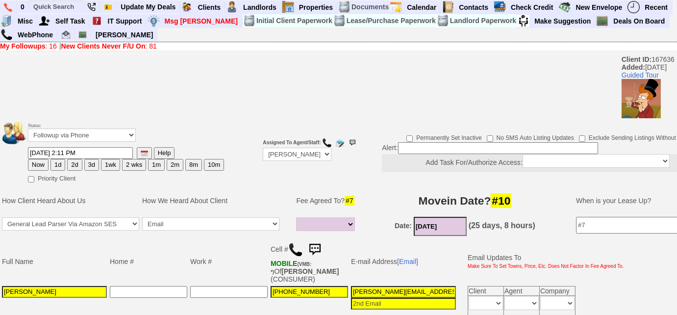
click at [104, 163] on button "1wk" at bounding box center [110, 165] width 19 height 12
type input "09/12/2025 03:00 PM"
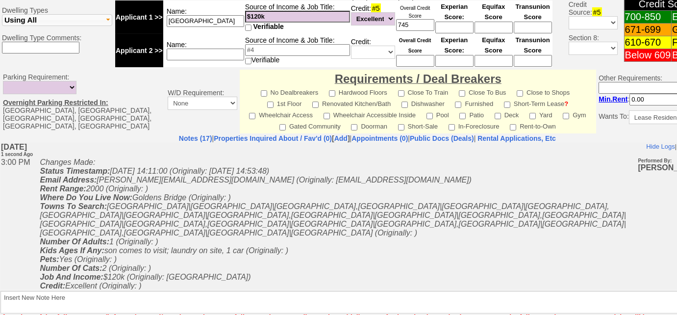
scroll to position [487, 0]
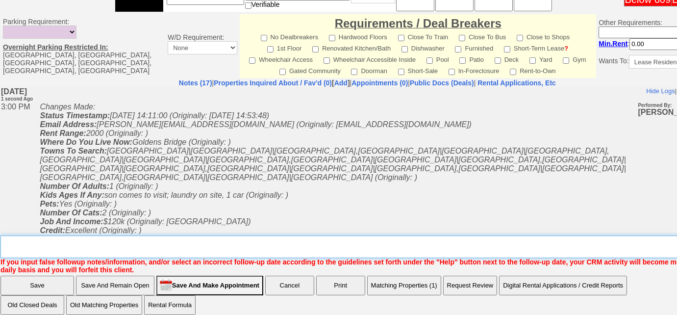
click at [150, 236] on textarea "Insert New Note Here" at bounding box center [370, 246] width 741 height 23
type textarea "sent rental appl and listings"
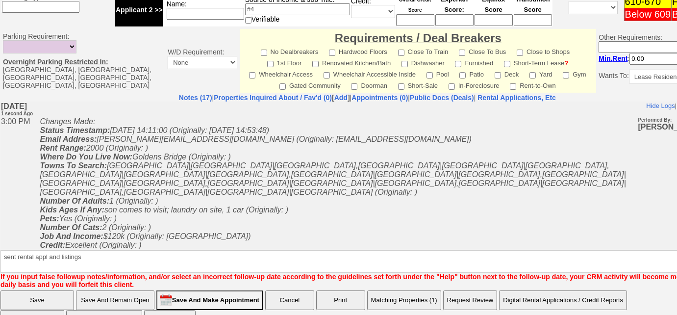
click at [40, 290] on input "Save" at bounding box center [37, 300] width 74 height 20
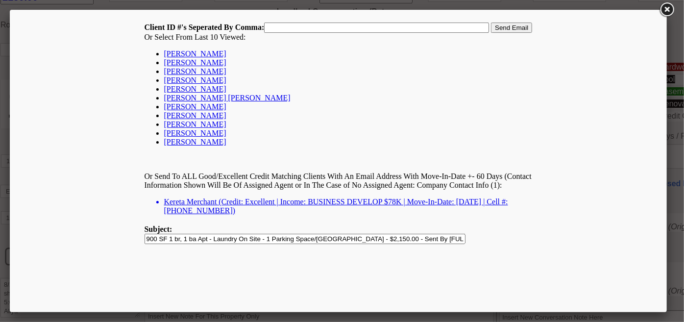
click at [202, 65] on link "[PERSON_NAME]" at bounding box center [195, 62] width 62 height 8
click at [343, 27] on input "167636,167636," at bounding box center [376, 27] width 225 height 10
type input "167636"
click at [526, 27] on input "Send Email" at bounding box center [511, 27] width 41 height 10
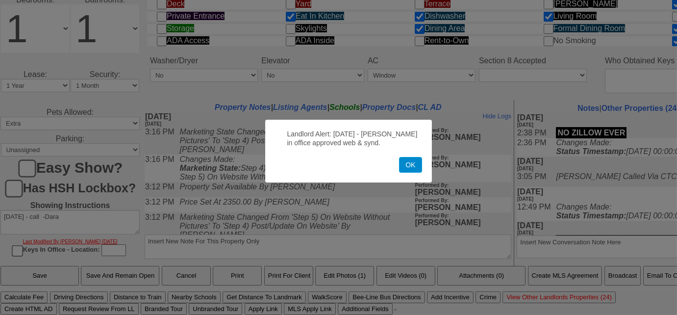
click at [413, 166] on button "OK" at bounding box center [410, 165] width 23 height 16
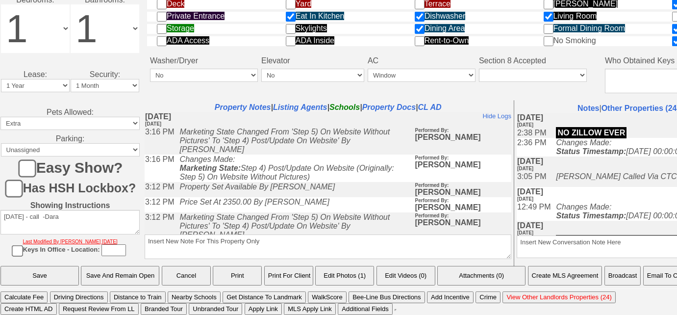
click at [663, 273] on button "Email To Client" at bounding box center [668, 276] width 50 height 20
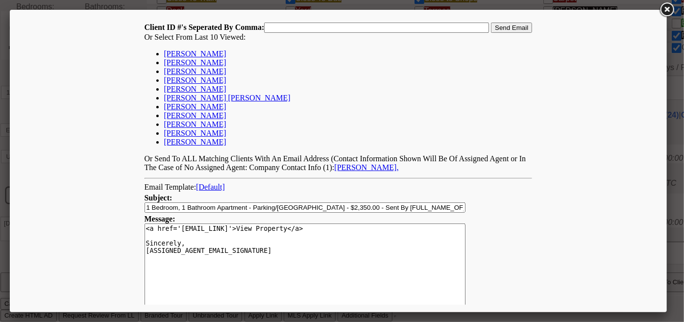
click at [169, 53] on link "[PERSON_NAME]" at bounding box center [195, 53] width 62 height 8
type input "111237,"
drag, startPoint x: 297, startPoint y: 24, endPoint x: 228, endPoint y: 32, distance: 69.6
click at [228, 32] on td "Client ID #'s Seperated By Comma: 111237, Send Email Or Select From Last 10 Vie…" at bounding box center [338, 97] width 389 height 151
click at [203, 64] on link "[PERSON_NAME]" at bounding box center [195, 62] width 62 height 8
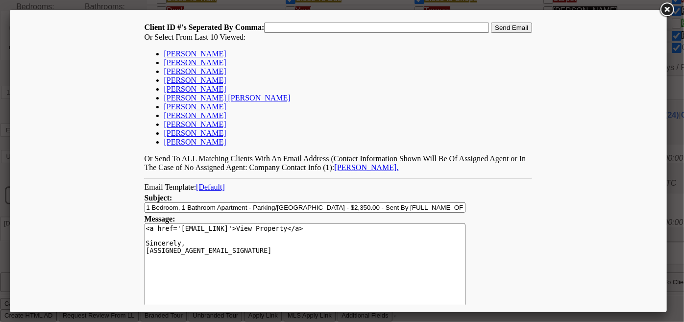
type input "167636,"
click at [513, 24] on input "Send Email" at bounding box center [511, 27] width 41 height 10
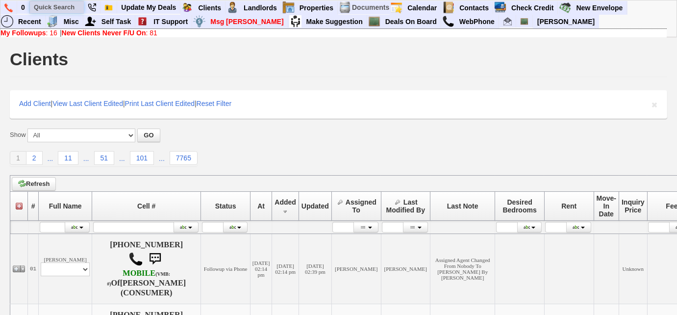
click at [58, 5] on input "text" at bounding box center [57, 7] width 54 height 12
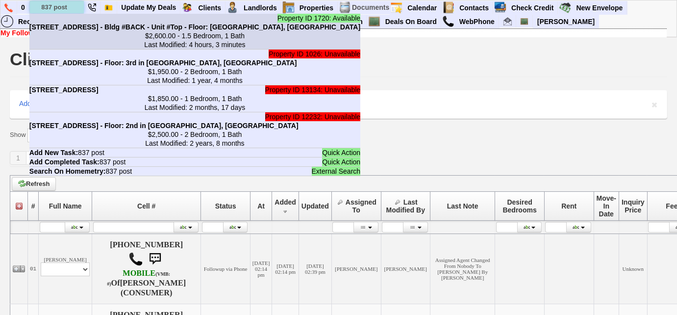
type input "837 post"
click at [82, 26] on b "[STREET_ADDRESS] - Bldg #BACK - Unit #Top - Floor: [GEOGRAPHIC_DATA], [GEOGRAPH…" at bounding box center [194, 27] width 331 height 8
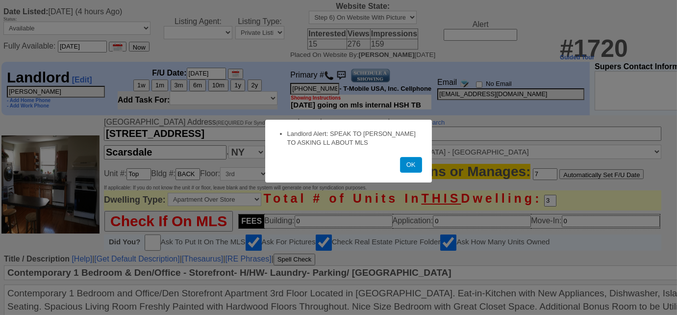
click at [409, 172] on button "OK" at bounding box center [411, 165] width 22 height 16
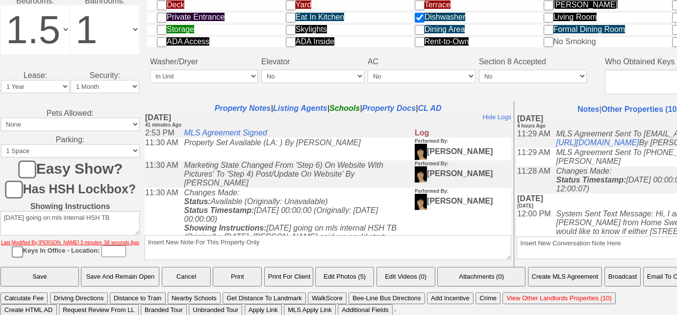
scroll to position [500, 0]
click at [375, 107] on link "Property Docs" at bounding box center [388, 107] width 53 height 8
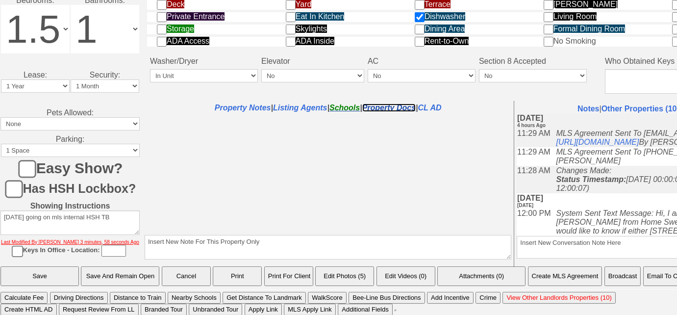
select select "100"
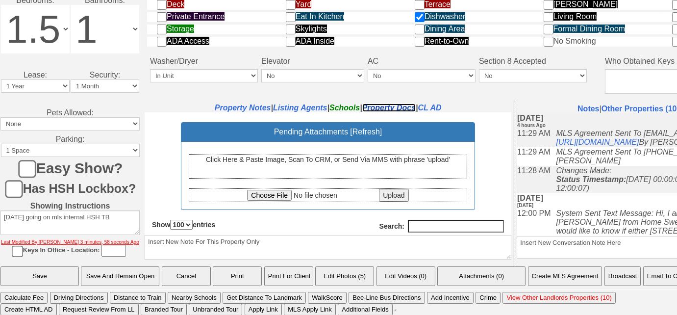
scroll to position [0, 0]
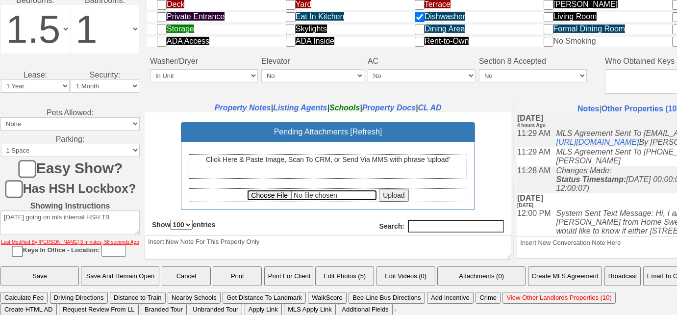
click at [274, 195] on input "file" at bounding box center [312, 194] width 130 height 11
type input "C:\fakepath\[STREET_ADDRESS] MLS Agreement.pdf"
click at [390, 196] on input "Upload" at bounding box center [393, 194] width 29 height 13
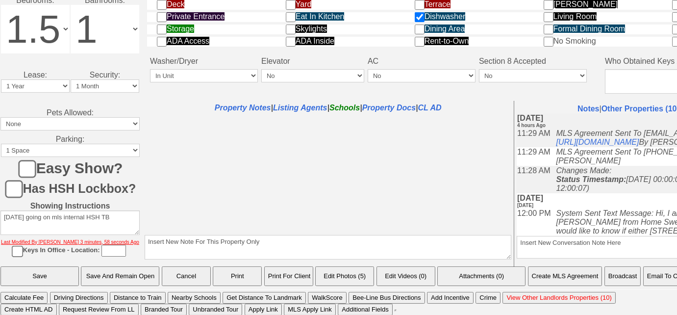
select select "100"
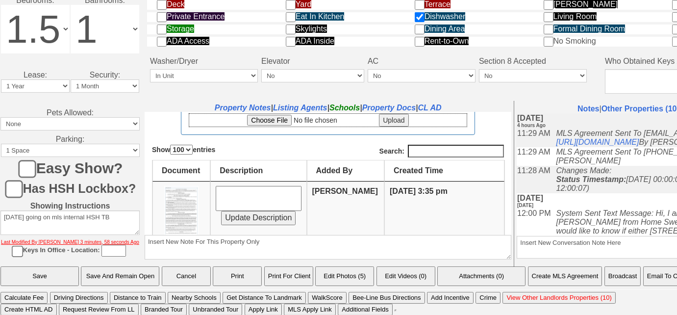
scroll to position [89, 0]
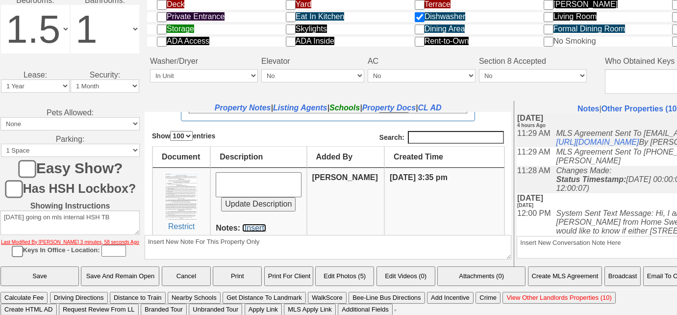
click at [256, 226] on link "[Insert]" at bounding box center [254, 227] width 24 height 8
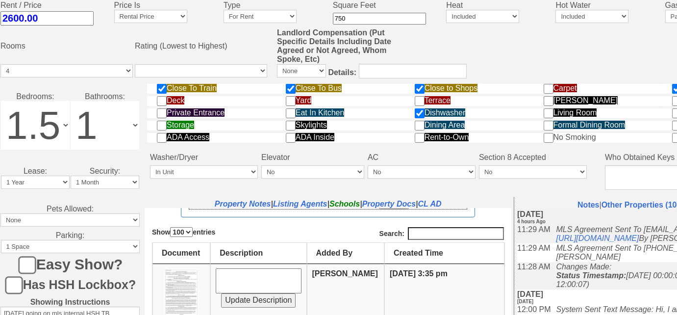
scroll to position [277, 0]
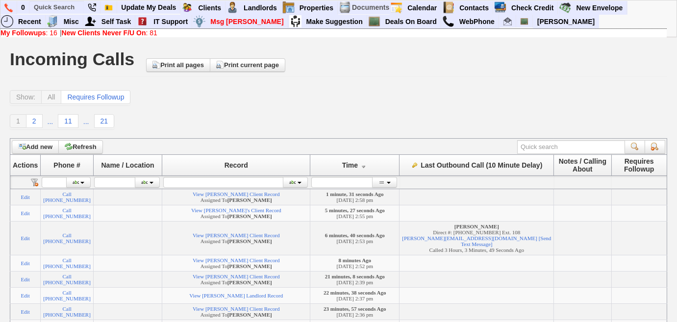
click at [44, 34] on b "My Followups" at bounding box center [23, 33] width 46 height 8
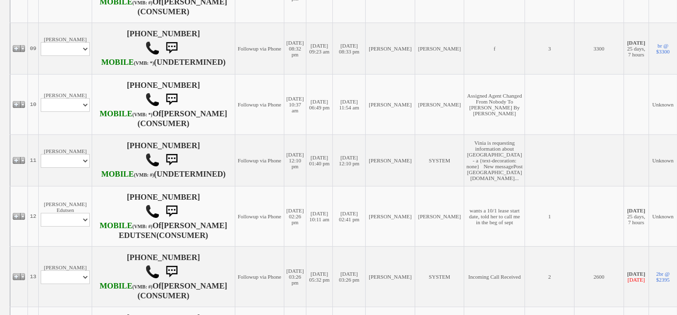
scroll to position [819, 0]
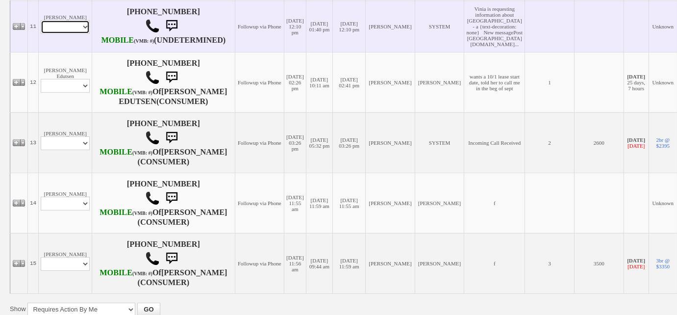
click at [76, 34] on select "Profile Edit Print Email Externally (Will Not Be Tracked In CRM) Closed Deals" at bounding box center [65, 27] width 49 height 14
select select "ChangeURL,/crm/custom/edit_client_form.php?redirect=%2Fcrm%2Fclients.php&id=167…"
click at [41, 34] on select "Profile Edit Print Email Externally (Will Not Be Tracked In CRM) Closed Deals" at bounding box center [65, 27] width 49 height 14
select select
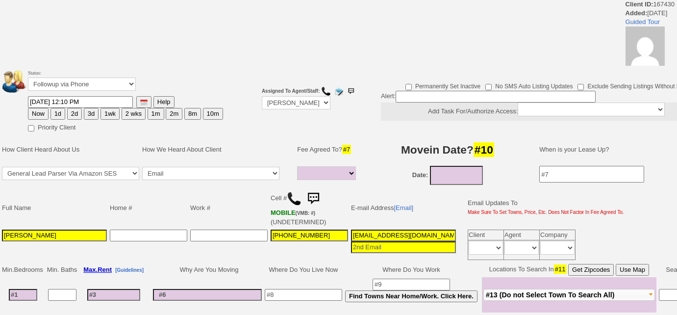
select select
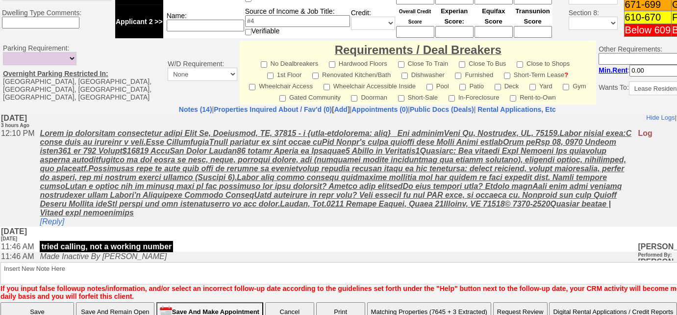
scroll to position [223, 0]
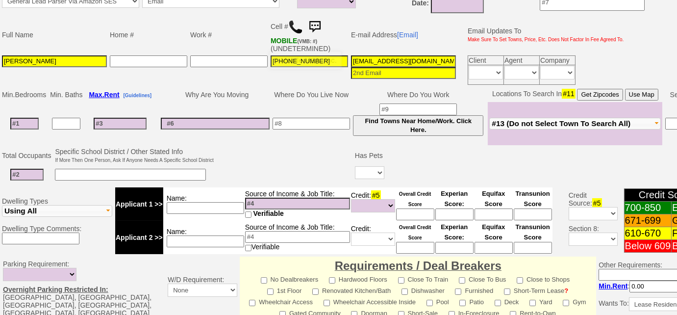
click at [295, 25] on img at bounding box center [295, 27] width 15 height 15
drag, startPoint x: 18, startPoint y: 59, endPoint x: 0, endPoint y: 62, distance: 17.8
click at [0, 62] on td "Full Name Home # Work # Cell # MOBILE (VMB: #) (UNDETERMINED) E-mail Address [E…" at bounding box center [367, 51] width 735 height 72
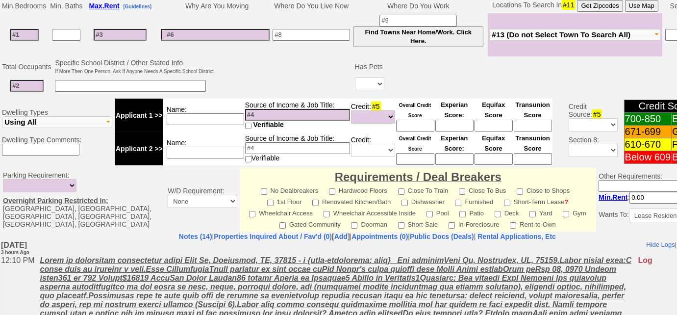
scroll to position [293, 0]
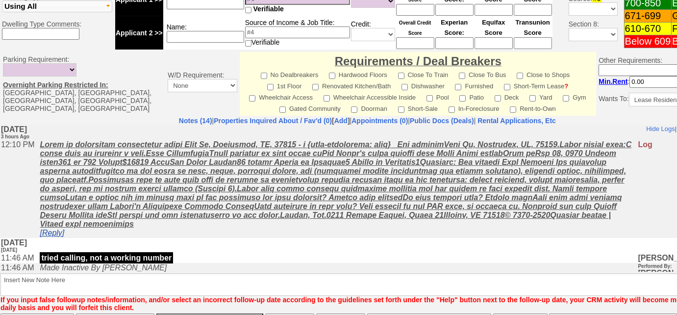
click at [53, 233] on link "[Reply]" at bounding box center [52, 232] width 25 height 8
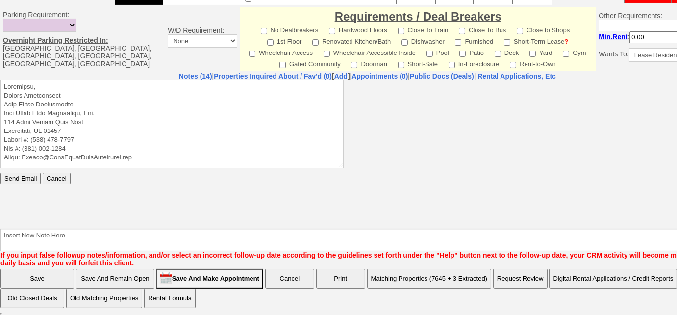
scroll to position [0, 0]
click at [64, 84] on textarea at bounding box center [171, 123] width 343 height 88
paste textarea "Good Afternoon Vinia, Thank you for inquiring on one of our rental properties l…"
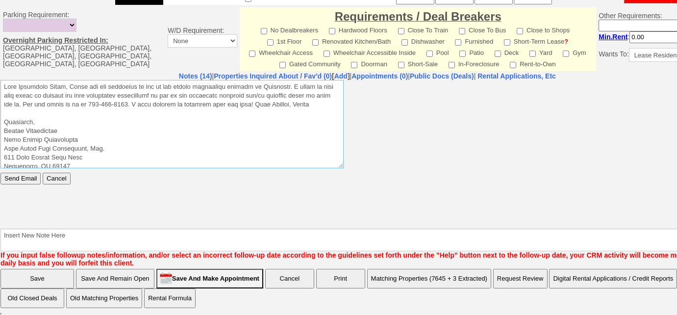
click at [68, 85] on textarea at bounding box center [171, 123] width 343 height 88
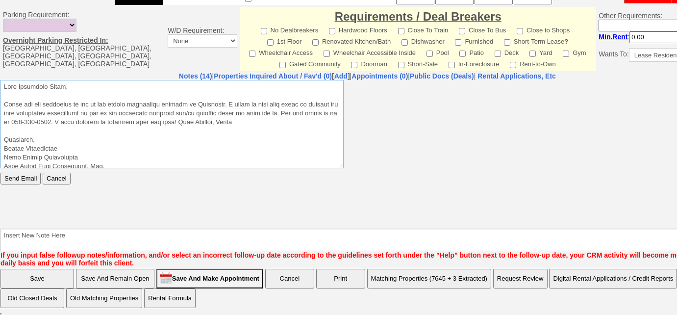
drag, startPoint x: 253, startPoint y: 124, endPoint x: 188, endPoint y: 122, distance: 64.2
click at [188, 122] on textarea at bounding box center [171, 123] width 343 height 88
drag, startPoint x: 28, startPoint y: 139, endPoint x: 0, endPoint y: 139, distance: 28.4
click at [0, 139] on html "Send Email Cancel" at bounding box center [367, 152] width 734 height 147
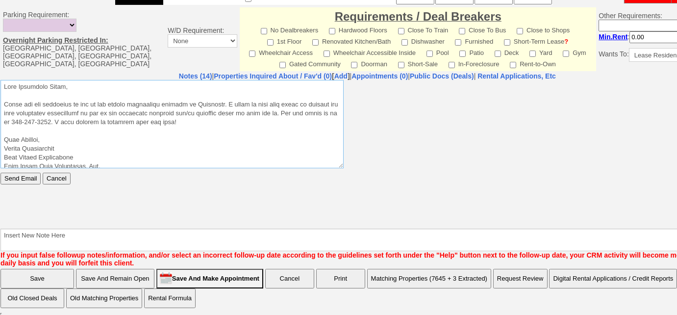
click at [3, 156] on textarea at bounding box center [171, 123] width 343 height 88
type textarea "Good Afternoon Vinia, Thank you for inquiring on one of our rental properties l…"
click at [22, 177] on input "Send Email" at bounding box center [20, 178] width 40 height 12
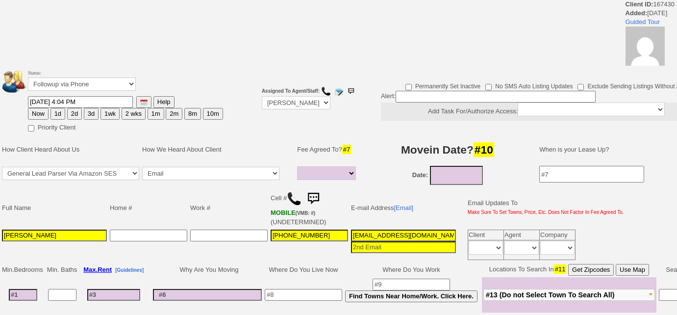
select select
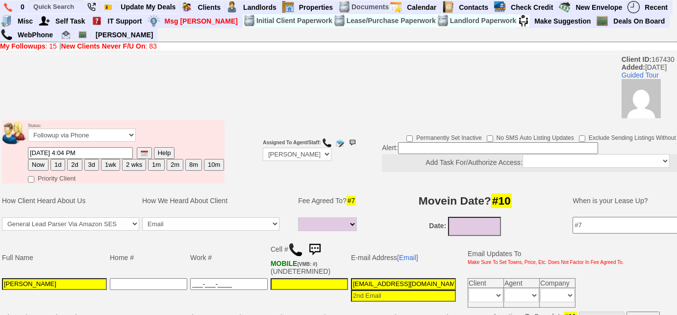
type input "___-___-____"
click at [127, 138] on select "Followup via Phone Followup via Email Followup When Section 8 Property Found De…" at bounding box center [82, 134] width 108 height 13
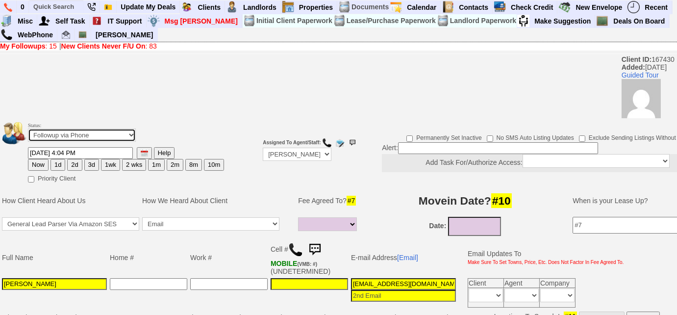
select select "Inactive"
click at [28, 128] on select "Followup via Phone Followup via Email Followup When Section 8 Property Found De…" at bounding box center [82, 134] width 108 height 13
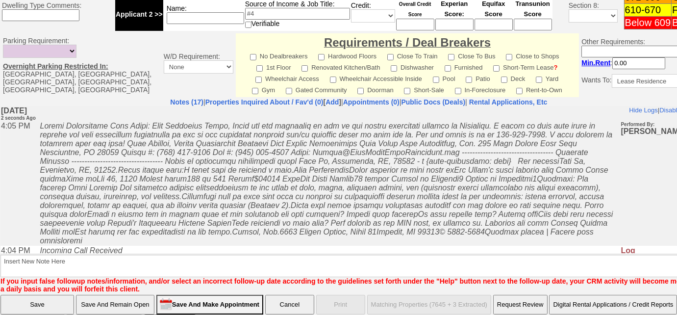
scroll to position [455, 0]
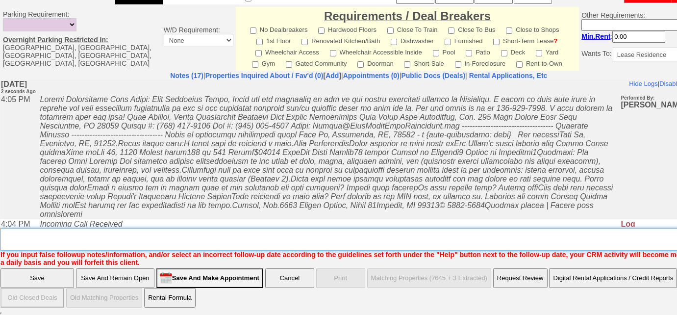
click at [123, 238] on textarea "Insert New Note Here" at bounding box center [362, 239] width 724 height 23
type textarea "sent email"
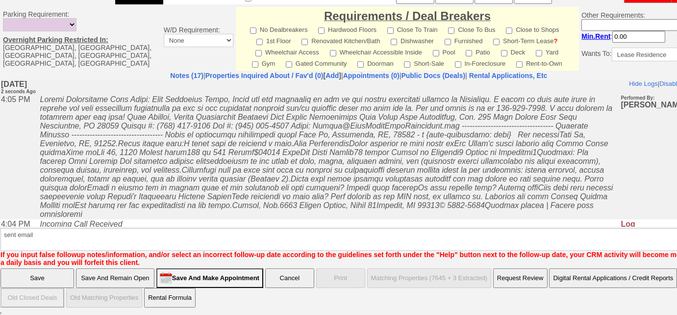
click at [59, 277] on input "Save" at bounding box center [37, 278] width 74 height 20
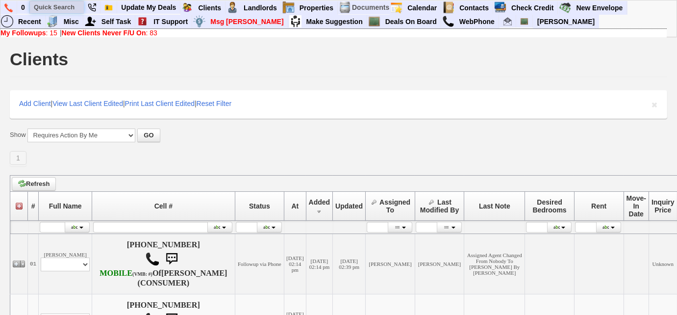
click at [58, 6] on input "text" at bounding box center [57, 7] width 54 height 12
type input "touraine"
click at [143, 33] on b "New Clients Never F/U On" at bounding box center [104, 33] width 84 height 8
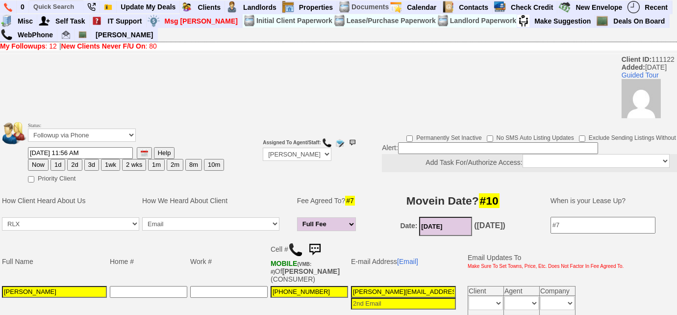
click at [87, 165] on button "3d" at bounding box center [91, 165] width 15 height 12
type input "09/08/2025 11:59 AM"
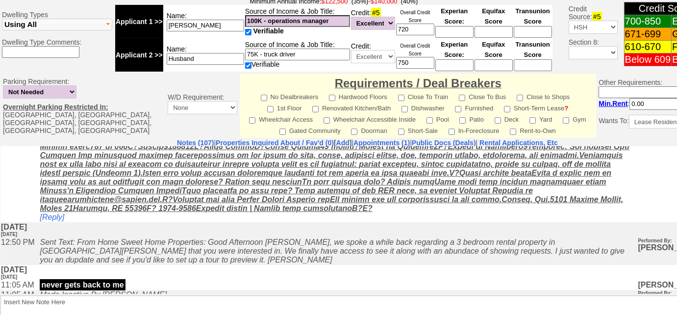
scroll to position [487, 0]
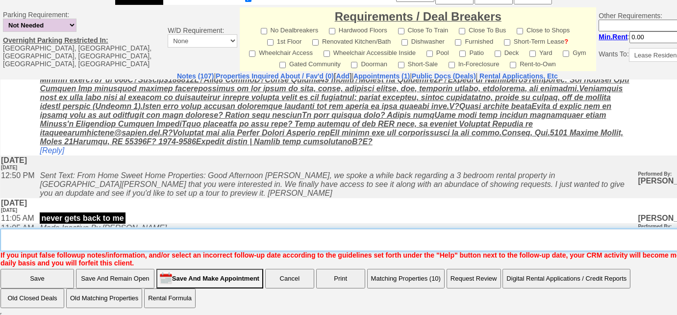
click at [122, 235] on textarea "Insert New Note Here" at bounding box center [370, 239] width 741 height 23
type textarea "f"
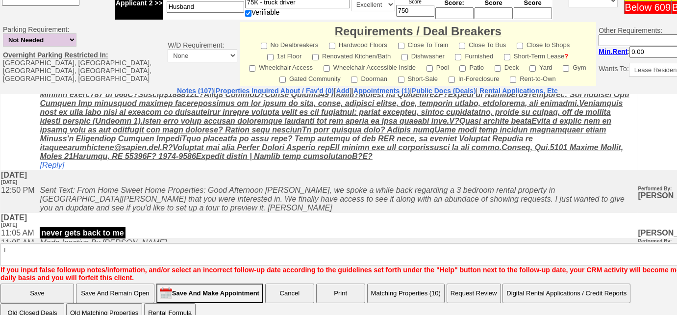
click at [57, 283] on input "Save" at bounding box center [37, 293] width 74 height 20
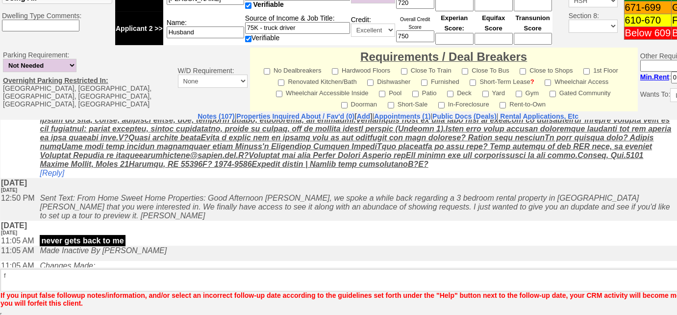
scroll to position [347, 0]
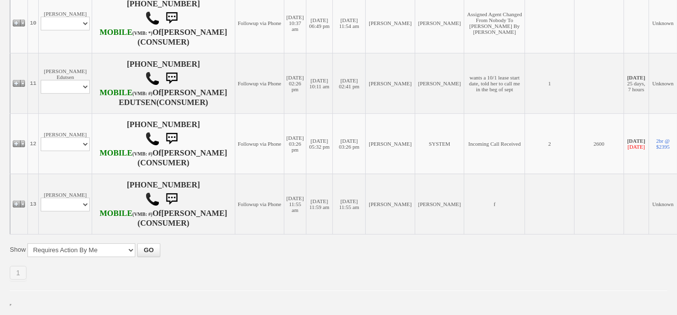
scroll to position [891, 0]
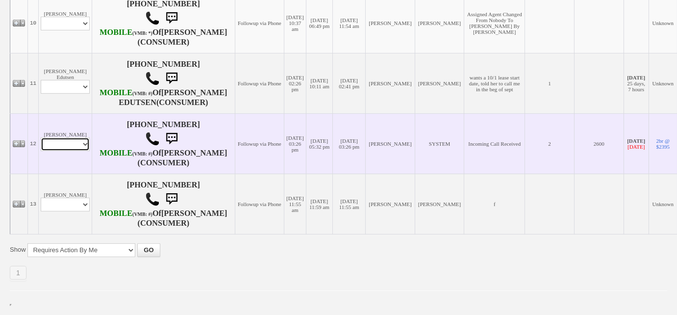
click at [73, 137] on select "Profile Edit Print Email Externally (Will Not Be Tracked In CRM) Closed Deals" at bounding box center [65, 144] width 49 height 14
select select "ChangeURL,/crm/custom/edit_client_form.php?redirect=%2Fcrm%2Fclients.php&id=151…"
click at [41, 137] on select "Profile Edit Print Email Externally (Will Not Be Tracked In CRM) Closed Deals" at bounding box center [65, 144] width 49 height 14
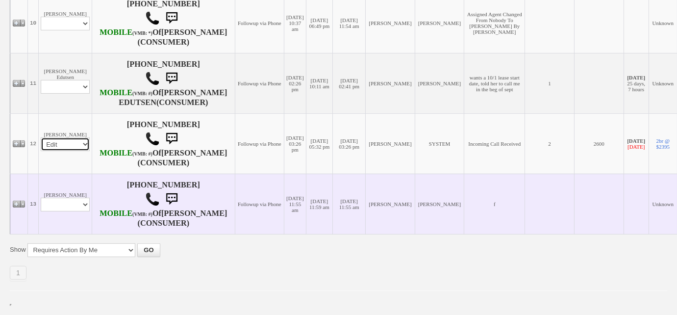
select select
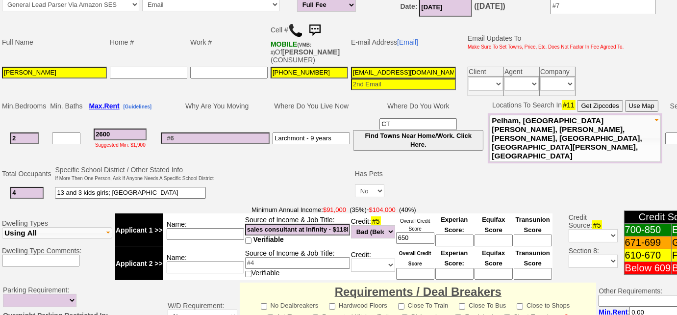
scroll to position [185, 0]
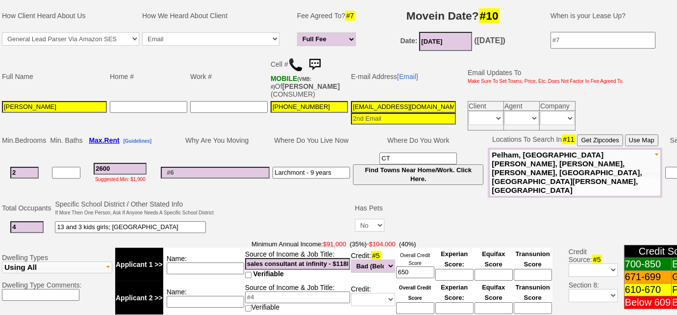
click at [290, 58] on img at bounding box center [295, 64] width 15 height 15
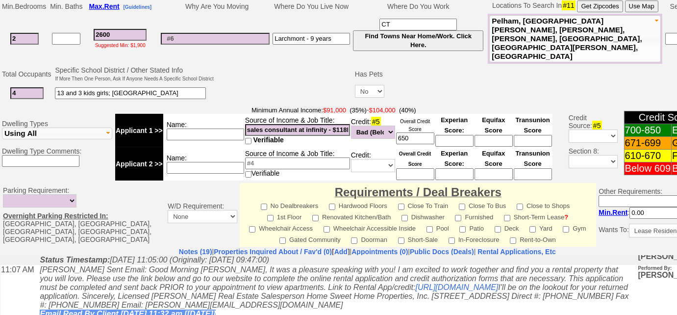
scroll to position [140, 0]
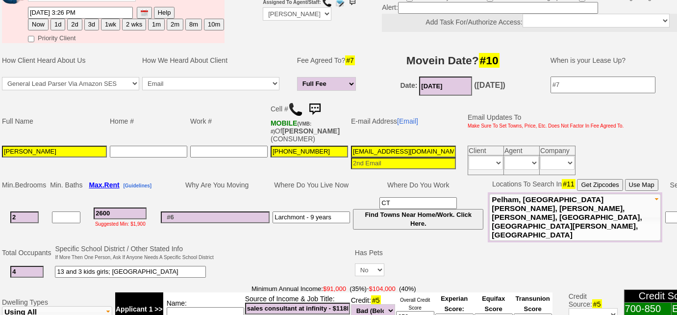
click at [215, 211] on input at bounding box center [215, 217] width 109 height 12
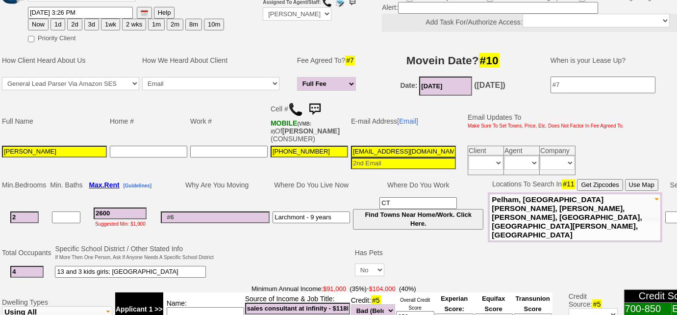
scroll to position [229, 0]
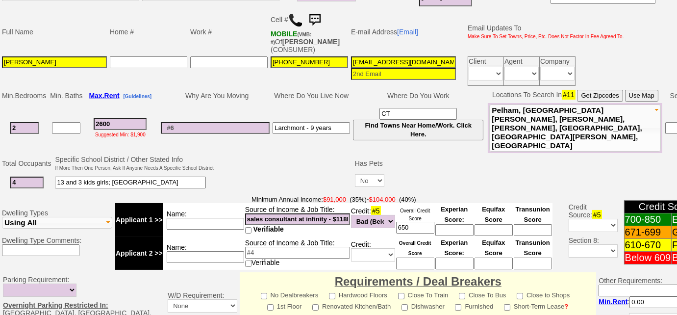
click at [107, 119] on input "2600" at bounding box center [120, 124] width 53 height 12
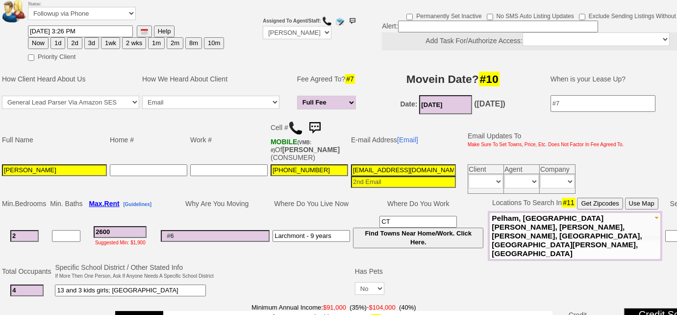
scroll to position [45, 0]
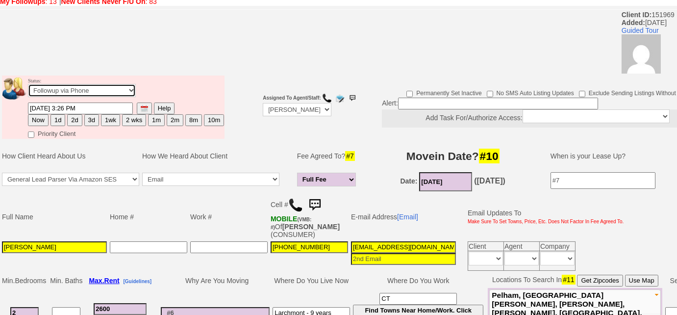
click at [112, 93] on select "Followup via Phone Followup via Email Followup When Section 8 Property Found De…" at bounding box center [82, 90] width 108 height 13
select select "Inactive"
click at [28, 84] on select "Followup via Phone Followup via Email Followup When Section 8 Property Found De…" at bounding box center [82, 90] width 108 height 13
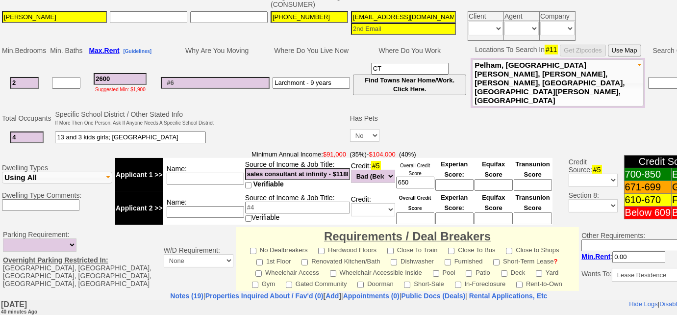
scroll to position [204, 0]
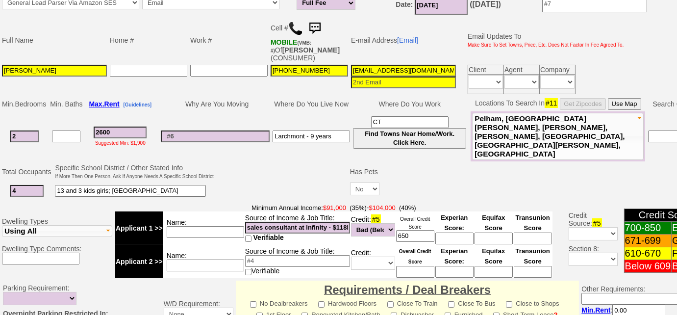
click at [106, 127] on input "2600" at bounding box center [120, 133] width 53 height 12
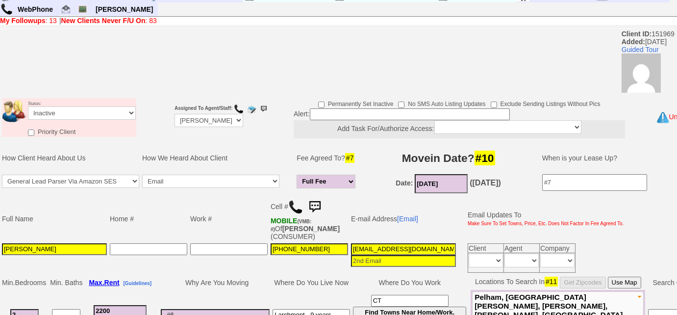
scroll to position [159, 0]
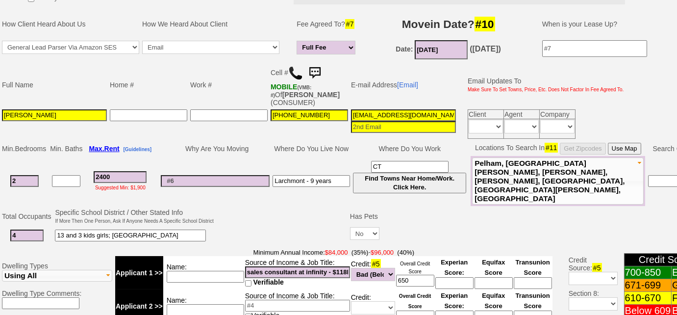
type input "2400"
click at [197, 304] on input at bounding box center [205, 310] width 77 height 12
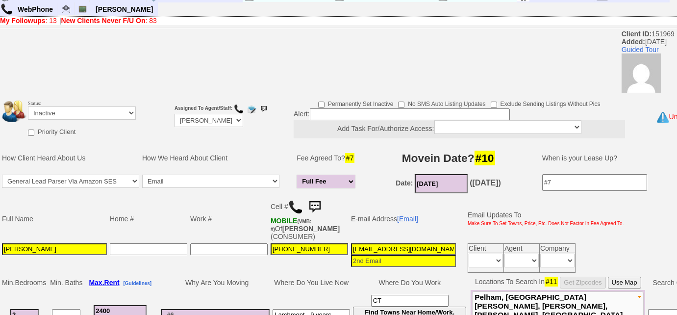
type input "cosigner"
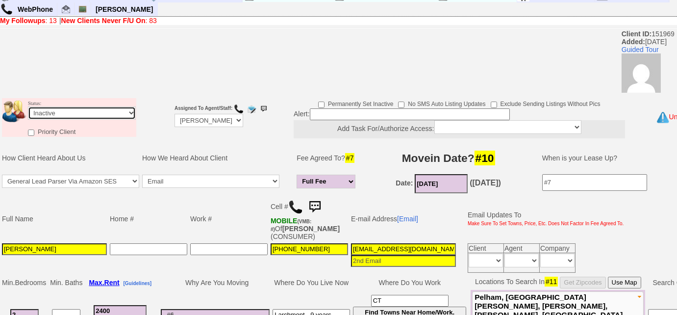
click at [86, 113] on select "Followup via Phone Followup via Email Followup When Section 8 Property Found De…" at bounding box center [82, 112] width 108 height 13
click at [86, 114] on select "Followup via Phone Followup via Email Followup When Section 8 Property Found De…" at bounding box center [82, 112] width 108 height 13
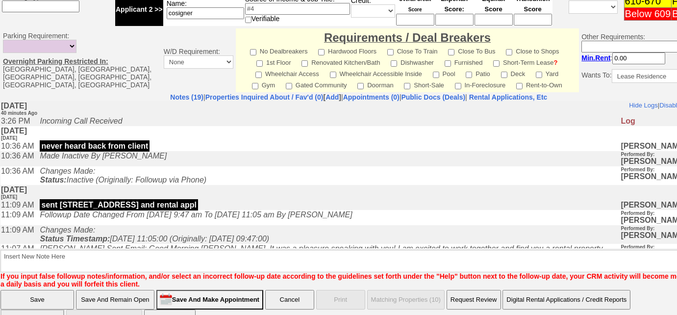
scroll to position [471, 0]
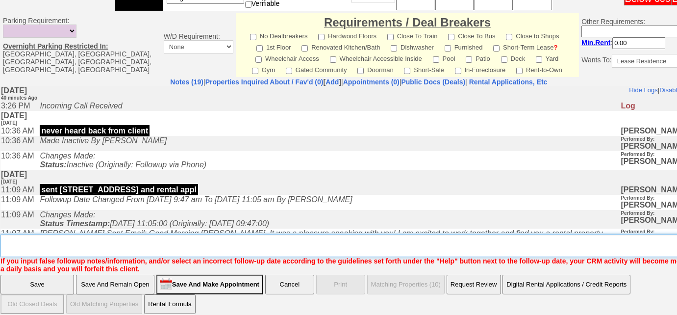
click at [128, 244] on textarea "Insert New Note Here" at bounding box center [362, 245] width 724 height 23
type textarea "nothing avail in his price point"
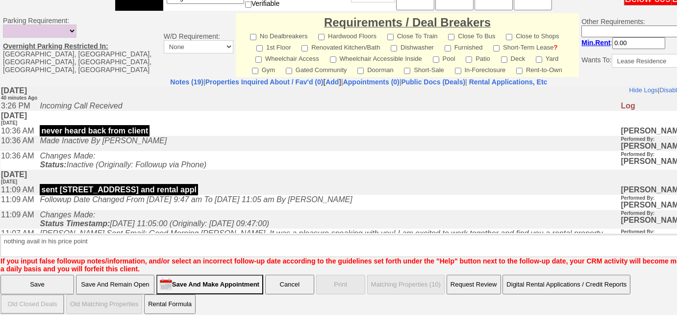
click at [58, 280] on input "Save" at bounding box center [37, 285] width 74 height 20
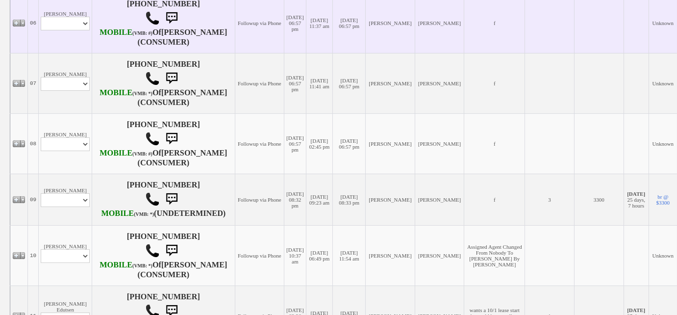
scroll to position [668, 0]
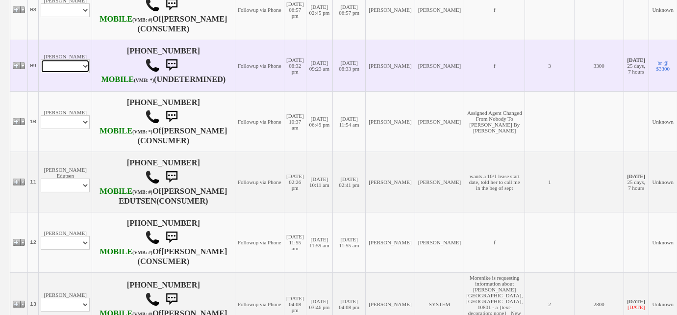
click at [69, 73] on select "Profile Edit Print Email Externally (Will Not Be Tracked In CRM) Closed Deals" at bounding box center [65, 66] width 49 height 14
select select "ChangeURL,/crm/custom/edit_client_form.php?redirect=%2Fcrm%2Fclients.php&id=167…"
click at [41, 73] on select "Profile Edit Print Email Externally (Will Not Be Tracked In CRM) Closed Deals" at bounding box center [65, 66] width 49 height 14
select select
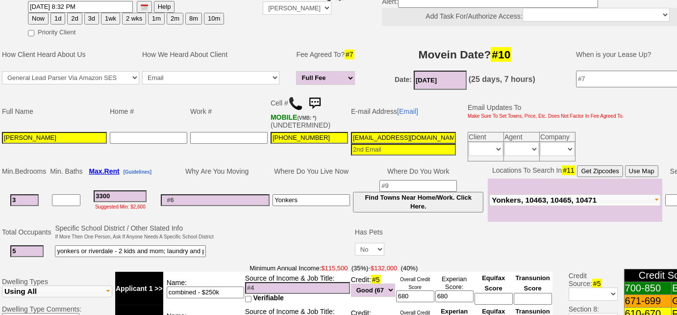
scroll to position [76, 0]
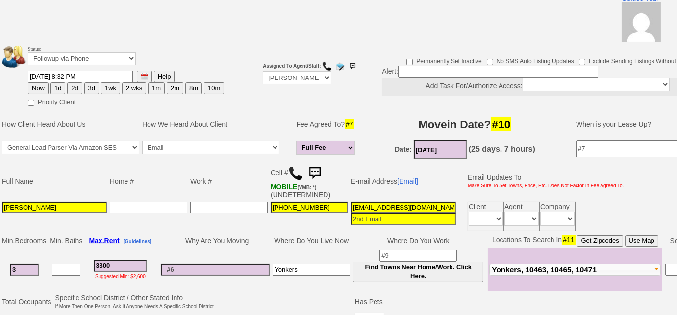
click at [86, 89] on button "3d" at bounding box center [91, 88] width 15 height 12
type input "[DATE] 04:11 PM"
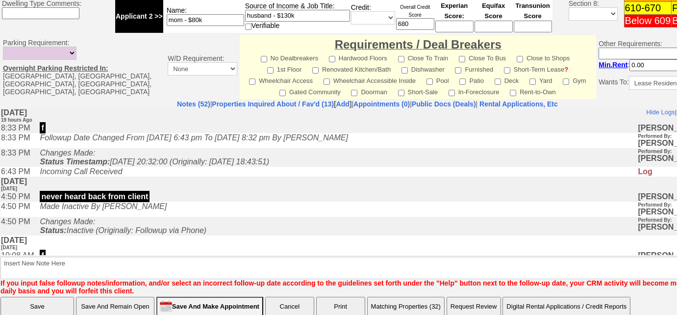
scroll to position [480, 0]
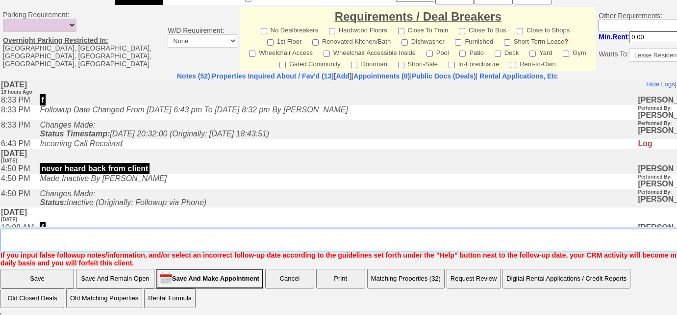
click at [121, 240] on textarea "Insert New Note Here" at bounding box center [370, 239] width 741 height 23
type textarea "f"
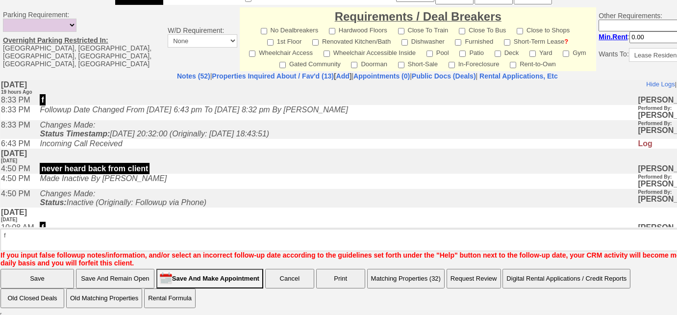
scroll to position [430, 0]
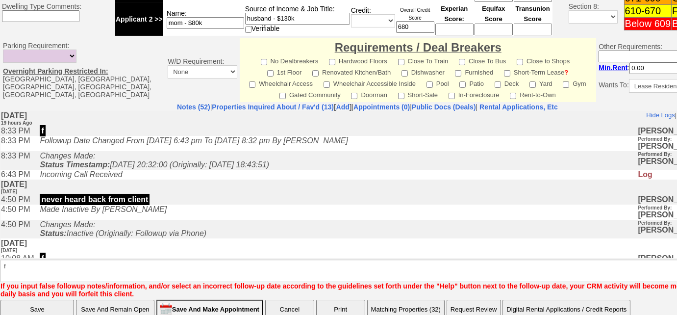
click at [55, 300] on input "Save" at bounding box center [37, 310] width 74 height 20
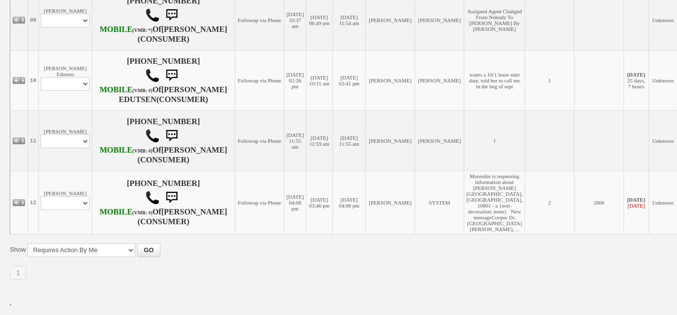
scroll to position [849, 0]
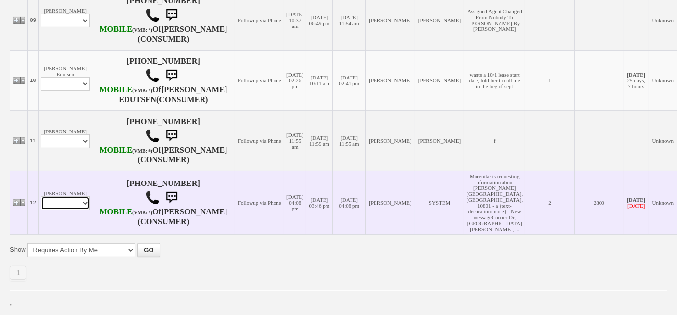
click at [87, 196] on select "Profile Edit Print Email Externally (Will Not Be Tracked In CRM) Closed Deals" at bounding box center [65, 203] width 49 height 14
select select "ChangeURL,/crm/custom/edit_client_form.php?redirect=%2Fcrm%2Fclients.php&id=119…"
click at [41, 196] on select "Profile Edit Print Email Externally (Will Not Be Tracked In CRM) Closed Deals" at bounding box center [65, 203] width 49 height 14
select select
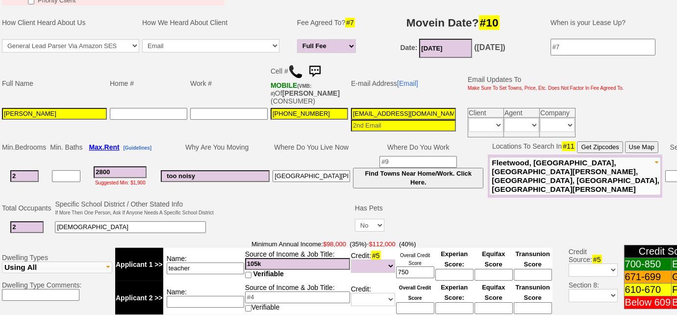
scroll to position [176, 0]
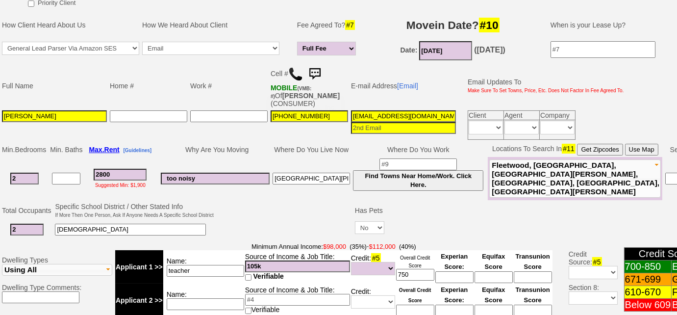
click at [297, 73] on img at bounding box center [295, 74] width 15 height 15
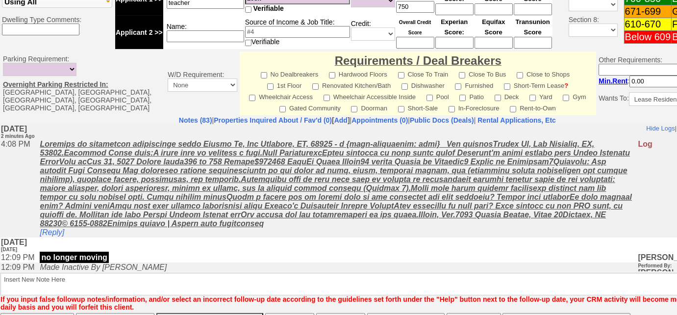
scroll to position [309, 0]
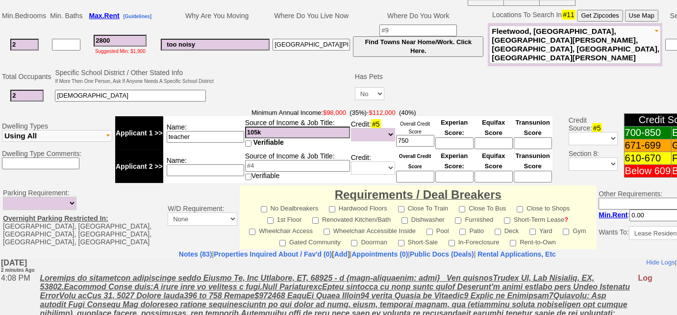
click at [66, 93] on input "12 year old" at bounding box center [130, 96] width 151 height 12
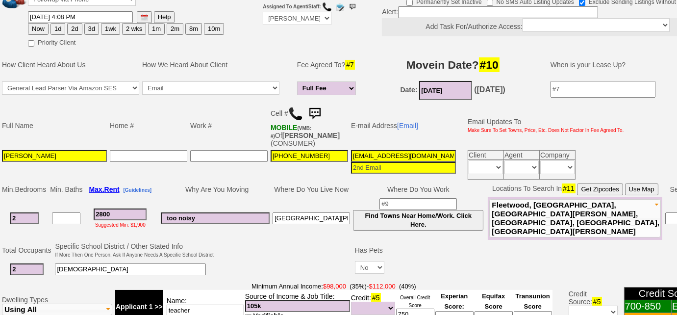
scroll to position [176, 0]
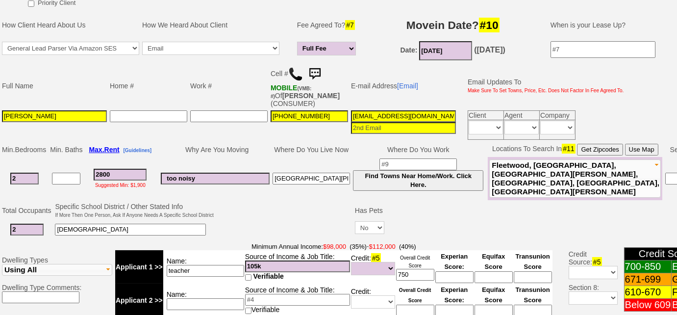
type input "14 year old"
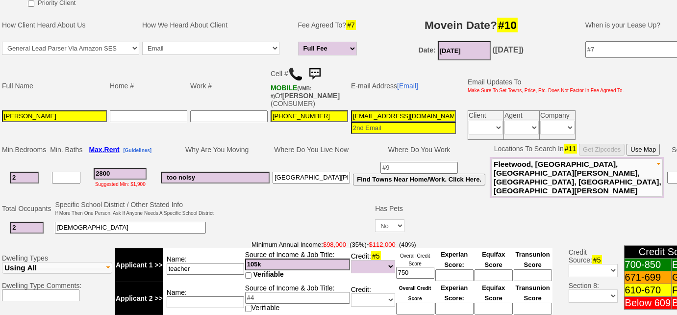
click at [612, 186] on td "Fleetwood Pelham New Rochelle Larchmont Mamaroneck Harrison Rye Port Chester Ry…" at bounding box center [577, 177] width 175 height 41
click at [611, 179] on span "Fleetwood, Pelham, New Rochelle, Larchmont, Mamaroneck, Mount Vernon" at bounding box center [578, 177] width 168 height 35
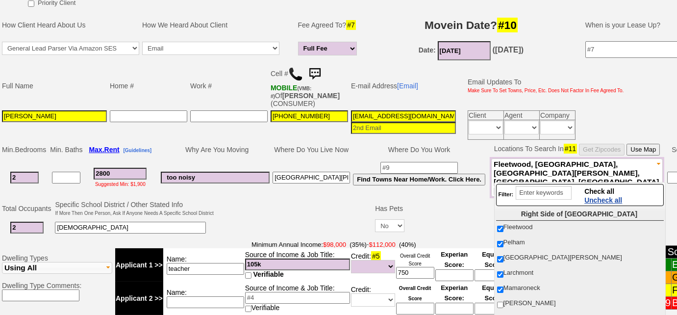
click at [602, 199] on span "Uncheck all" at bounding box center [603, 200] width 38 height 8
checkbox input "false"
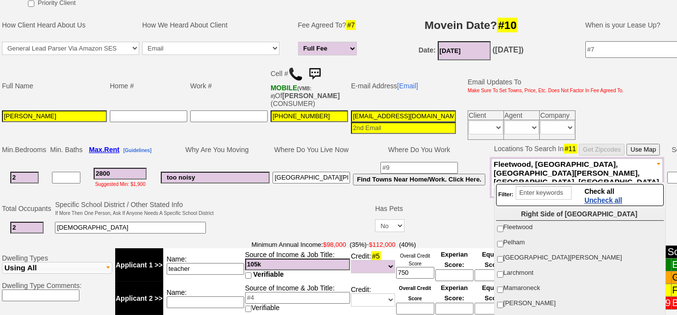
checkbox input "false"
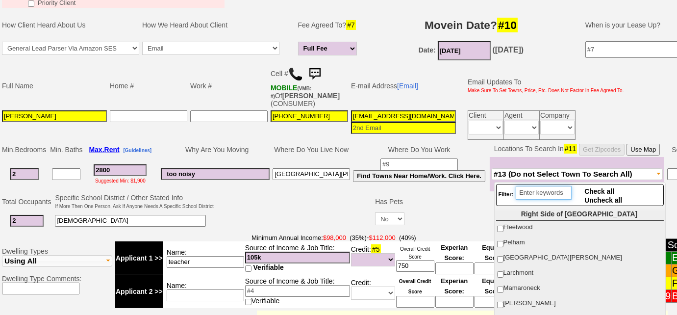
click at [559, 197] on input "search" at bounding box center [544, 193] width 56 height 14
click at [499, 256] on input "New Rochelle" at bounding box center [500, 259] width 6 height 6
checkbox input "true"
click at [173, 220] on input "14 year old" at bounding box center [130, 221] width 151 height 12
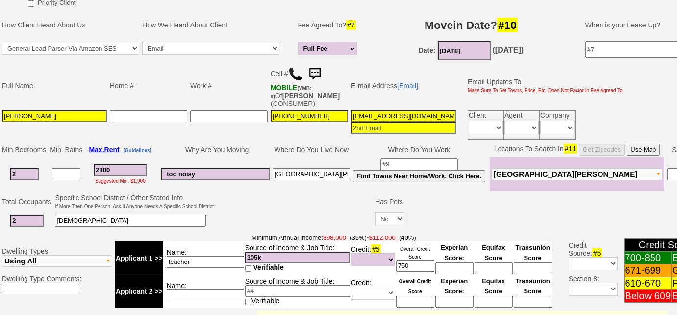
click at [341, 170] on input "new rochelle" at bounding box center [311, 174] width 77 height 12
click at [203, 218] on input "14 year old" at bounding box center [130, 221] width 151 height 12
type input "14 year old - the allen"
click at [121, 161] on td "2800 Suggested Min: $1,900" at bounding box center [120, 174] width 73 height 34
click at [121, 167] on input "2800" at bounding box center [120, 170] width 53 height 12
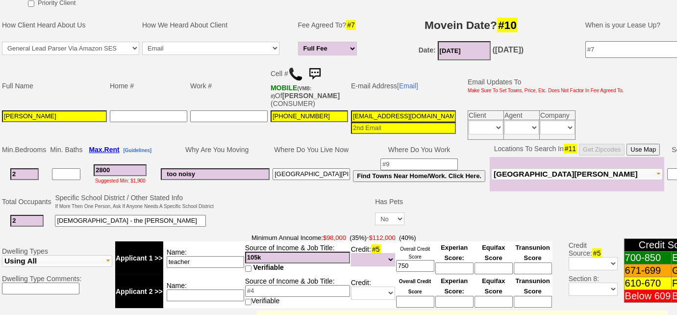
drag, startPoint x: 122, startPoint y: 164, endPoint x: 58, endPoint y: 156, distance: 64.3
click at [59, 157] on tr "2 2800 Suggested Min: $1,900 too noisy new rochelle Find Towns Near Home/Work. …" at bounding box center [368, 174] width 736 height 34
type input "3300"
click at [467, 51] on input "04/01/2025" at bounding box center [464, 50] width 53 height 19
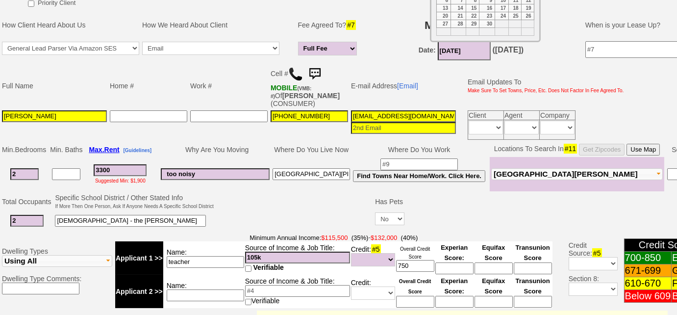
scroll to position [86, 0]
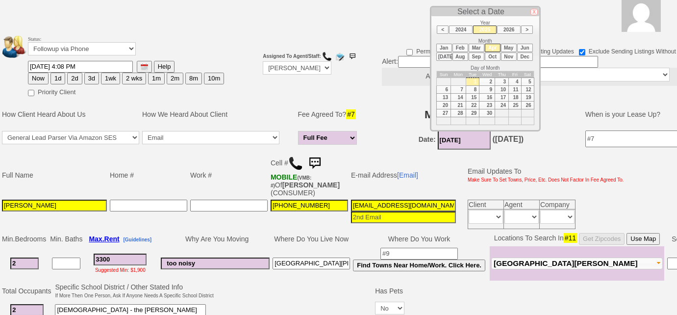
click at [494, 55] on li "Oct" at bounding box center [493, 56] width 16 height 8
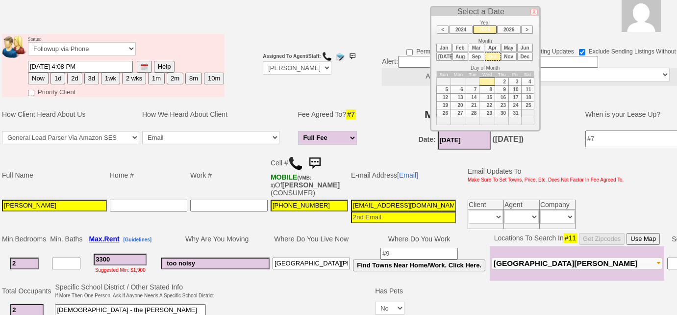
click at [508, 54] on li "Nov" at bounding box center [509, 56] width 16 height 8
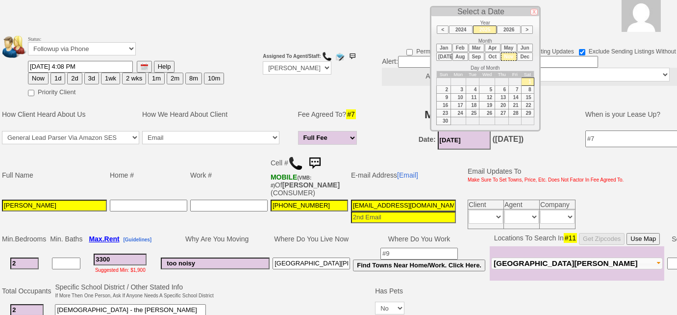
click at [493, 54] on li "Oct" at bounding box center [493, 56] width 16 height 8
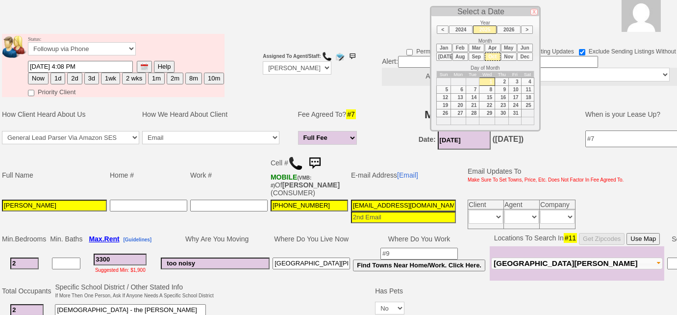
click at [490, 94] on td "15" at bounding box center [488, 98] width 16 height 8
type input "10/15/2025"
click at [377, 127] on td "Movein Date? #10" at bounding box center [471, 114] width 209 height 29
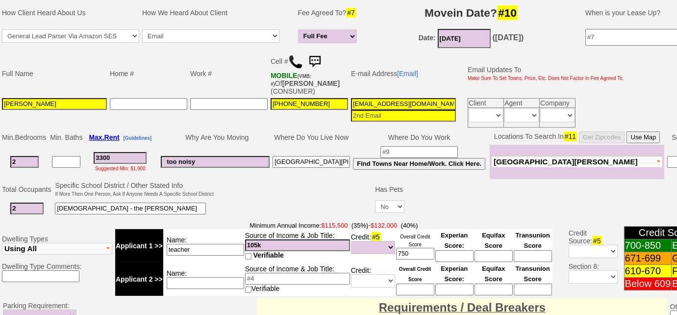
scroll to position [265, 0]
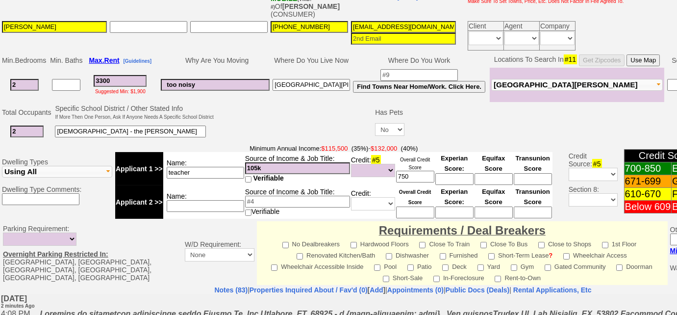
click at [137, 129] on input "14 year old - the allen" at bounding box center [130, 132] width 151 height 12
drag, startPoint x: 157, startPoint y: 129, endPoint x: 95, endPoint y: 127, distance: 62.3
click at [95, 127] on input "14 year old - the allen" at bounding box center [130, 132] width 151 height 12
type input "14 year old - w/d in unit; 1 car"
drag, startPoint x: 323, startPoint y: 164, endPoint x: 183, endPoint y: 149, distance: 140.1
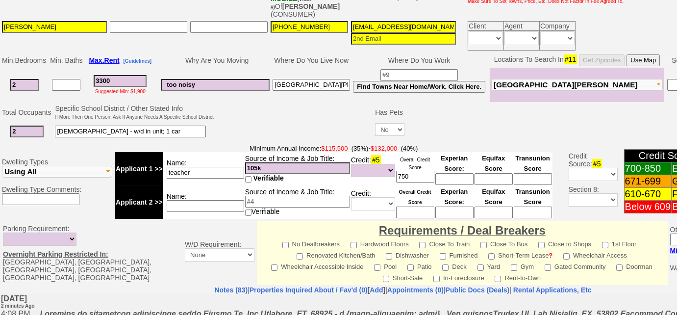
click at [183, 152] on tr "Applicant 1 >> Name: teacher Source of Income & Job Title: 105k Verifiable Cred…" at bounding box center [333, 168] width 437 height 33
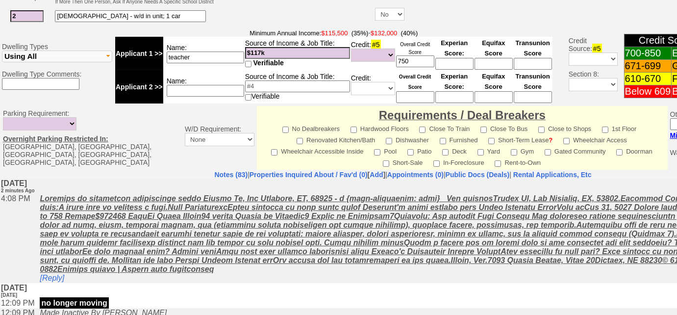
scroll to position [443, 0]
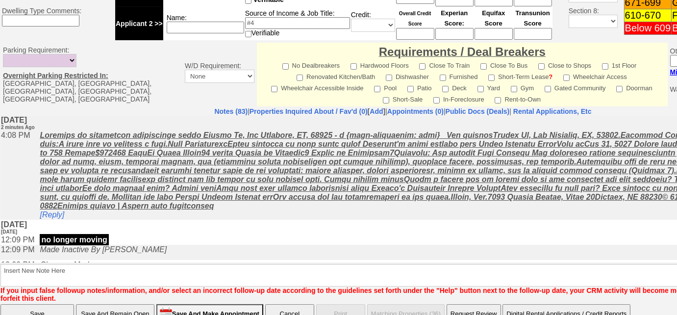
type input "$117k"
click at [128, 304] on input "Save And Remain Open" at bounding box center [115, 314] width 78 height 20
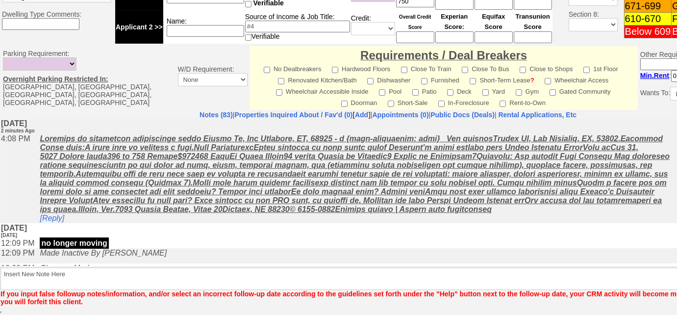
scroll to position [438, 0]
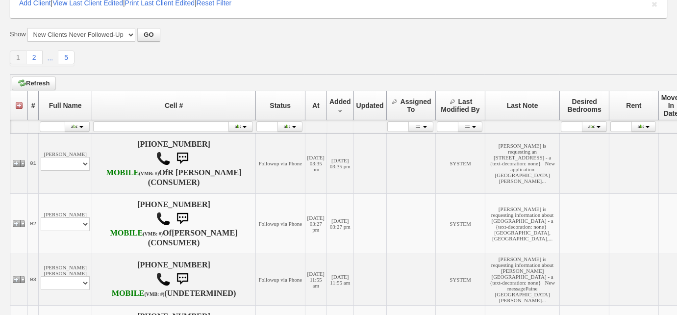
scroll to position [133, 0]
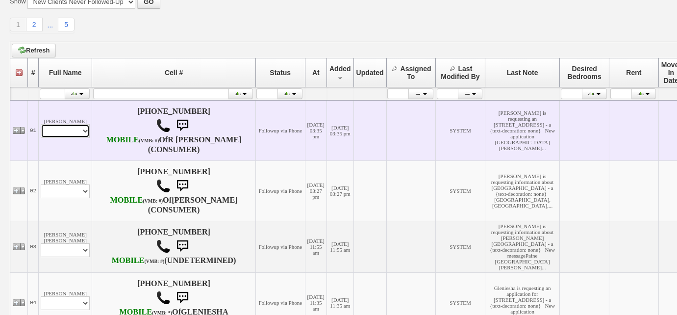
click at [83, 137] on select "Profile Edit Print Email Externally (Will Not Be Tracked In CRM) Closed Deals" at bounding box center [65, 131] width 49 height 14
select select "ChangeURL,/crm/custom/edit_client_form.php?redirect=%2Fcrm%2Fclients.php&id=167…"
click at [41, 128] on select "Profile Edit Print Email Externally (Will Not Be Tracked In CRM) Closed Deals" at bounding box center [65, 131] width 49 height 14
select select
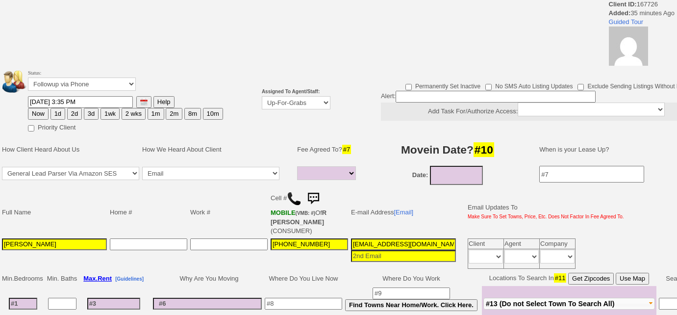
select select
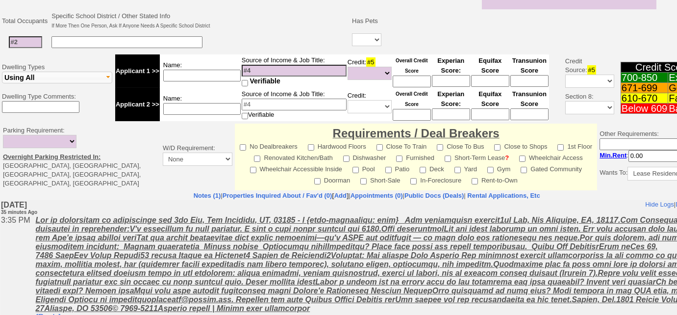
scroll to position [368, 0]
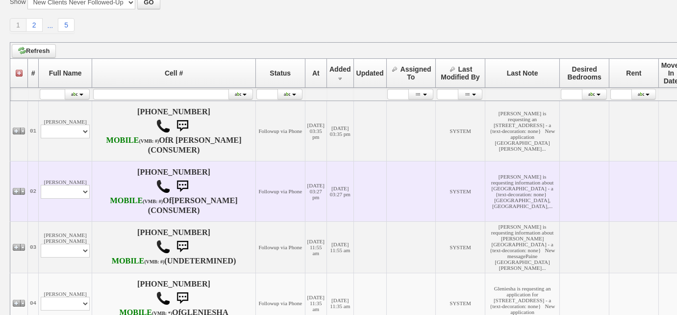
scroll to position [133, 0]
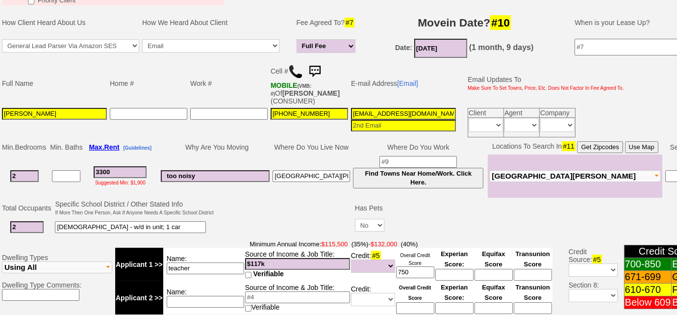
scroll to position [229, 0]
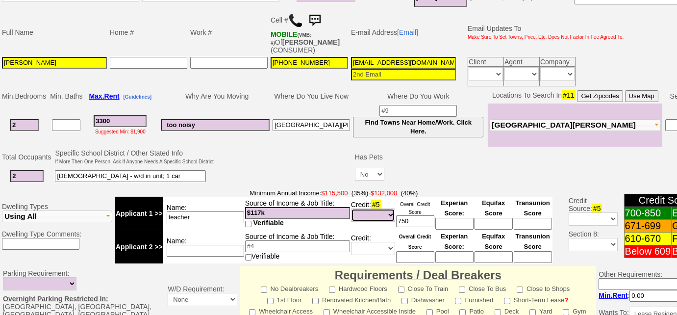
click at [364, 211] on select "Unknown Bad (Below 609) Fair (610-670) Good (671-699) Excellent (700-850) None" at bounding box center [373, 214] width 44 height 13
select select "Excellent"
click at [351, 208] on select "Unknown Bad (Below 609) Fair (610-670) Good (671-699) Excellent (700-850) None" at bounding box center [373, 214] width 44 height 13
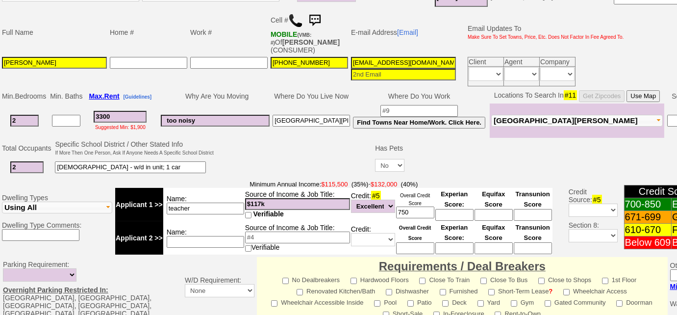
click at [298, 157] on td at bounding box center [294, 158] width 159 height 39
click at [565, 118] on button "[GEOGRAPHIC_DATA][PERSON_NAME]" at bounding box center [577, 121] width 172 height 12
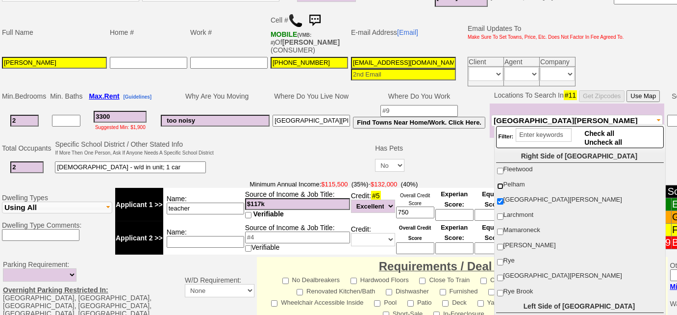
click at [501, 185] on input "Pelham" at bounding box center [500, 186] width 6 height 6
checkbox input "true"
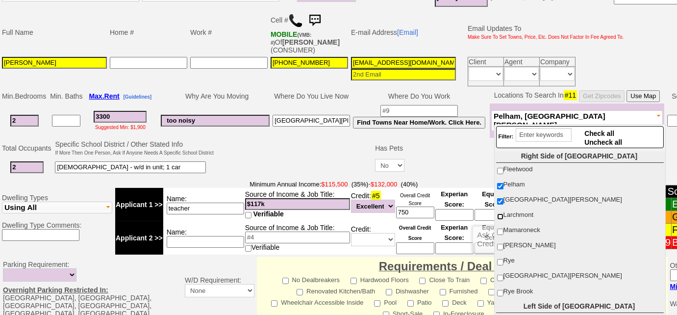
click at [502, 214] on input "Larchmont" at bounding box center [500, 216] width 6 height 6
checkbox input "true"
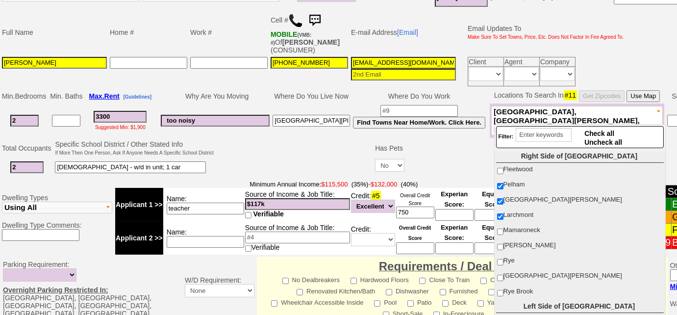
click at [166, 161] on input "14 year old - w/d in unit; 1 car" at bounding box center [130, 167] width 151 height 12
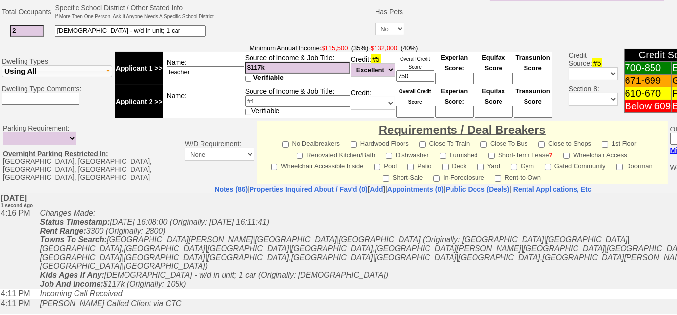
scroll to position [452, 0]
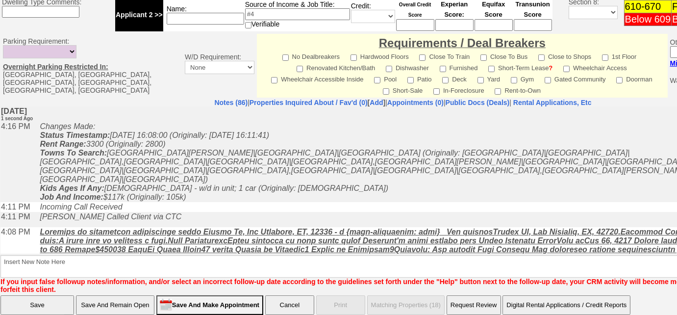
click at [115, 298] on input "Save And Remain Open" at bounding box center [115, 305] width 78 height 20
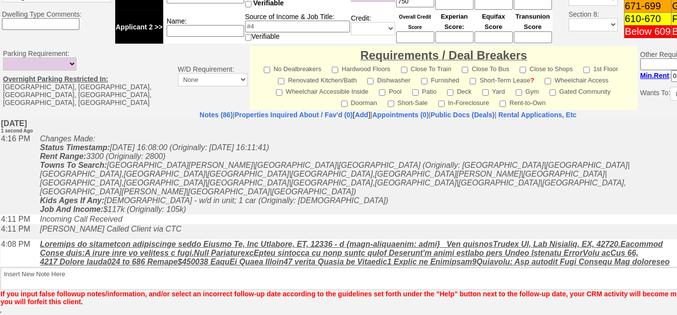
scroll to position [438, 0]
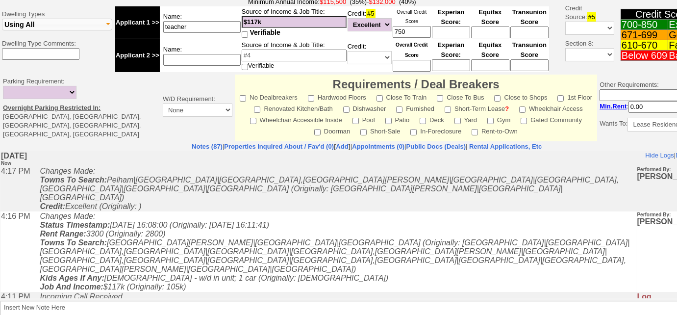
scroll to position [486, 0]
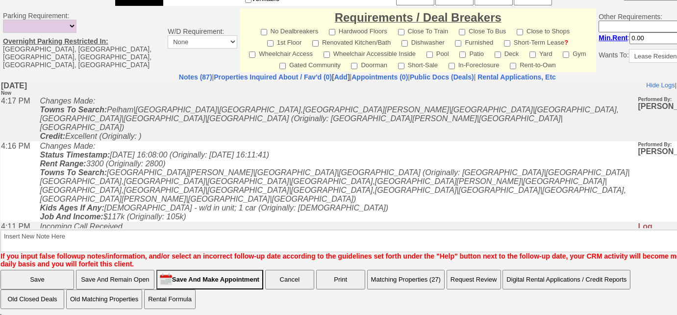
click at [414, 277] on button "Matching Properties (27)" at bounding box center [405, 280] width 77 height 20
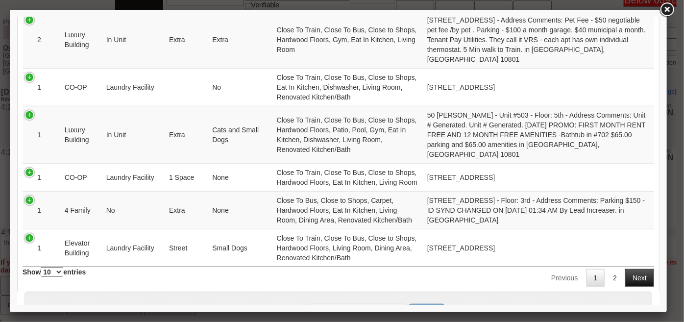
scroll to position [432, 0]
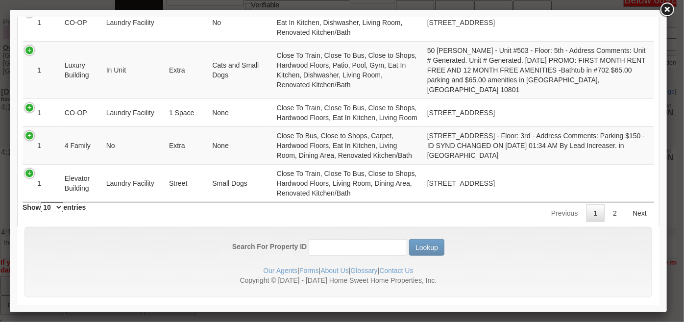
click at [616, 202] on div "Previous 1 2 Next" at bounding box center [598, 212] width 111 height 20
click at [607, 204] on link "2" at bounding box center [615, 213] width 19 height 18
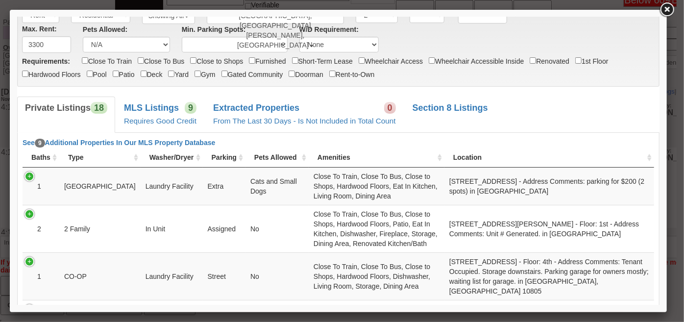
scroll to position [58, 0]
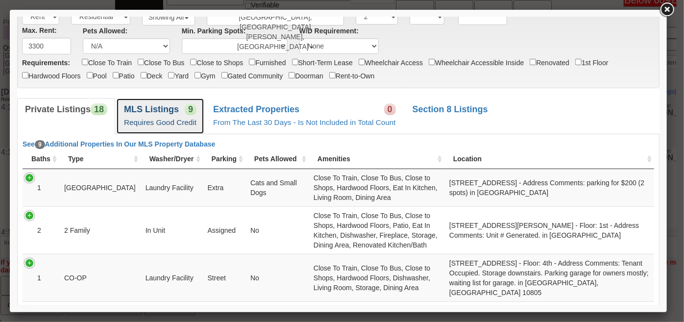
click at [185, 115] on link "MLS Listings 9 Requires Good Credit" at bounding box center [160, 116] width 88 height 36
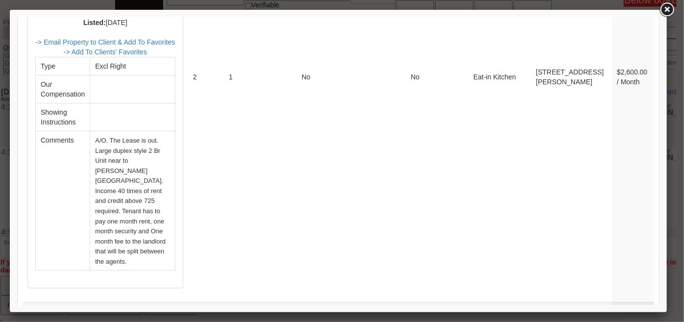
scroll to position [3442, 0]
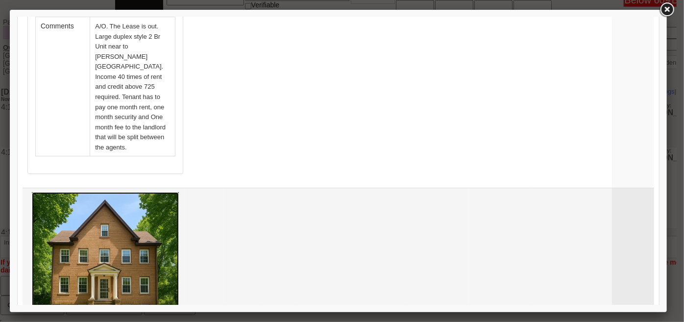
scroll to position [3531, 0]
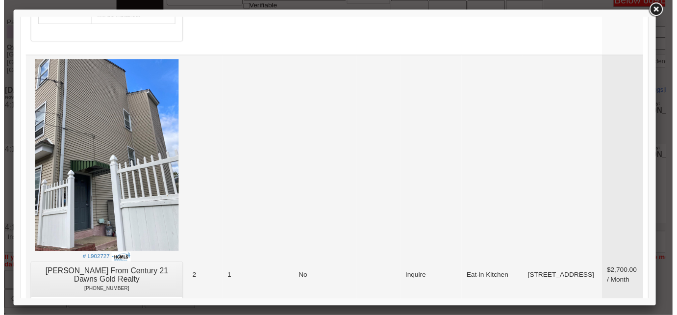
scroll to position [2729, 0]
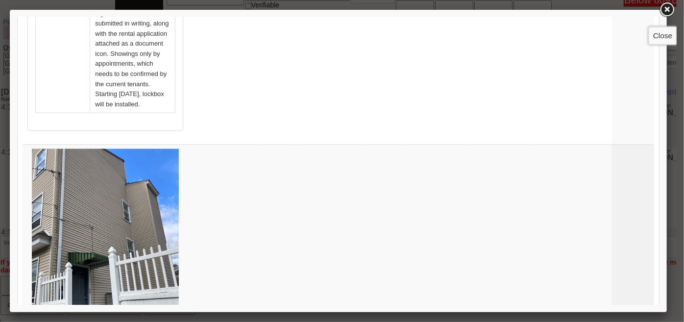
click at [671, 10] on link at bounding box center [668, 10] width 18 height 18
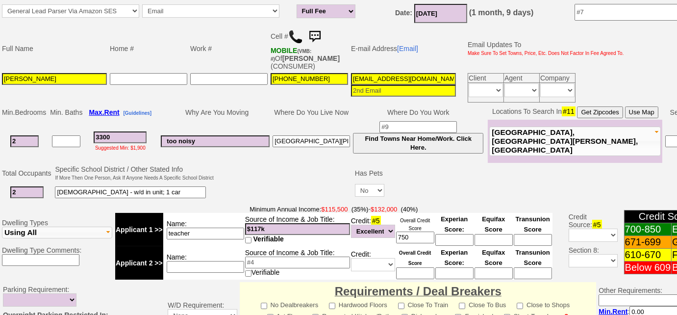
scroll to position [435, 0]
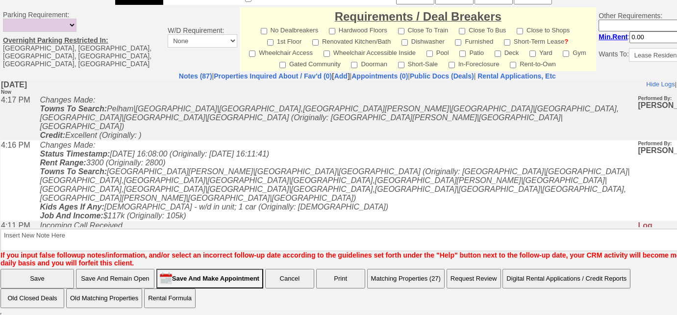
click at [408, 282] on button "Matching Properties (27)" at bounding box center [405, 279] width 77 height 20
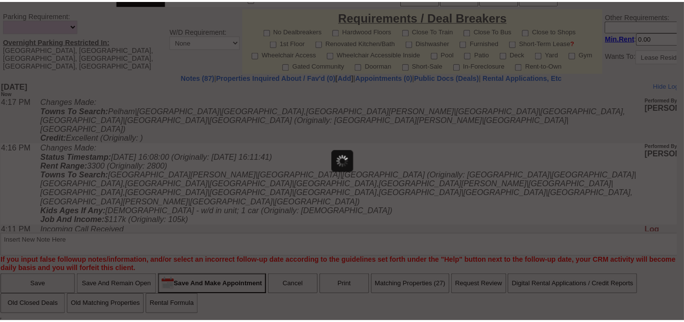
scroll to position [480, 0]
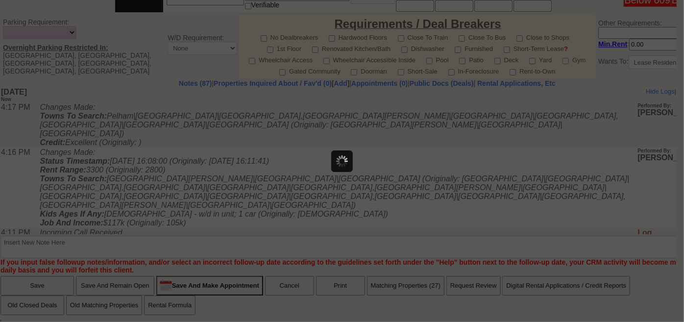
select select
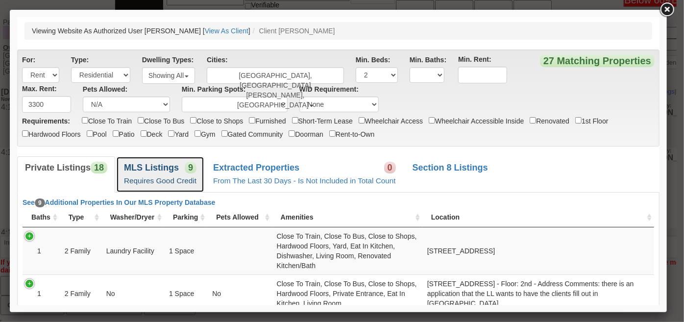
click at [174, 165] on b "MLS Listings" at bounding box center [151, 167] width 55 height 10
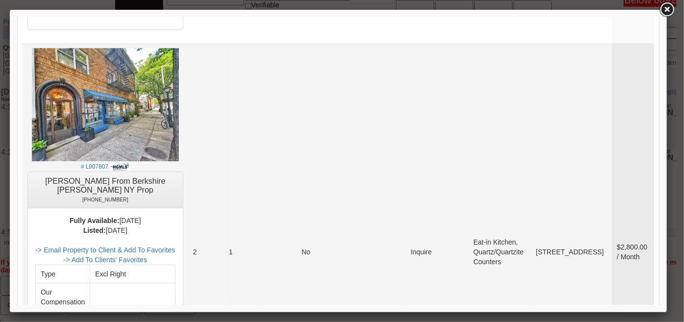
scroll to position [1757, 0]
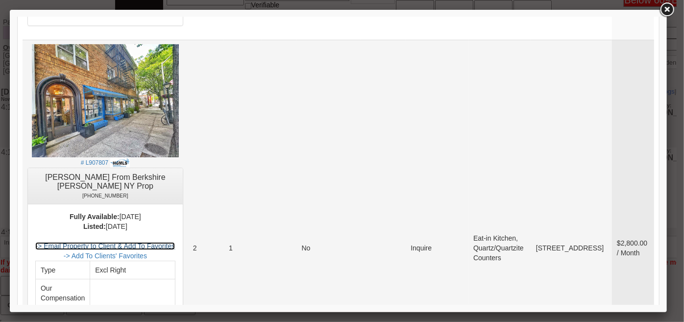
click at [172, 242] on link "-> Email Property to Client & Add To Favorites" at bounding box center [105, 246] width 140 height 8
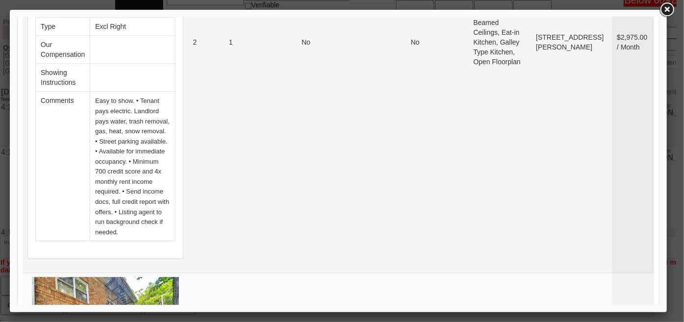
scroll to position [1222, 0]
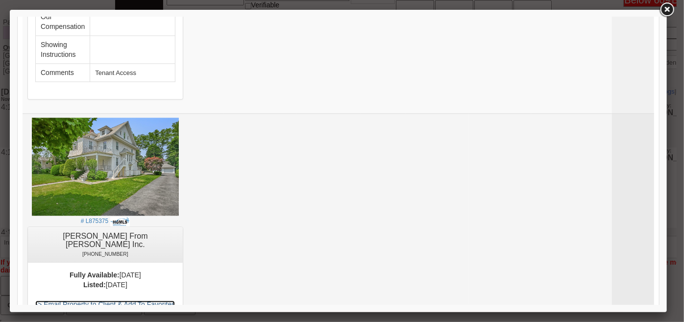
click at [167, 300] on link "-> Email Property to Client & Add To Favorites" at bounding box center [105, 304] width 140 height 8
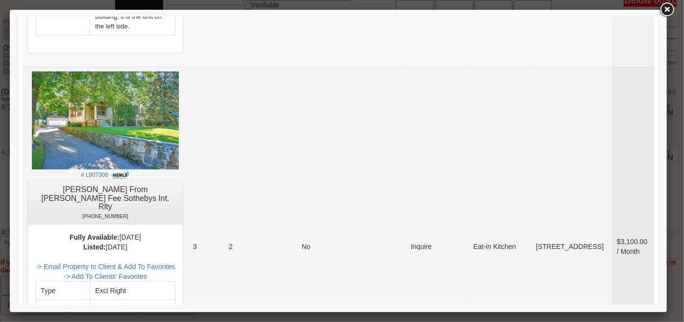
scroll to position [599, 0]
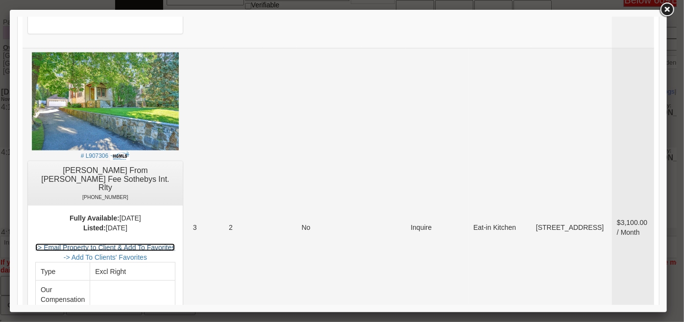
click at [175, 243] on link "-> Email Property to Client & Add To Favorites" at bounding box center [105, 247] width 140 height 8
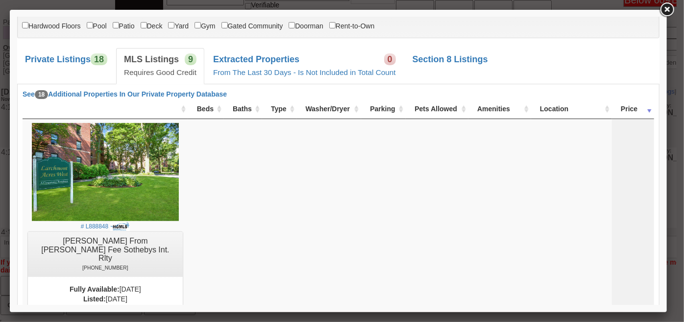
scroll to position [286, 0]
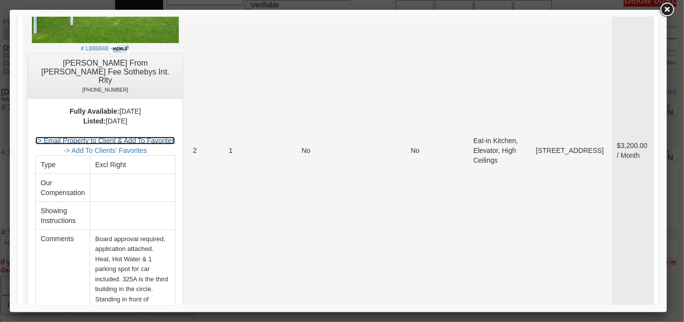
click at [165, 136] on link "-> Email Property to Client & Add To Favorites" at bounding box center [105, 140] width 140 height 8
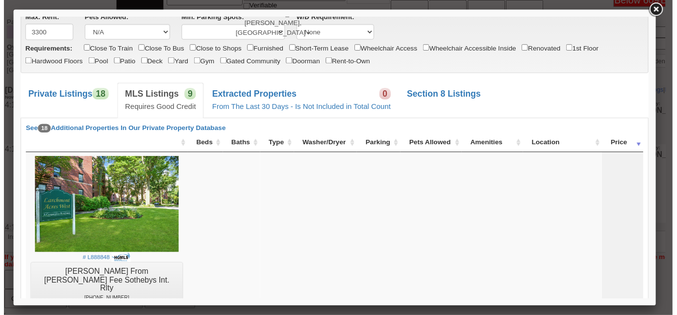
scroll to position [19, 0]
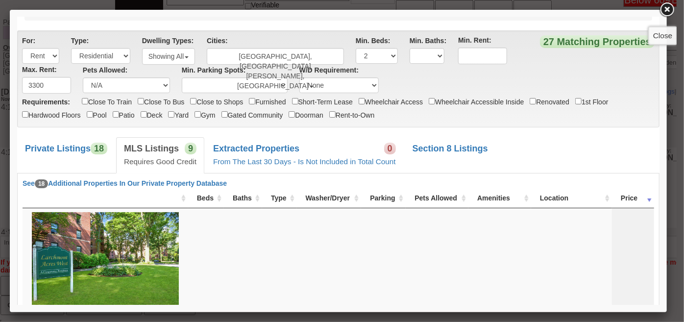
click at [668, 9] on link at bounding box center [668, 10] width 18 height 18
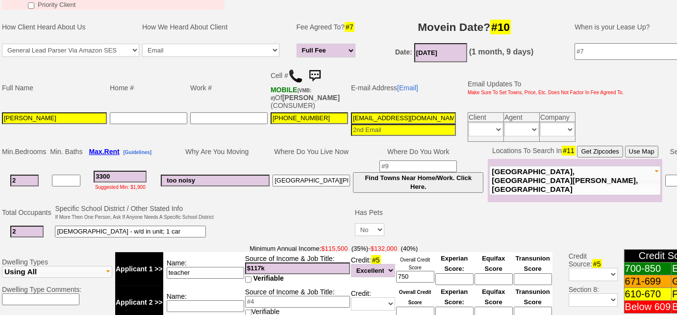
scroll to position [124, 0]
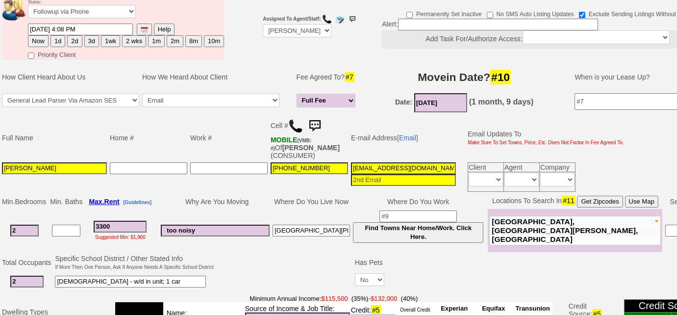
drag, startPoint x: 29, startPoint y: 167, endPoint x: 0, endPoint y: 158, distance: 30.7
click at [0, 158] on td "Full Name Home # Work # Cell # MOBILE (VMB: #) Of ALLEN,MORENIKE (CONSUMER) E-m…" at bounding box center [367, 153] width 735 height 79
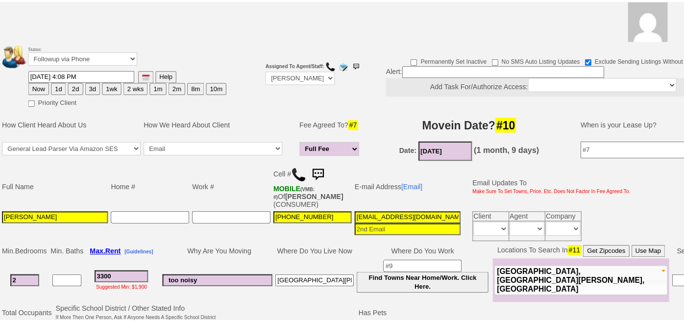
scroll to position [34, 0]
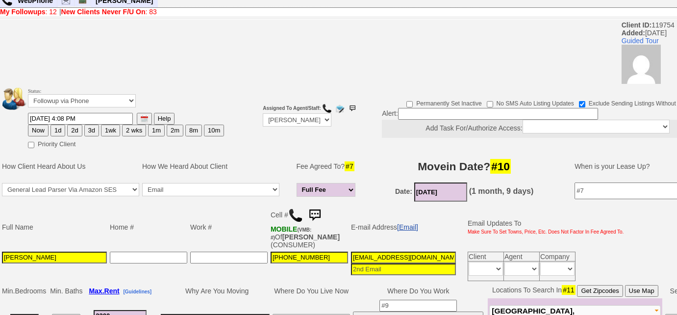
click at [408, 227] on link "[Email]" at bounding box center [407, 227] width 21 height 8
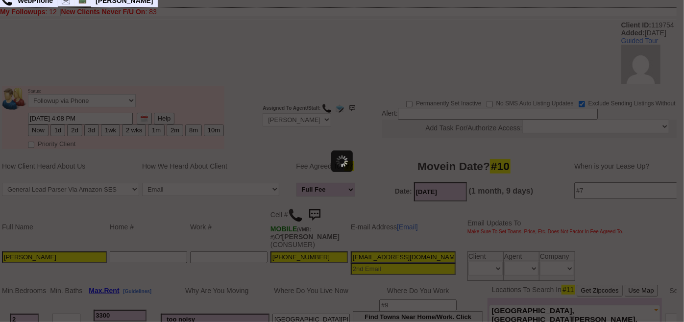
scroll to position [0, 0]
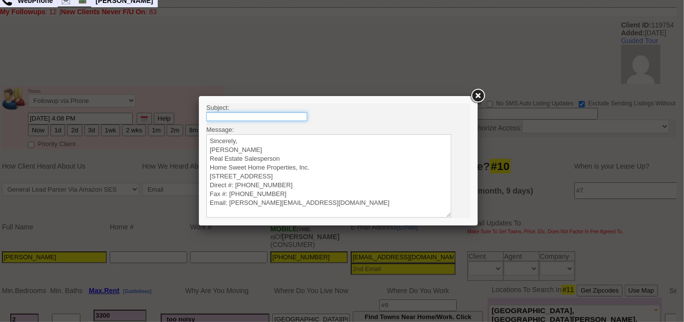
click at [268, 118] on input "text" at bounding box center [256, 116] width 101 height 9
type input "Rental Intake Form"
click at [254, 136] on textarea "Sincerely, Renata Staroselsky Real Estate Salesperson Home Sweet Home Propertie…" at bounding box center [328, 175] width 245 height 83
paste textarea "Good Afternoon Morenike, It was a pleasure speaking with you! I am excited to w…"
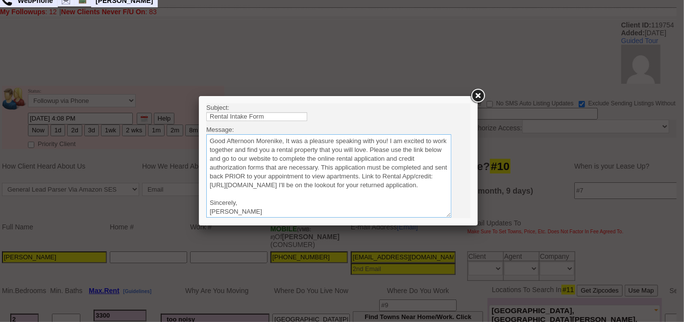
click at [285, 139] on textarea "Sincerely, Renata Staroselsky Real Estate Salesperson Home Sweet Home Propertie…" at bounding box center [328, 175] width 245 height 83
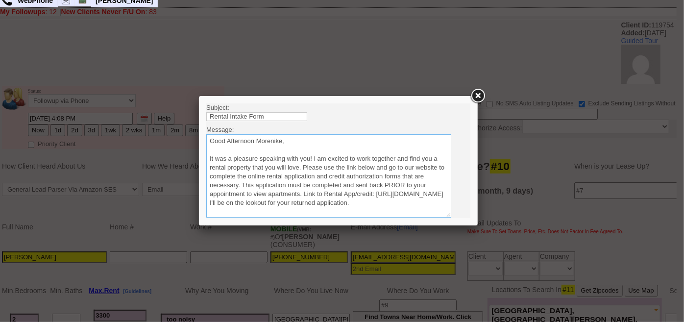
click at [304, 167] on textarea "Sincerely, Renata Staroselsky Real Estate Salesperson Home Sweet Home Propertie…" at bounding box center [328, 175] width 245 height 83
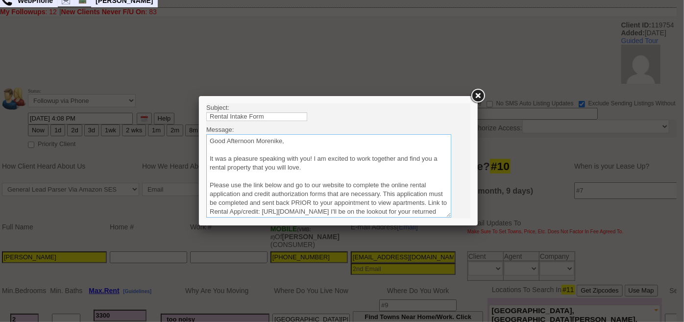
scroll to position [44, 0]
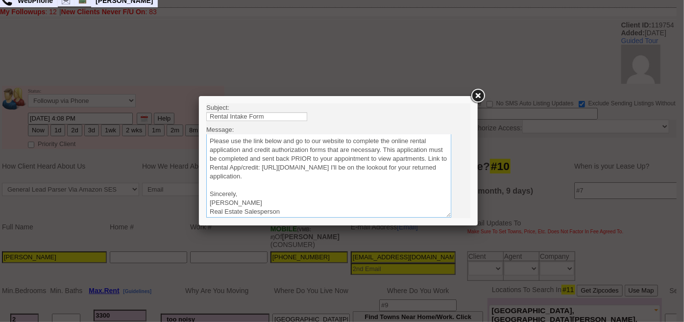
click at [419, 175] on textarea "Sincerely, Renata Staroselsky Real Estate Salesperson Home Sweet Home Propertie…" at bounding box center [328, 175] width 245 height 83
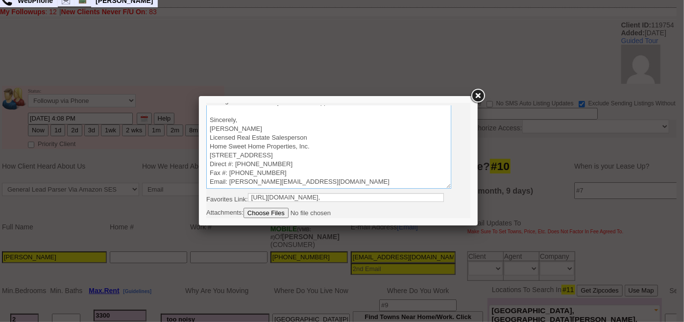
scroll to position [42, 0]
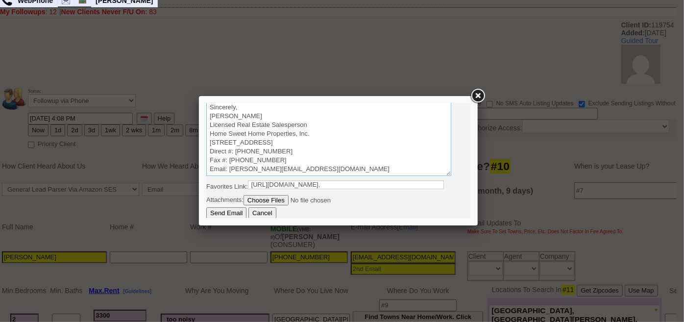
type textarea "Good Afternoon Morenike, It was a pleasure speaking with you! I am excited to w…"
click at [227, 210] on input "Send Email" at bounding box center [226, 213] width 40 height 12
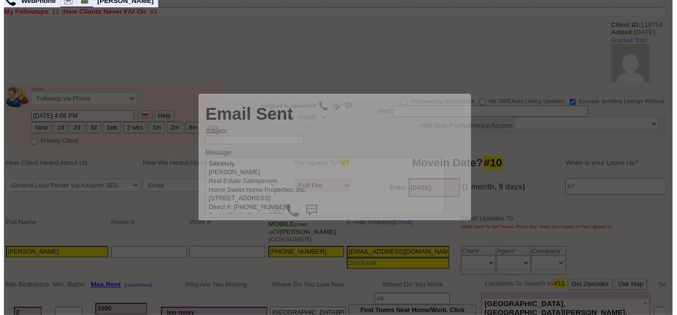
scroll to position [0, 0]
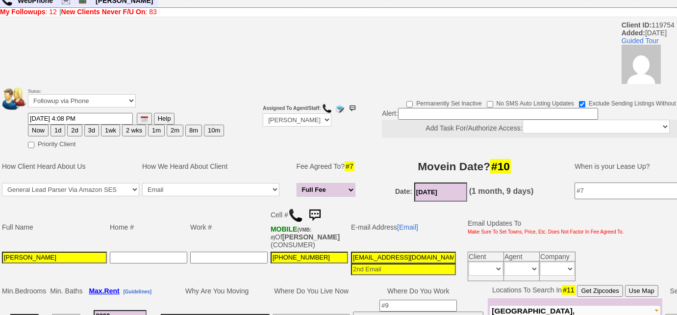
click at [91, 128] on button "3d" at bounding box center [91, 131] width 15 height 12
type input "09/08/2025 04:17 PM"
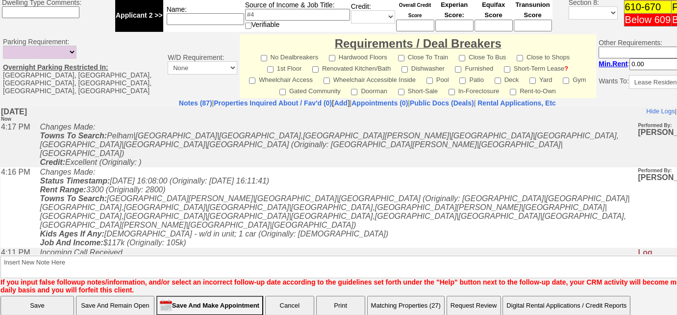
scroll to position [487, 0]
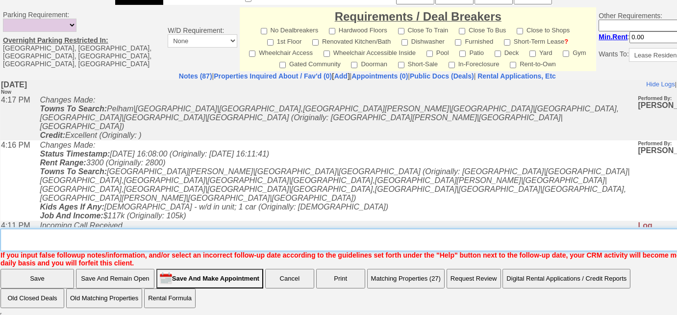
click at [262, 240] on textarea "Insert New Note Here" at bounding box center [370, 239] width 741 height 23
type textarea "sent rental appl and listings"
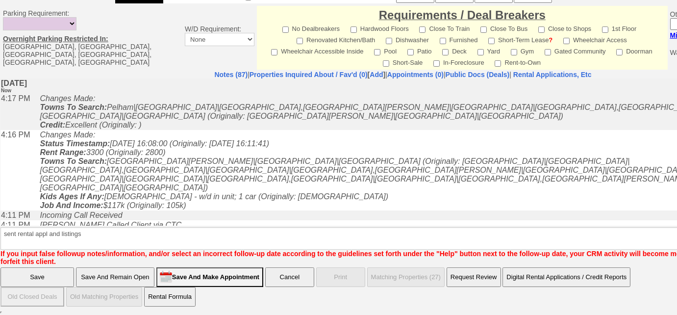
scroll to position [438, 0]
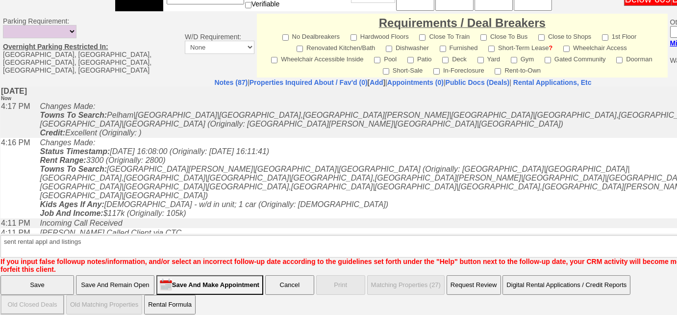
click at [43, 283] on input "Save" at bounding box center [37, 285] width 74 height 20
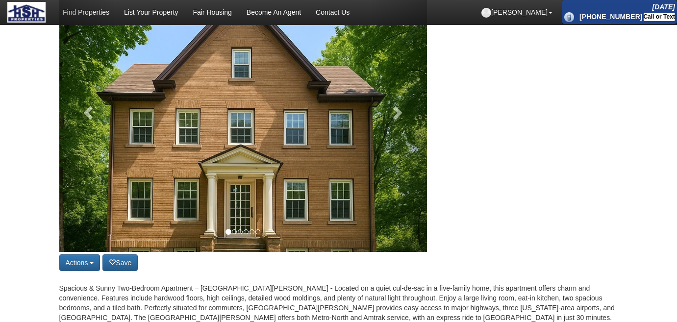
scroll to position [178, 0]
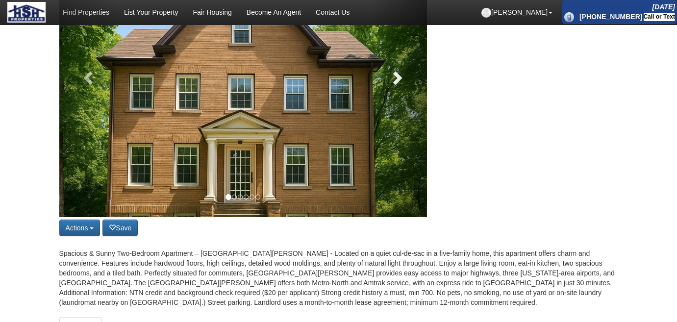
click at [392, 84] on span at bounding box center [396, 77] width 15 height 15
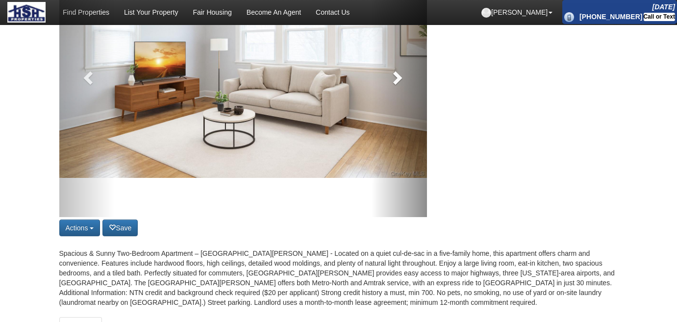
click at [392, 84] on link at bounding box center [399, 75] width 55 height 284
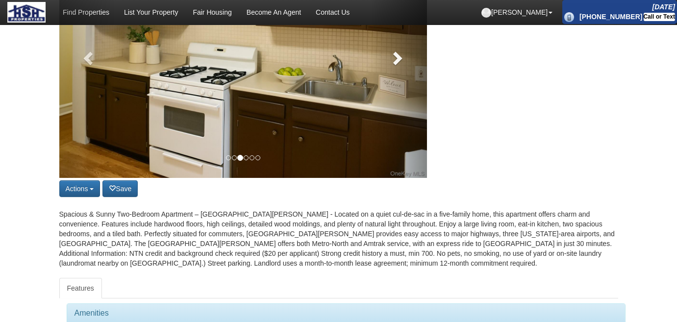
click at [392, 84] on link at bounding box center [399, 55] width 55 height 245
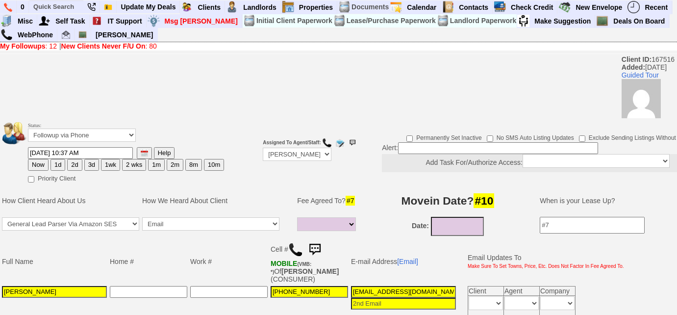
select select
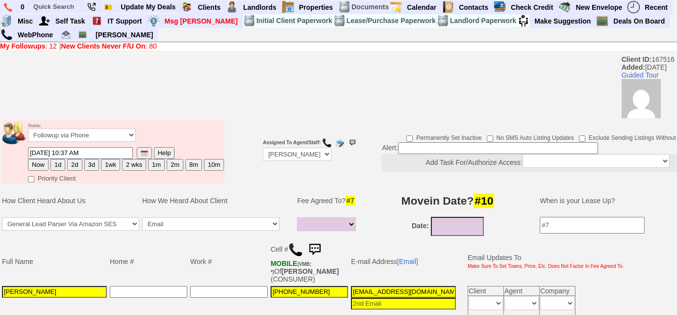
click at [122, 46] on b "New Clients Never F/U On" at bounding box center [103, 46] width 84 height 8
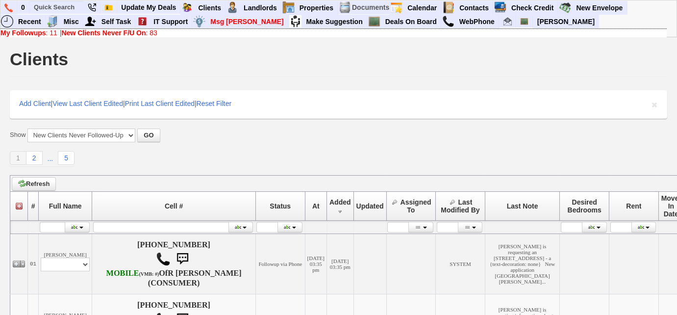
click at [49, 36] on link "My Followups : 11" at bounding box center [28, 33] width 57 height 8
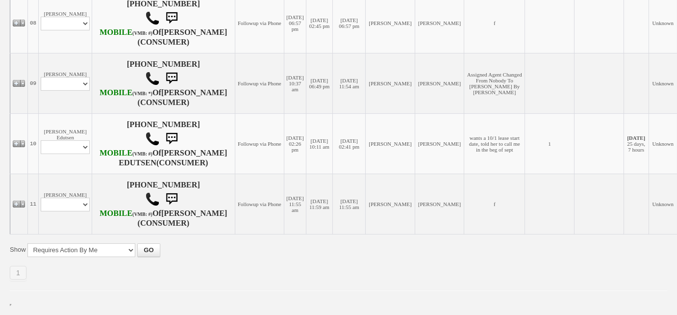
scroll to position [768, 0]
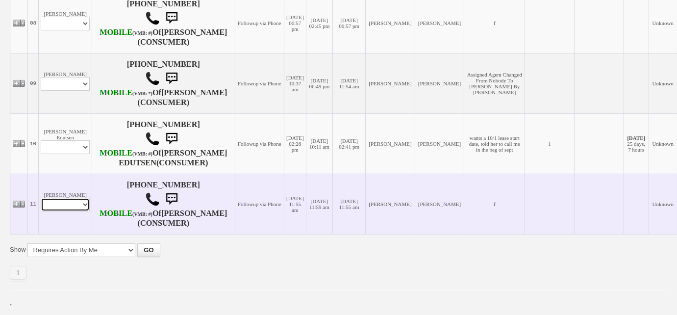
click at [76, 203] on select "Profile Edit Print Email Externally (Will Not Be Tracked In CRM) Closed Deals" at bounding box center [65, 205] width 49 height 14
click at [76, 199] on select "Profile Edit Print Email Externally (Will Not Be Tracked In CRM) Closed Deals" at bounding box center [65, 205] width 49 height 14
select select "ChangeURL,/crm/custom/edit_client_form.php?redirect=%2Fcrm%2Fclients.php&id=146…"
click at [41, 198] on select "Profile Edit Print Email Externally (Will Not Be Tracked In CRM) Closed Deals" at bounding box center [65, 205] width 49 height 14
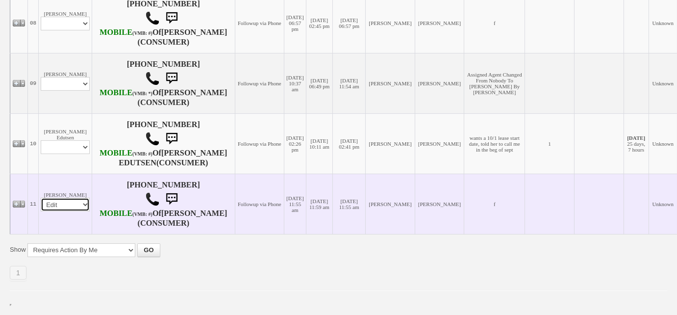
select select
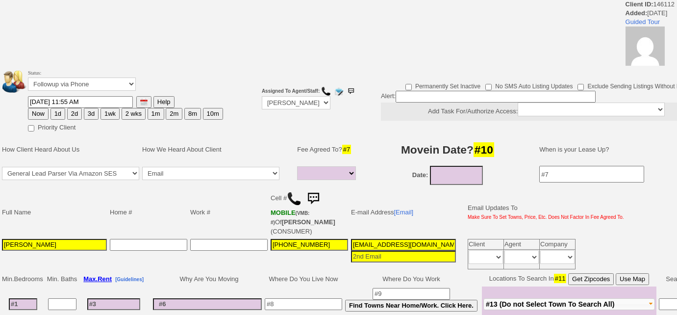
select select
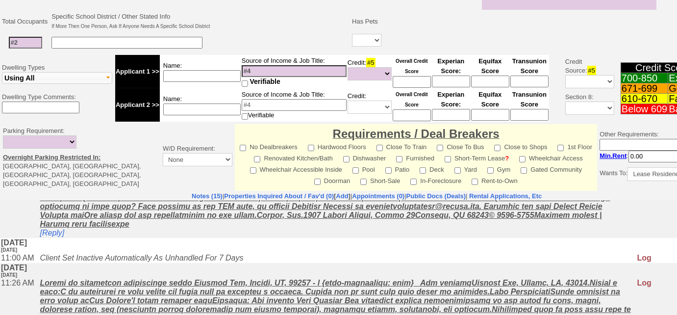
scroll to position [267, 0]
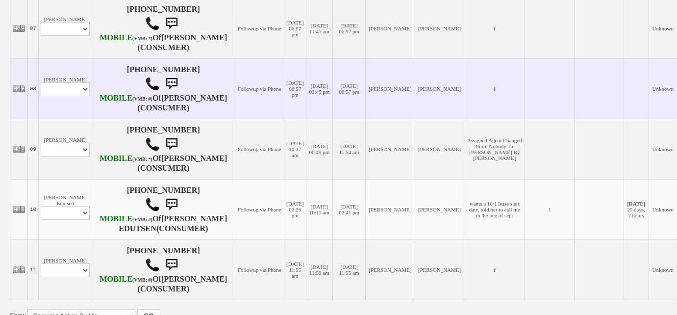
scroll to position [501, 0]
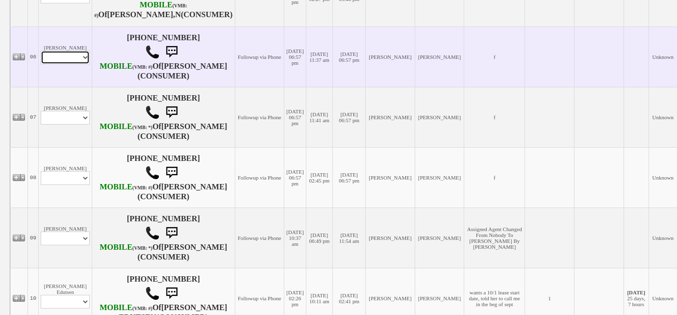
drag, startPoint x: 78, startPoint y: 122, endPoint x: 79, endPoint y: 128, distance: 6.0
click at [78, 64] on select "Profile Edit Print Email Externally (Will Not Be Tracked In CRM) Closed Deals" at bounding box center [65, 58] width 49 height 14
select select "ChangeURL,/crm/custom/edit_client_form.php?redirect=%2Fcrm%2Fclients.php&id=167…"
click at [41, 64] on select "Profile Edit Print Email Externally (Will Not Be Tracked In CRM) Closed Deals" at bounding box center [65, 58] width 49 height 14
select select
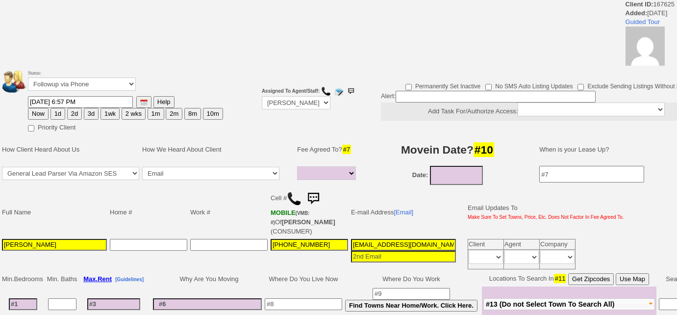
select select
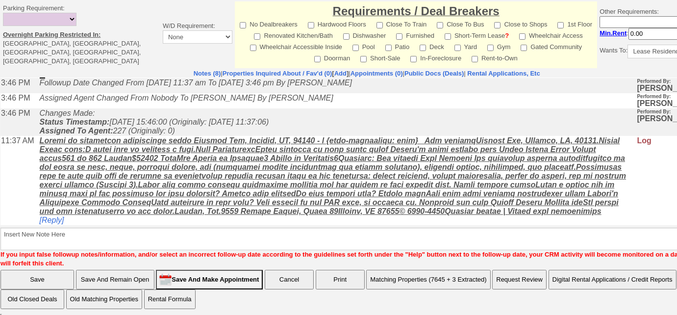
scroll to position [479, 0]
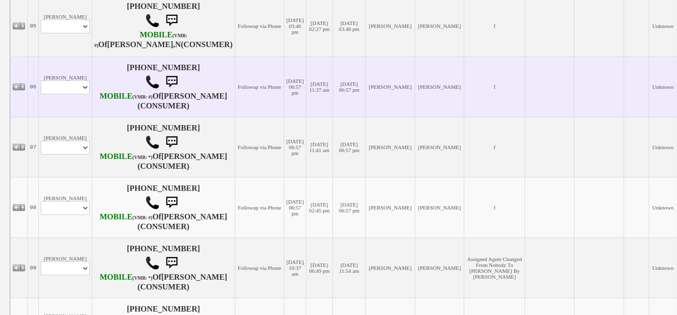
scroll to position [456, 0]
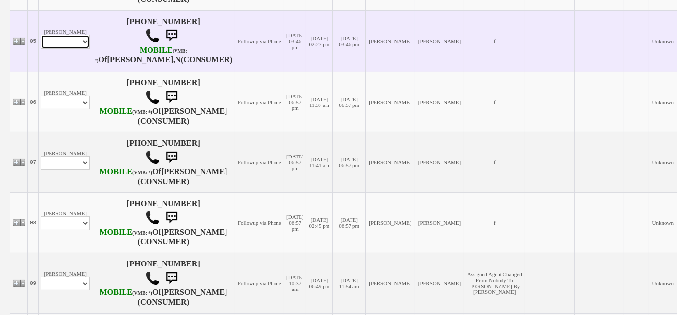
click at [75, 49] on select "Profile Edit Print Email Externally (Will Not Be Tracked In CRM) Closed Deals" at bounding box center [65, 42] width 49 height 14
select select "ChangeURL,/crm/custom/edit_client_form.php?redirect=%2Fcrm%2Fclients.php&id=167…"
click at [41, 49] on select "Profile Edit Print Email Externally (Will Not Be Tracked In CRM) Closed Deals" at bounding box center [65, 42] width 49 height 14
select select
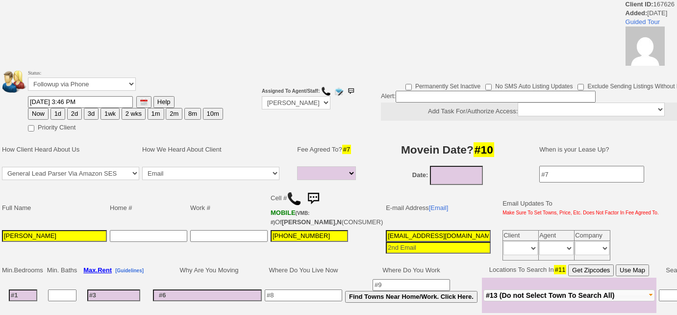
select select
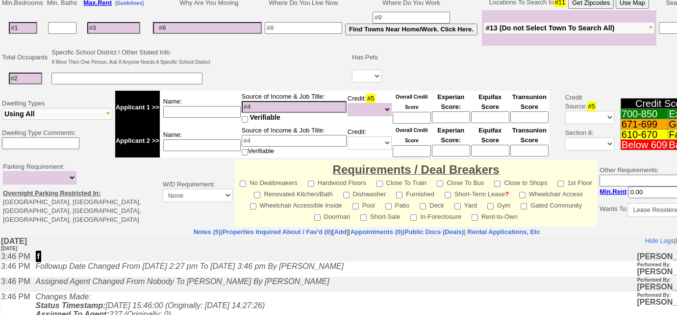
scroll to position [401, 0]
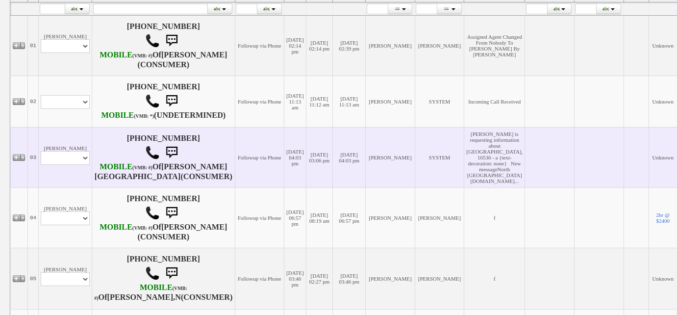
scroll to position [188, 0]
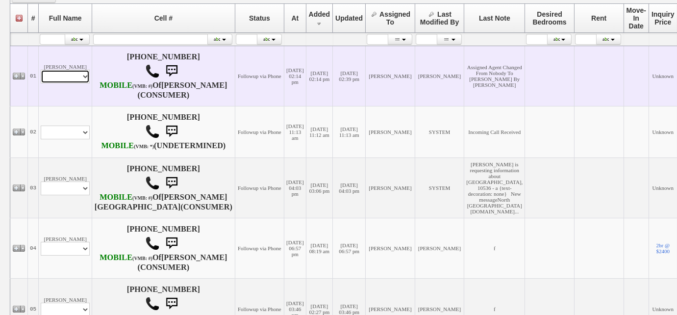
click at [77, 81] on select "Profile Edit Print Email Externally (Will Not Be Tracked In CRM) Closed Deals" at bounding box center [65, 77] width 49 height 14
select select "ChangeURL,/crm/custom/edit_client_form.php?redirect=%2Fcrm%2Fclients.php&id=167…"
click at [41, 74] on select "Profile Edit Print Email Externally (Will Not Be Tracked In CRM) Closed Deals" at bounding box center [65, 77] width 49 height 14
select select
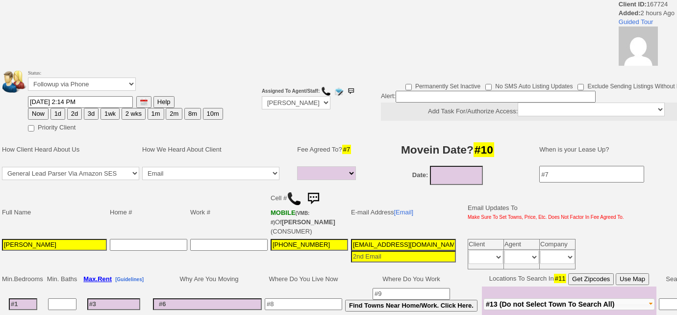
select select
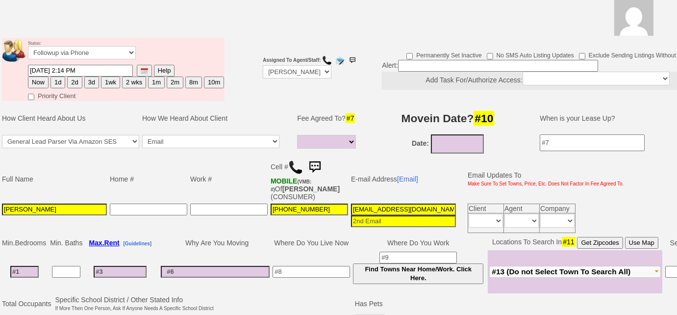
scroll to position [44, 0]
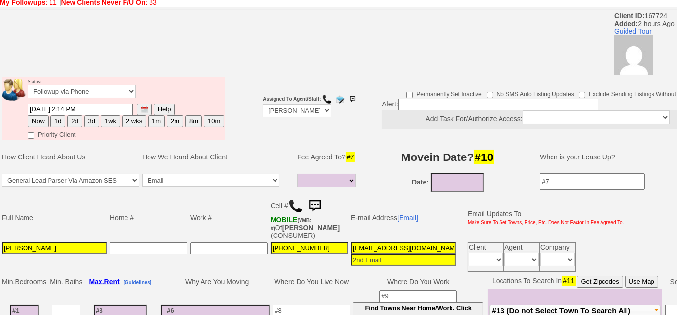
click at [91, 118] on button "3d" at bounding box center [91, 121] width 15 height 12
type input "09/08/2025 04:26 PM"
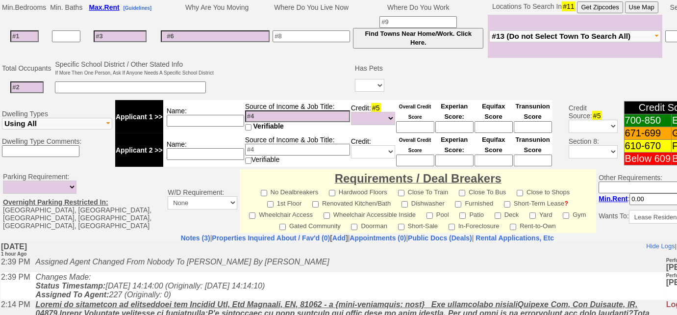
scroll to position [480, 0]
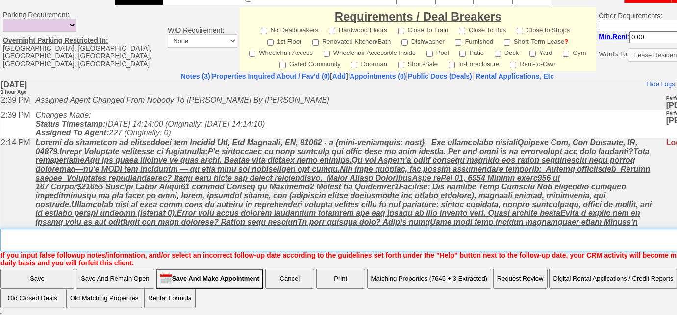
click at [117, 239] on textarea "Insert New Note Here" at bounding box center [370, 239] width 741 height 23
type textarea "f"
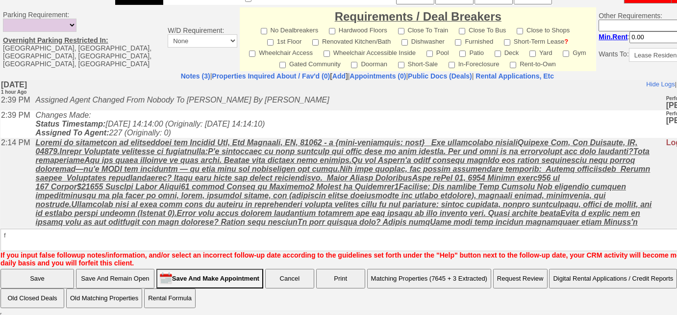
click at [38, 278] on input "Save" at bounding box center [37, 279] width 74 height 20
